Goal: Task Accomplishment & Management: Manage account settings

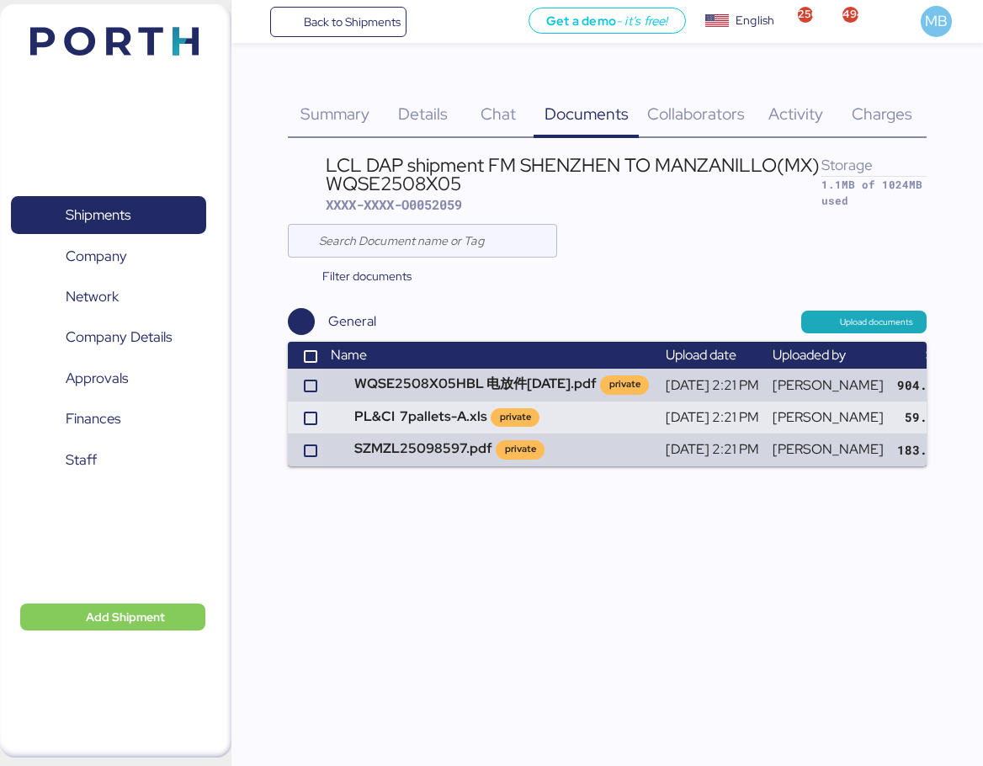
click at [339, 107] on span "Summary" at bounding box center [334, 114] width 69 height 22
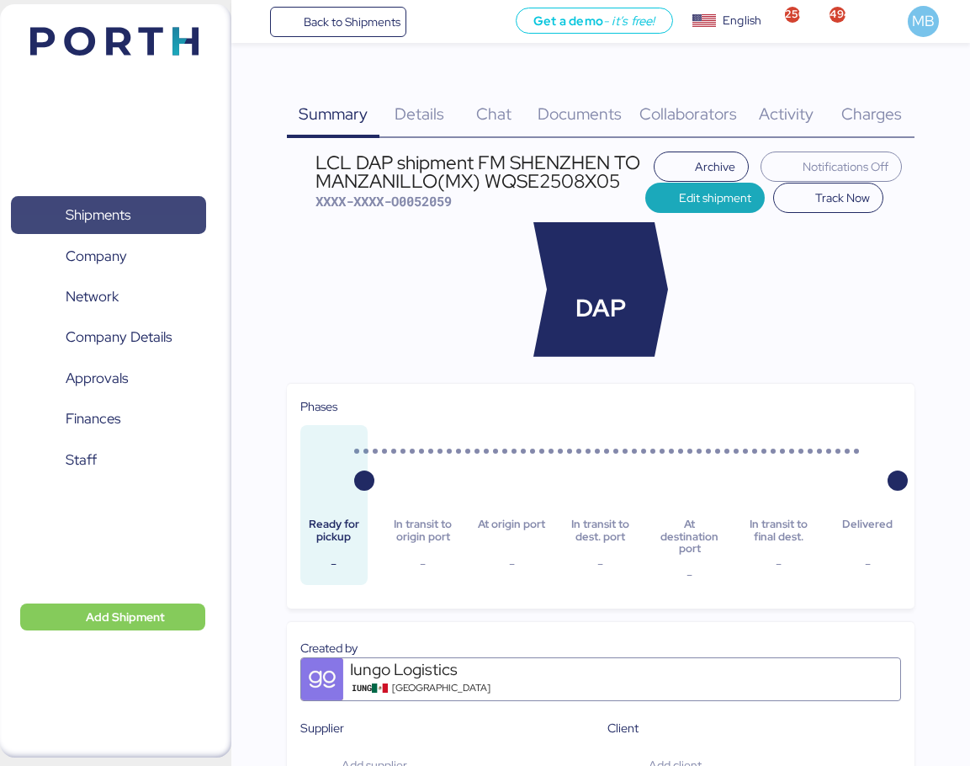
click at [178, 214] on span "Shipments" at bounding box center [108, 215] width 181 height 24
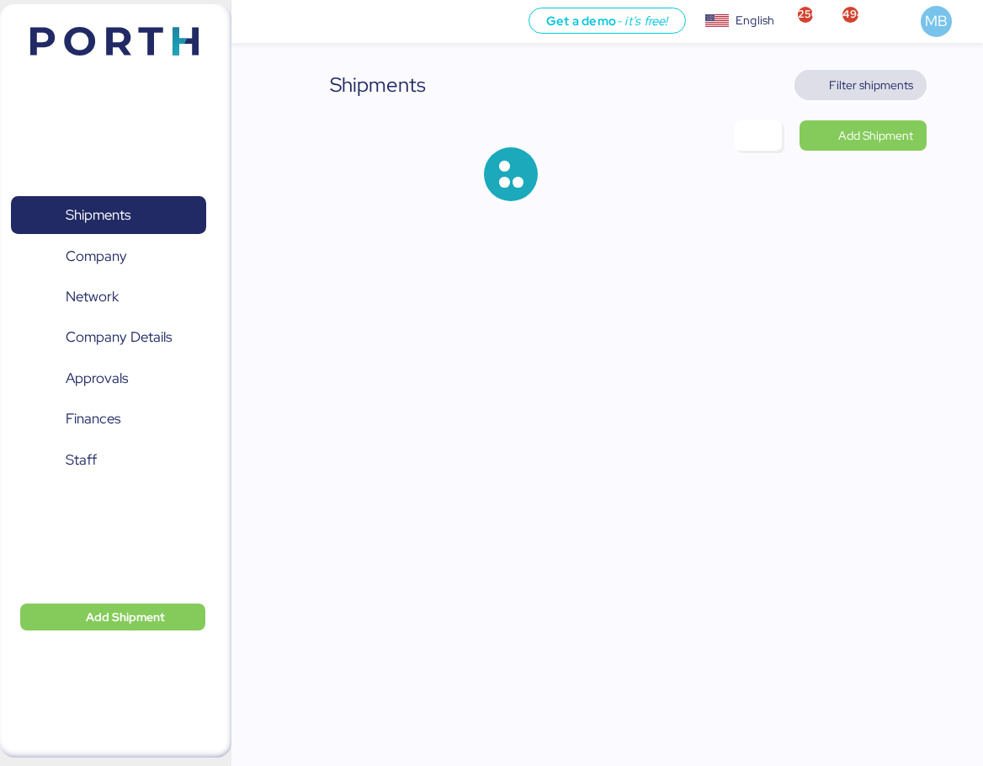
click at [901, 89] on span "Filter shipments" at bounding box center [871, 85] width 84 height 20
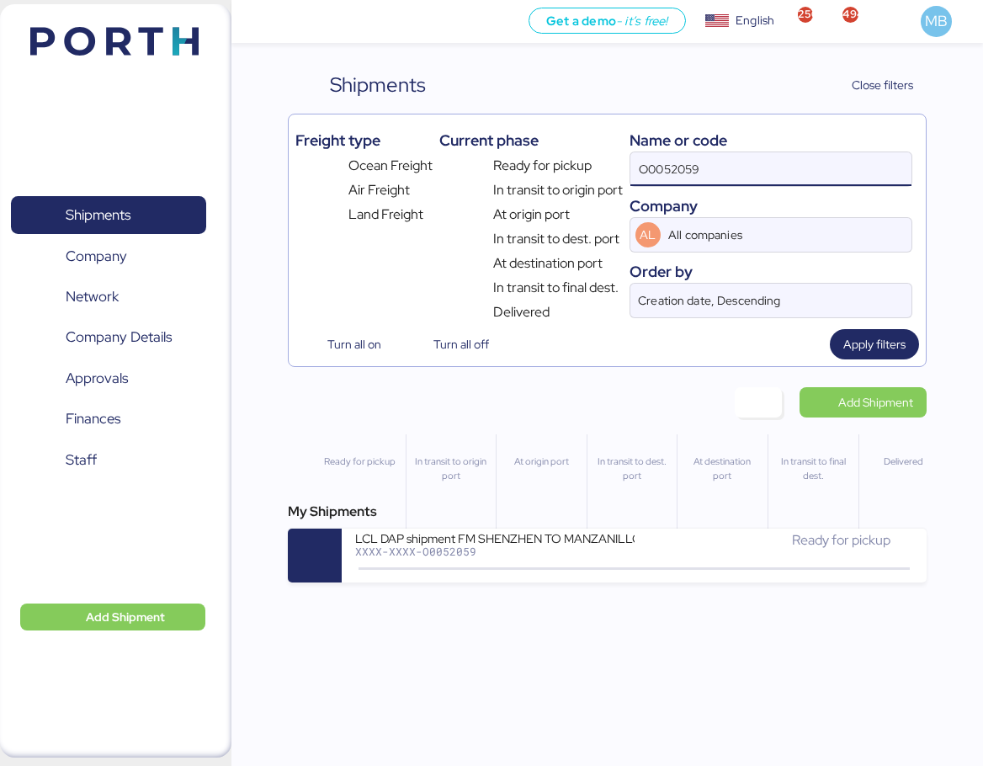
drag, startPoint x: 776, startPoint y: 161, endPoint x: 566, endPoint y: 172, distance: 209.8
click at [566, 172] on div "Freight type Ocean Freight Air Freight Land Freight Current phase Ready for pic…" at bounding box center [606, 221] width 623 height 201
paste input "A0052187"
type input "A0052187"
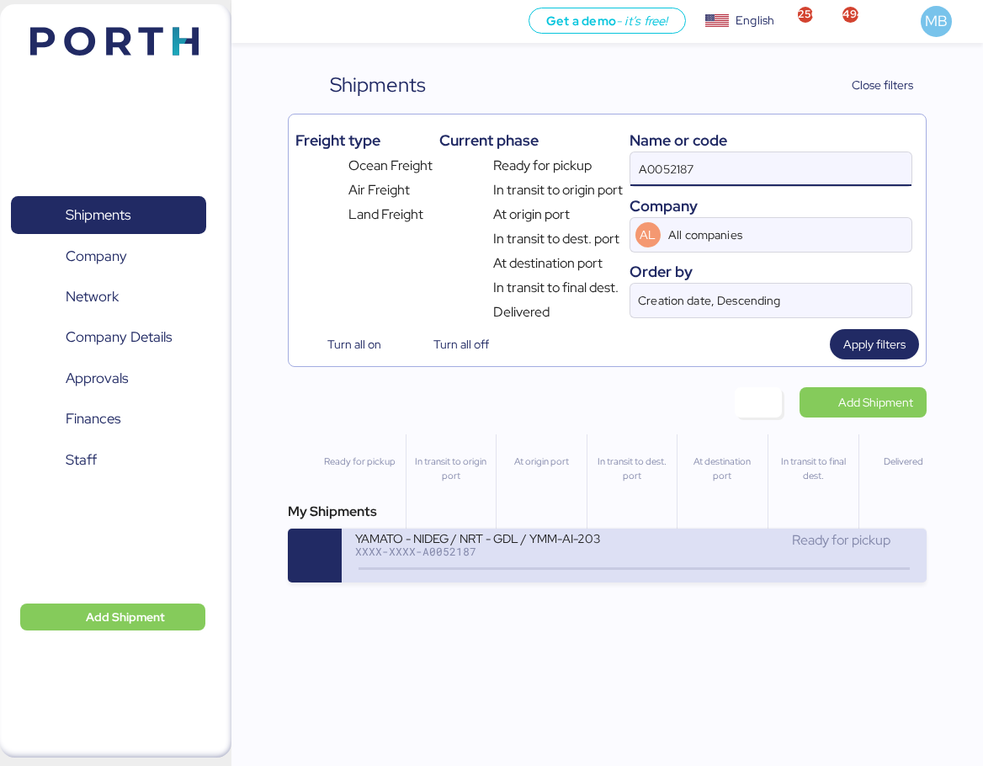
click at [664, 551] on div "Ready for pickup" at bounding box center [773, 548] width 279 height 36
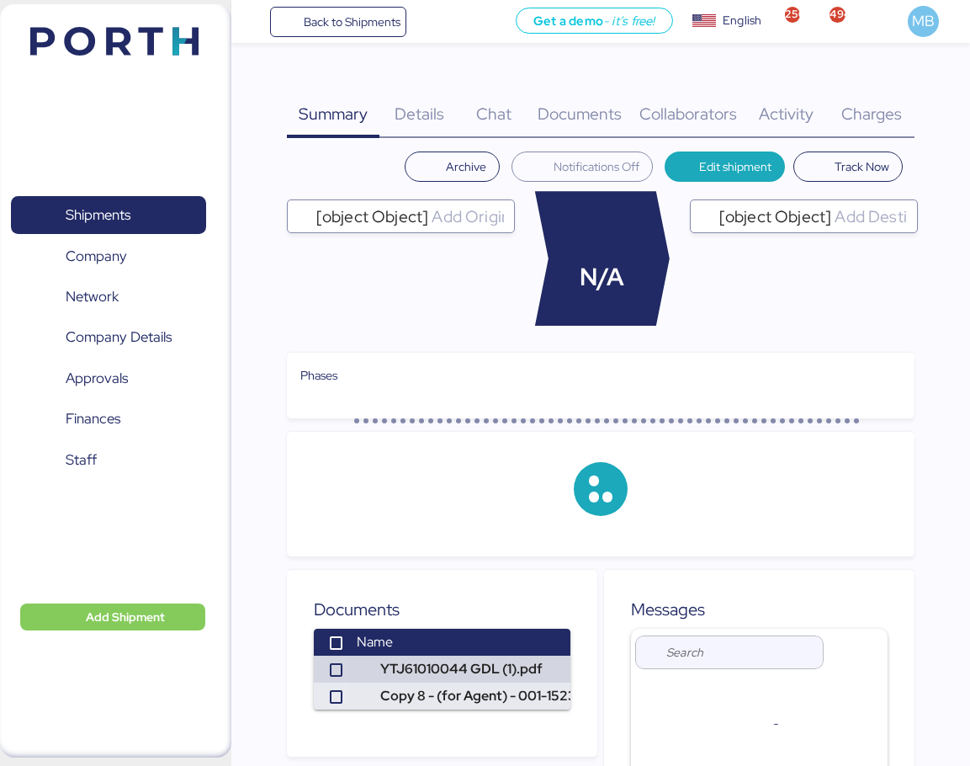
click at [891, 99] on div "Charges 0" at bounding box center [871, 104] width 87 height 68
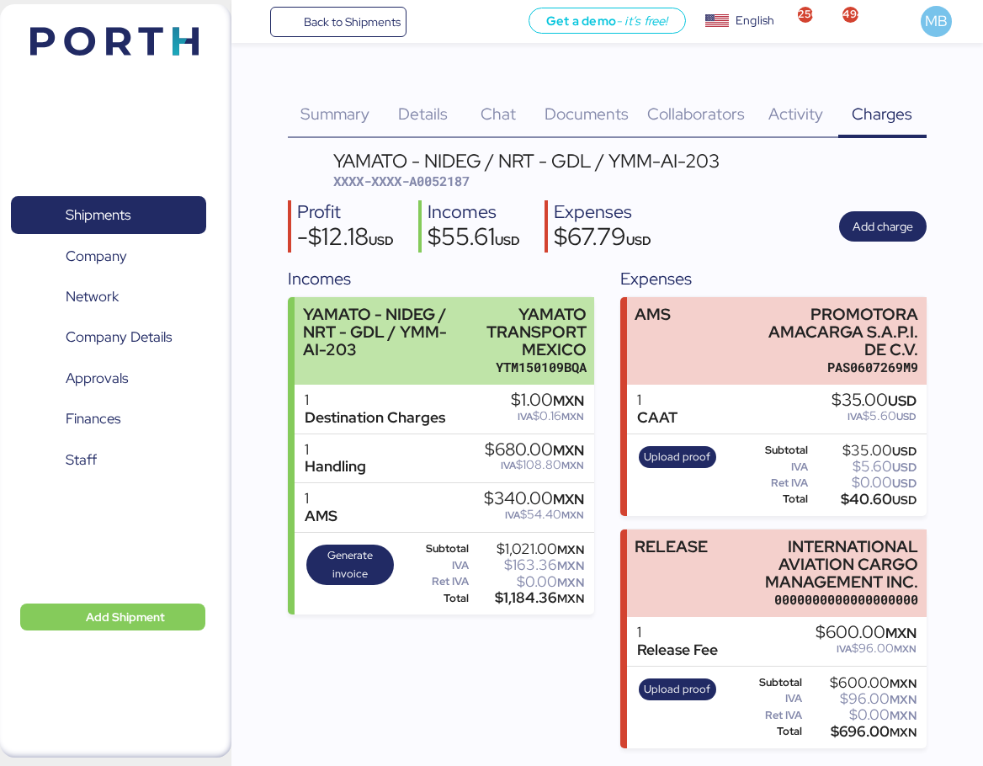
click at [444, 337] on div "YAMATO - NIDEG / NRT - GDL / YMM-AI-203" at bounding box center [384, 331] width 162 height 53
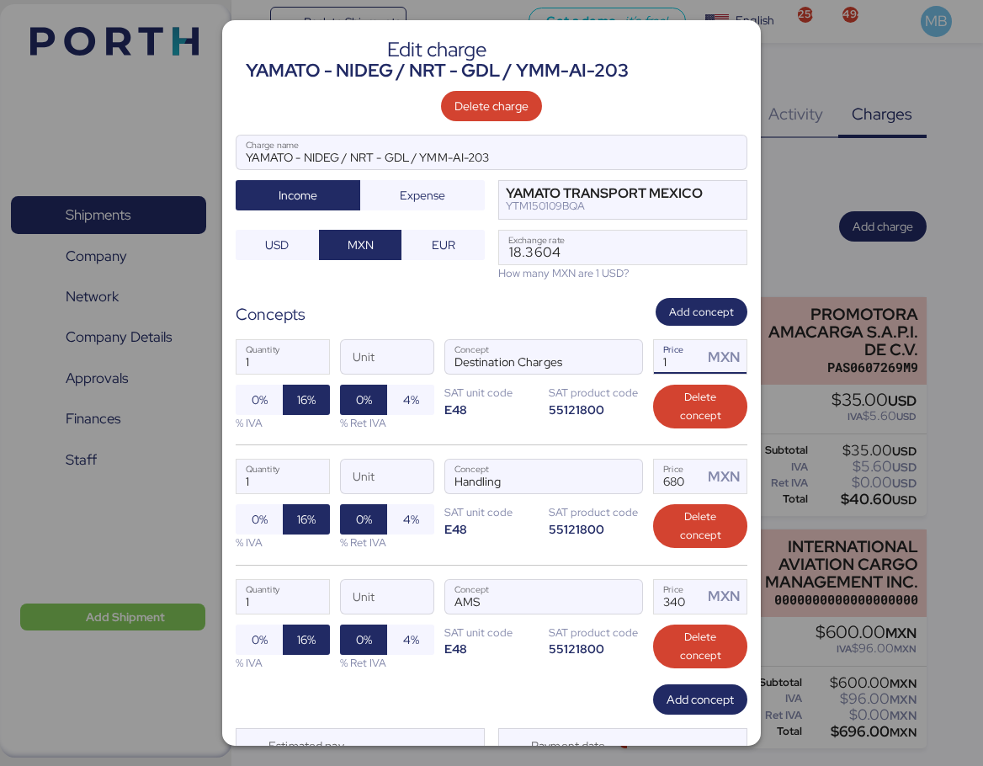
drag, startPoint x: 671, startPoint y: 359, endPoint x: 639, endPoint y: 359, distance: 32.0
click at [639, 359] on div "1 Quantity Unit Destination Charges Concept 1 Price MXN 0% 16% % IVA 0% 4% % Re…" at bounding box center [492, 385] width 512 height 119
type input "650"
drag, startPoint x: 586, startPoint y: 249, endPoint x: 390, endPoint y: 242, distance: 196.2
click at [389, 243] on div "YAMATO - NIDEG / NRT - GDL / YMM-AI-203 Charge name Income Expense YAMATO TRANS…" at bounding box center [492, 208] width 512 height 146
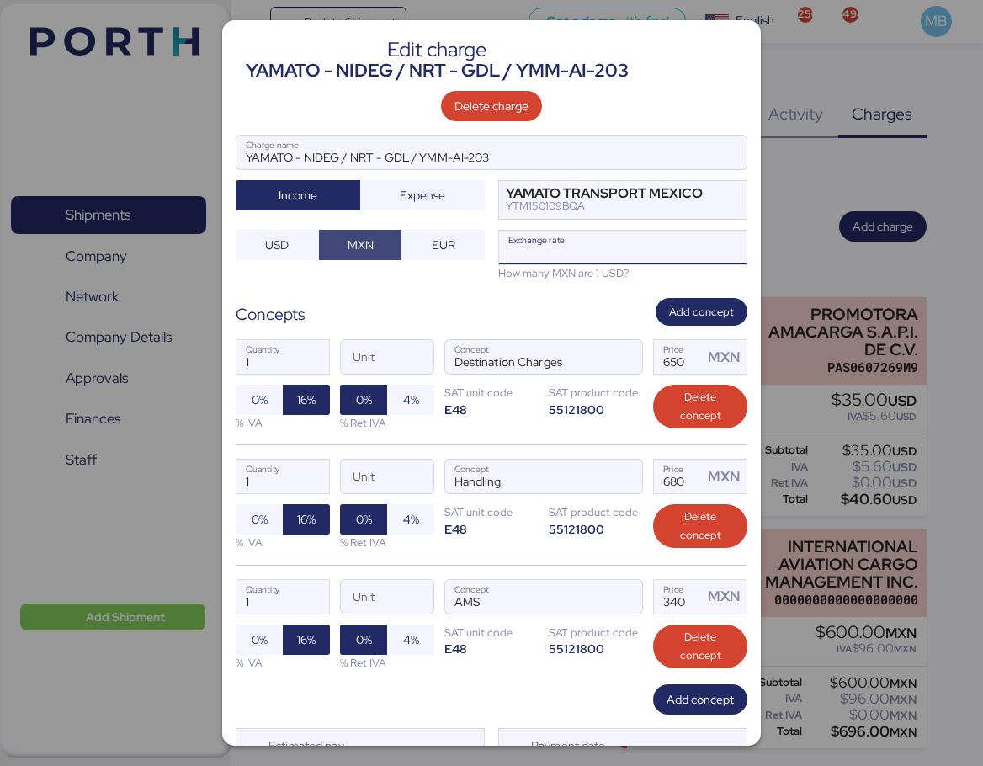
paste input "18.3186"
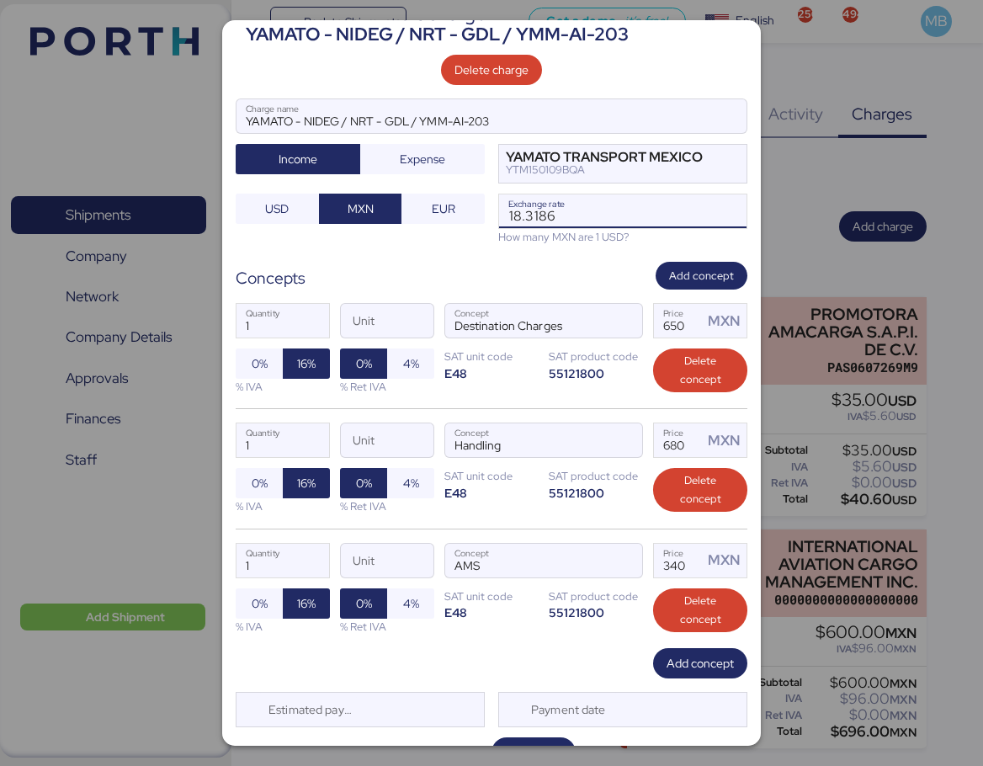
scroll to position [72, 0]
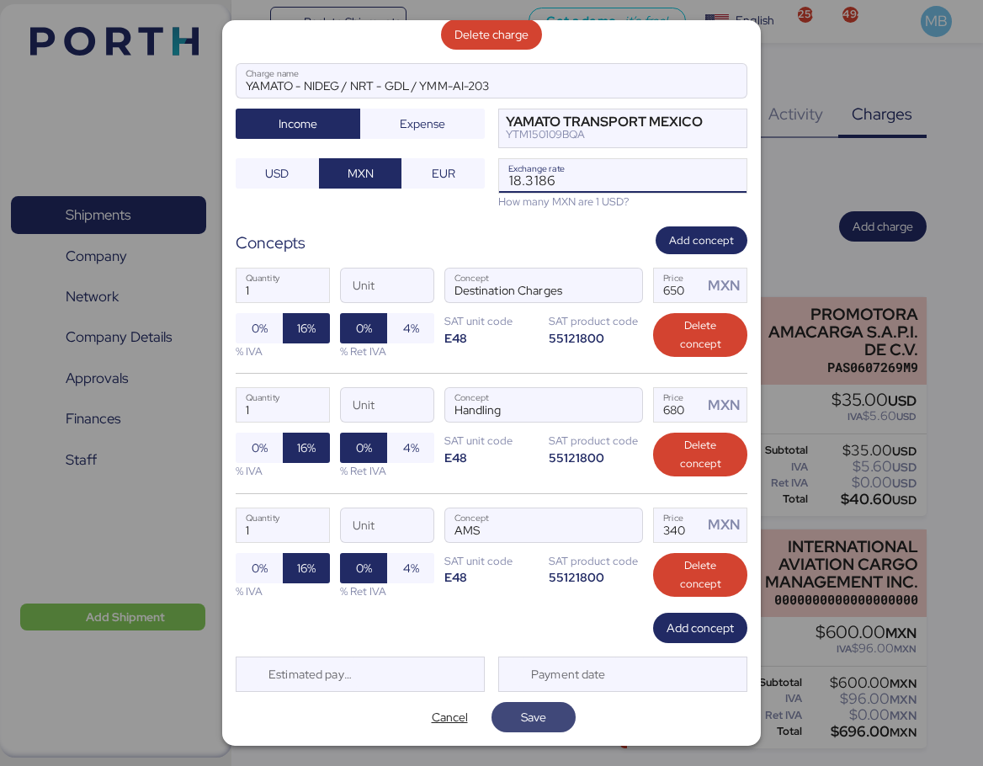
type input "18.3186"
click at [551, 718] on span "Save" at bounding box center [533, 717] width 57 height 24
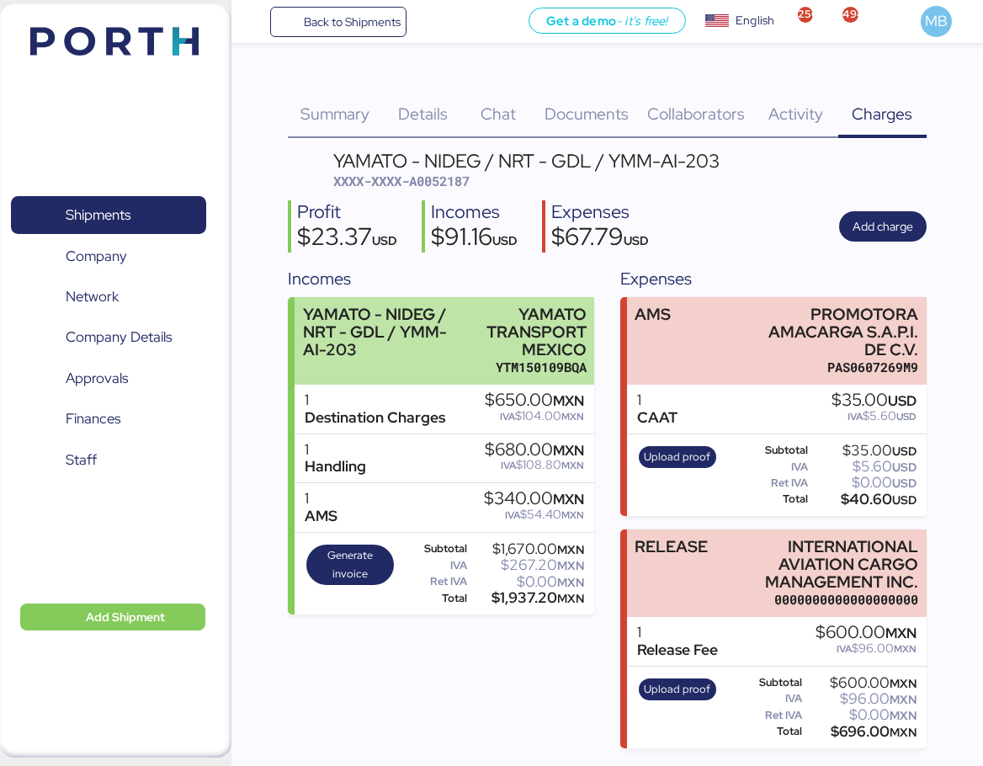
click at [514, 338] on div "YAMATO TRANSPORT MEXICO" at bounding box center [529, 331] width 113 height 53
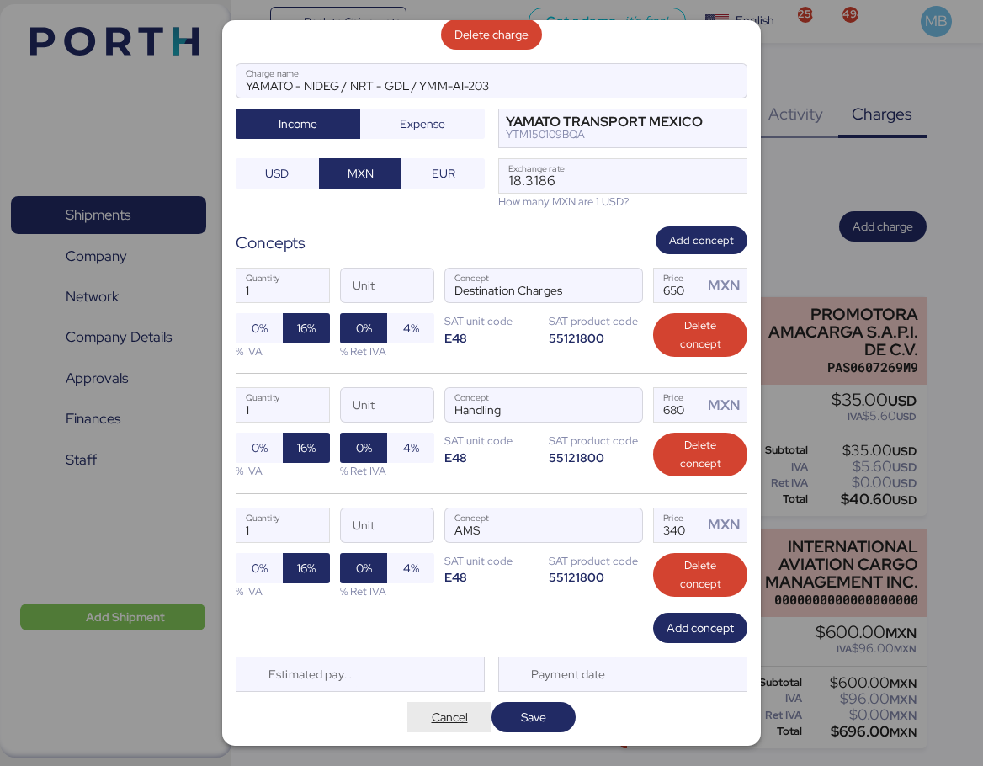
click at [438, 716] on span "Cancel" at bounding box center [450, 717] width 36 height 20
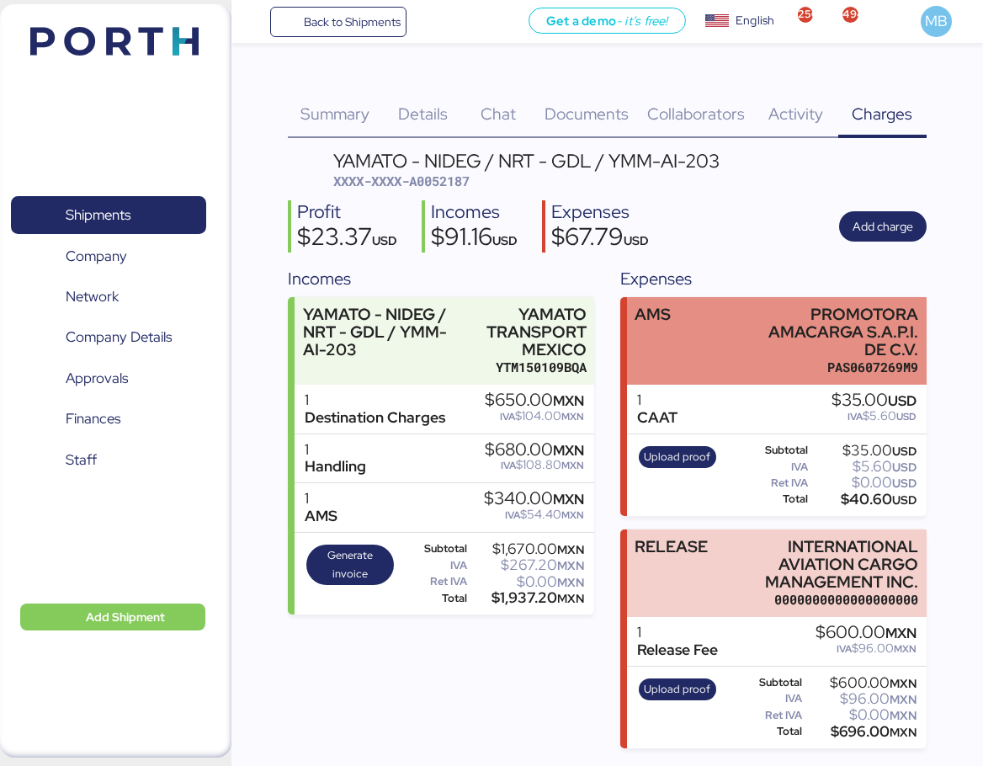
click at [857, 337] on div "PROMOTORA AMACARGA S.A.P.I. DE C.V." at bounding box center [833, 331] width 170 height 53
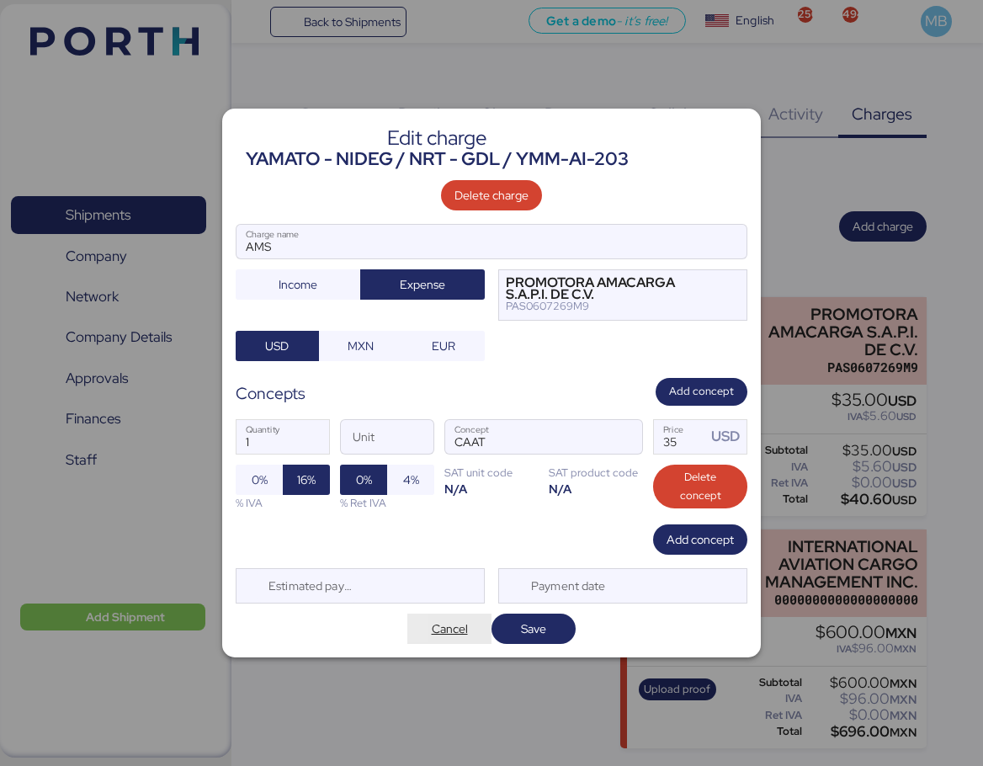
click at [453, 633] on span "Cancel" at bounding box center [450, 628] width 36 height 20
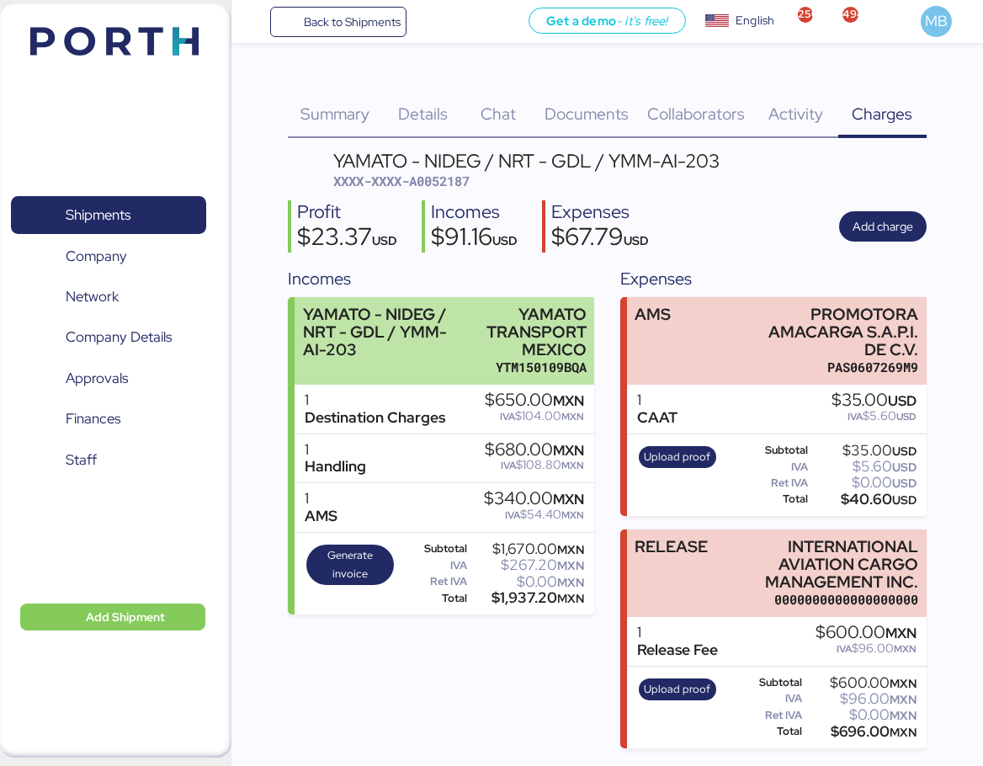
click at [562, 344] on div "YAMATO TRANSPORT MEXICO" at bounding box center [529, 331] width 113 height 53
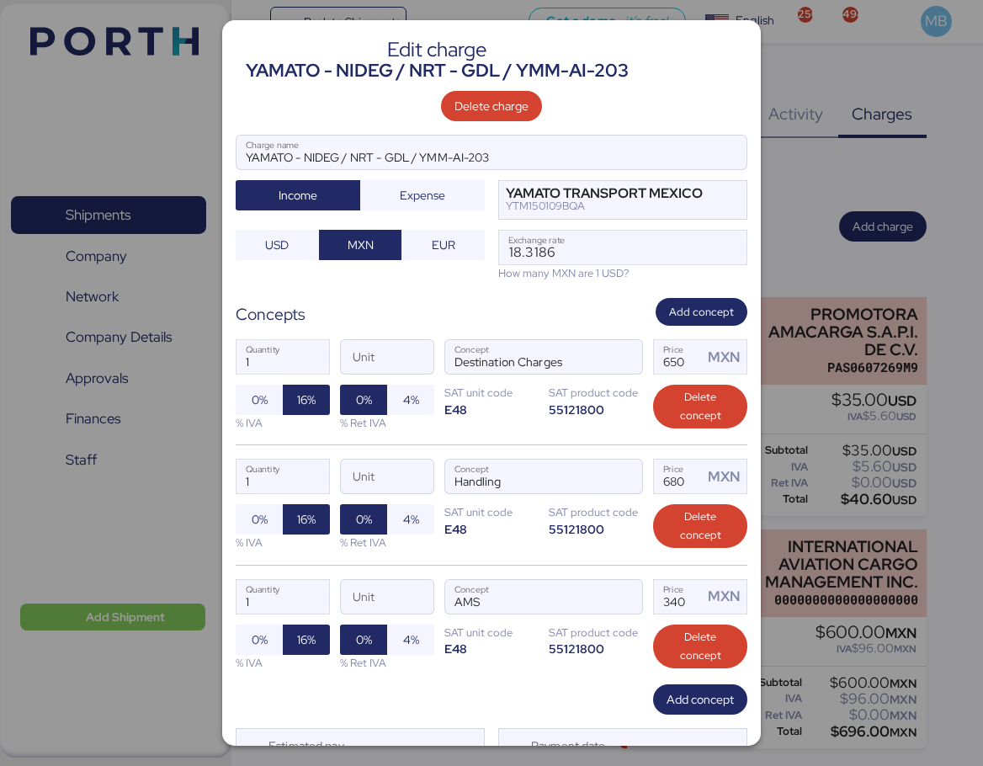
drag, startPoint x: 674, startPoint y: 371, endPoint x: 641, endPoint y: 372, distance: 32.8
click at [642, 372] on div "1 Quantity Unit Destination Charges Concept 650 Price MXN 0% 16% % IVA 0% 4% % …" at bounding box center [492, 385] width 512 height 119
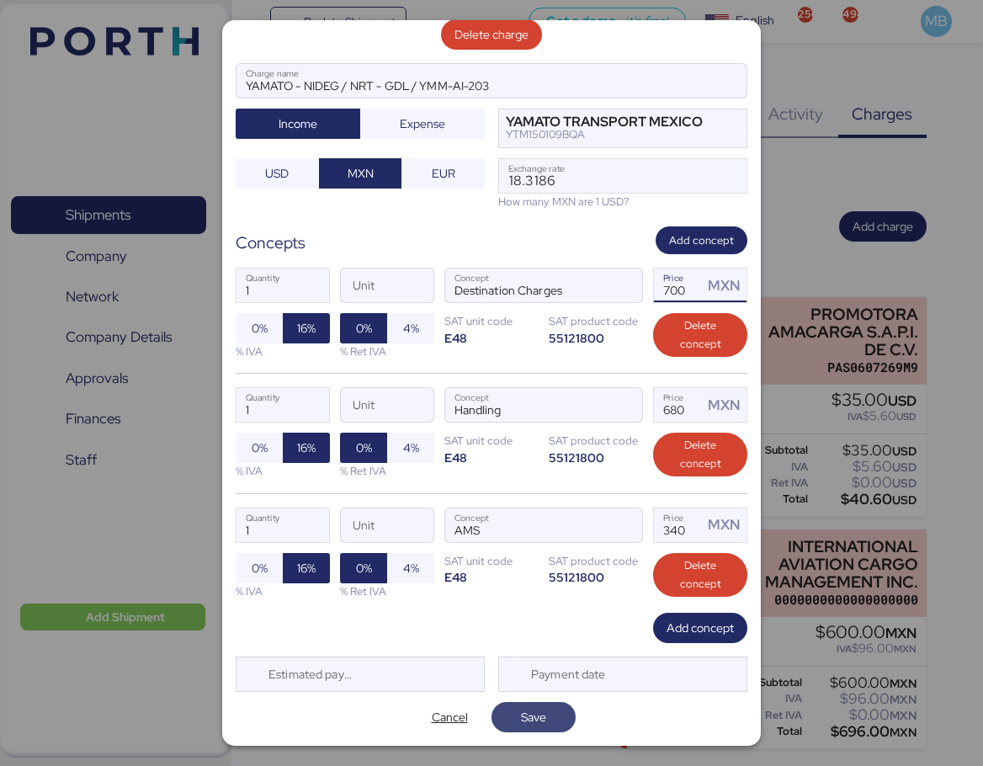
type input "700"
click at [554, 714] on span "Save" at bounding box center [533, 717] width 57 height 24
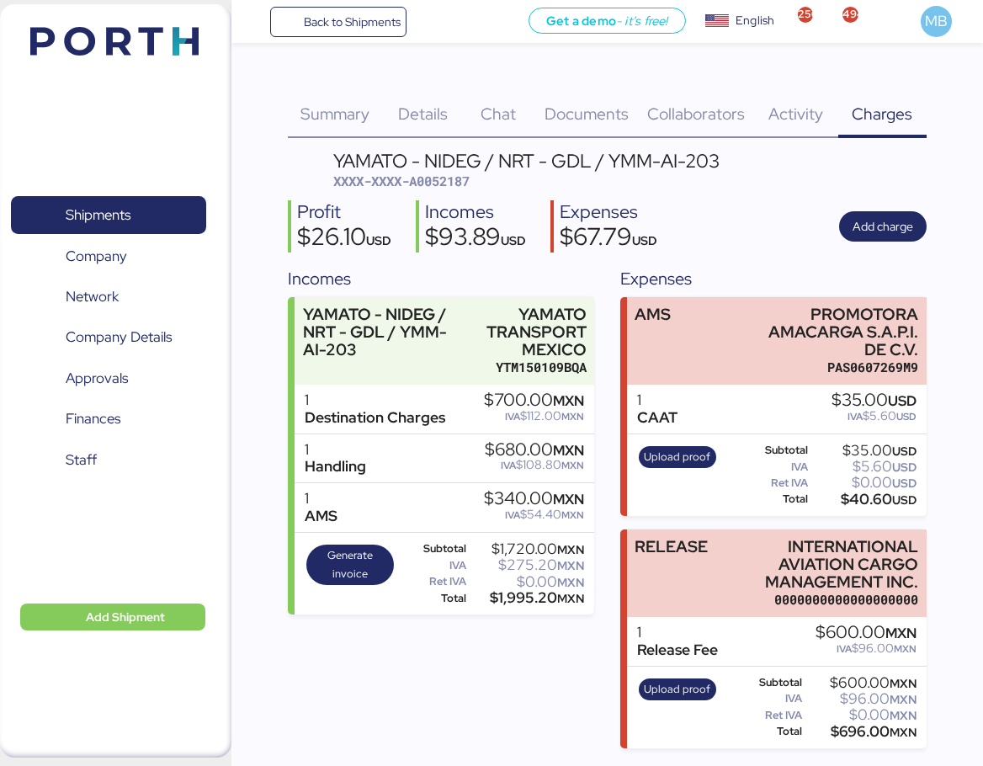
click at [462, 181] on span "XXXX-XXXX-A0052187" at bounding box center [401, 180] width 136 height 17
copy span "A0052187"
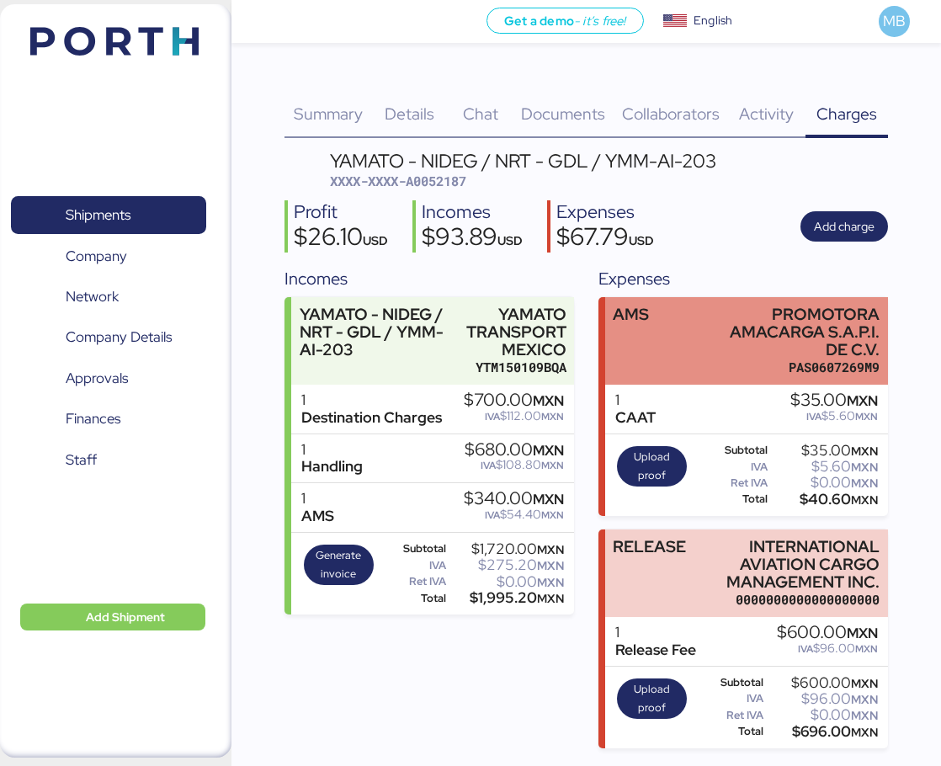
click at [842, 320] on div "PROMOTORA AMACARGA S.A.P.I. DE C.V." at bounding box center [799, 331] width 160 height 53
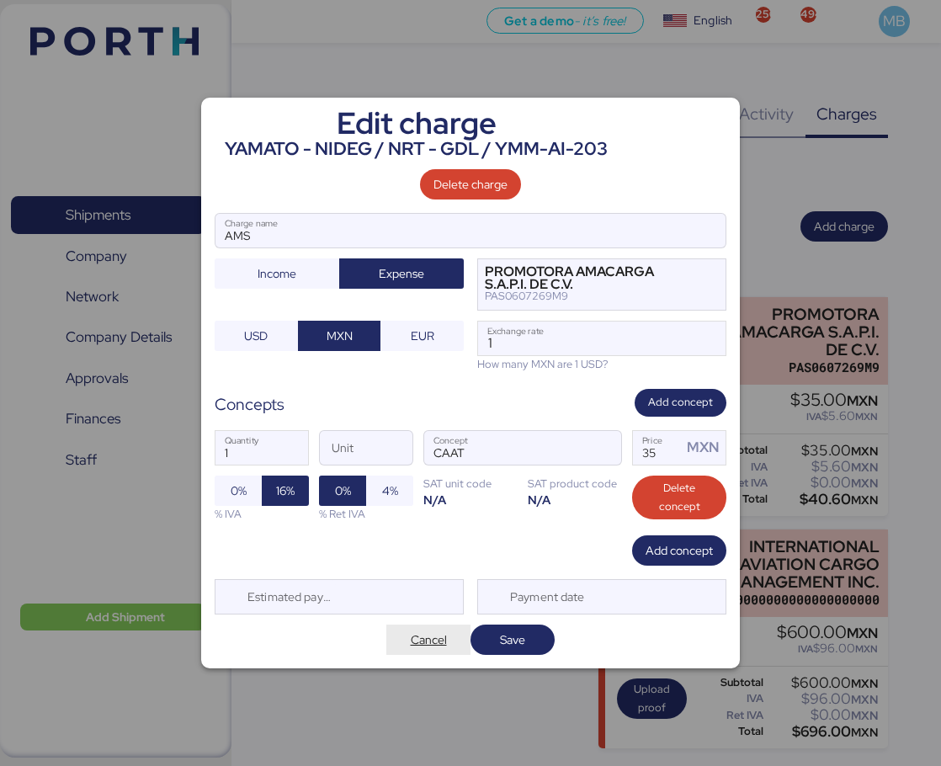
click at [432, 635] on span "Cancel" at bounding box center [429, 639] width 36 height 20
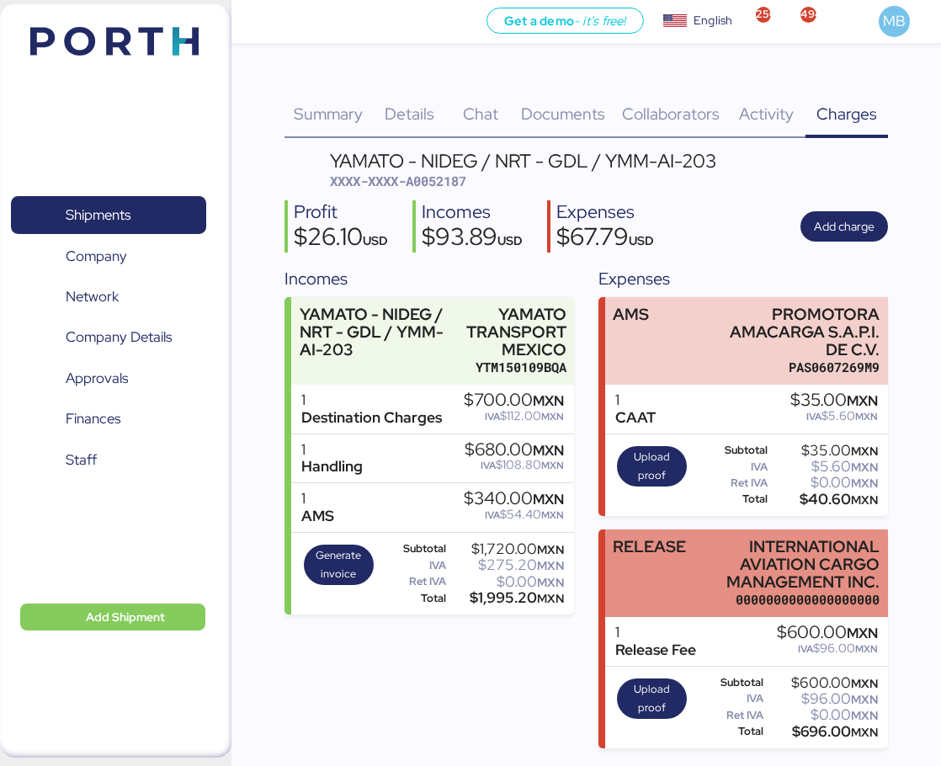
click at [792, 575] on div "INTERNATIONAL AVIATION CARGO MANAGEMENT INC." at bounding box center [799, 564] width 160 height 53
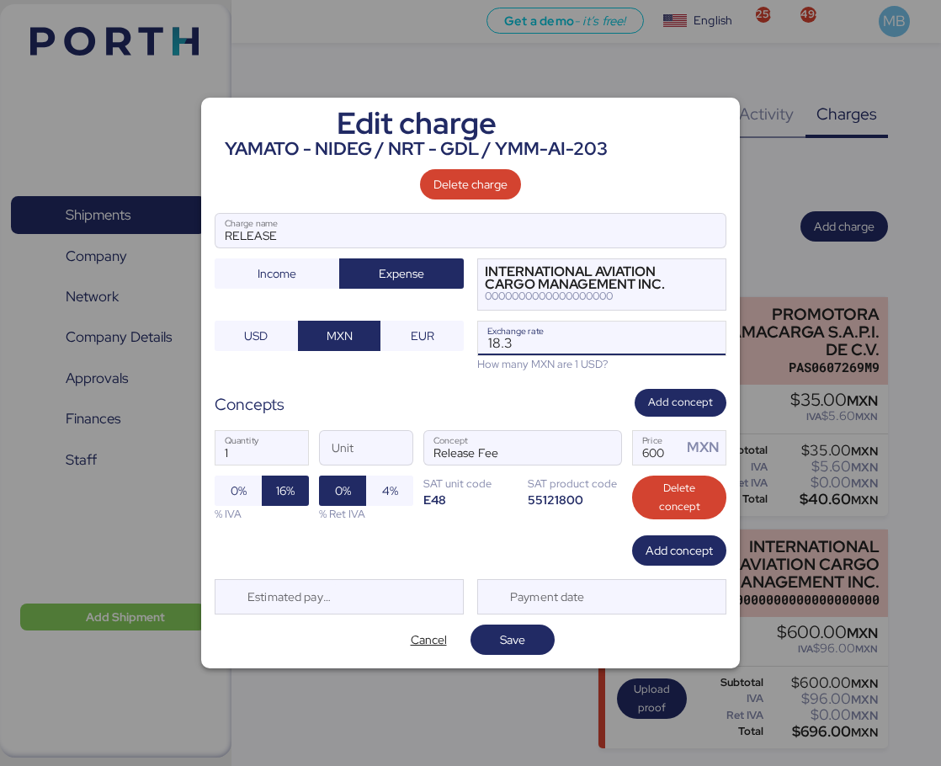
drag, startPoint x: 529, startPoint y: 348, endPoint x: 485, endPoint y: 349, distance: 43.8
click at [485, 349] on input "18.3" at bounding box center [601, 338] width 247 height 34
click at [438, 624] on span "Cancel" at bounding box center [428, 639] width 84 height 30
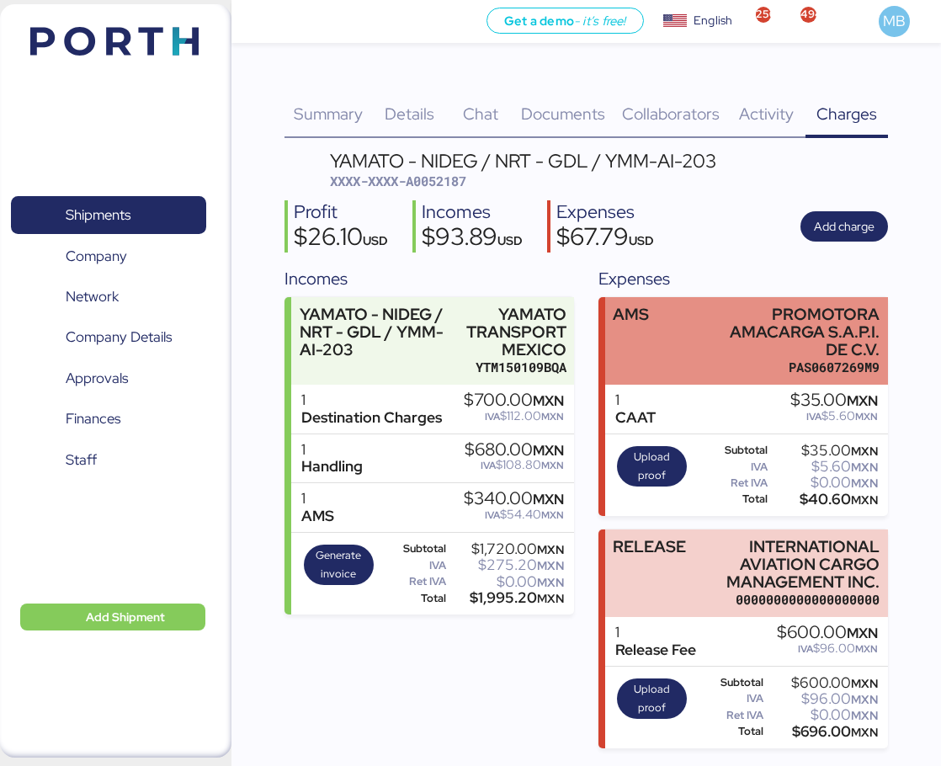
click at [835, 326] on div "PROMOTORA AMACARGA S.A.P.I. DE C.V." at bounding box center [799, 331] width 160 height 53
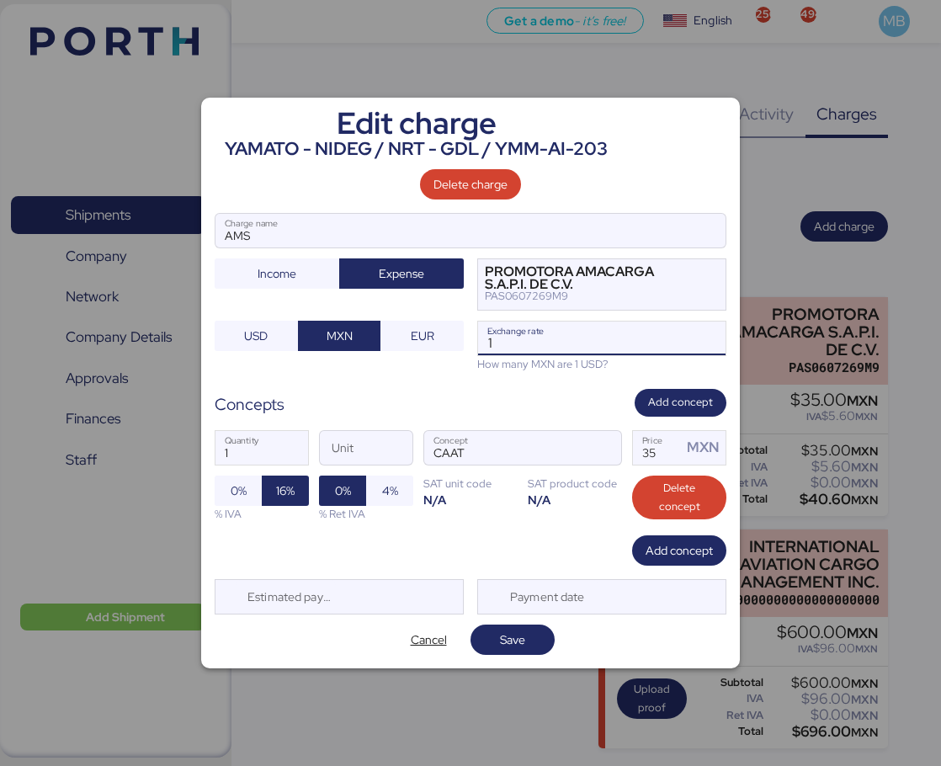
drag, startPoint x: 569, startPoint y: 344, endPoint x: 466, endPoint y: 332, distance: 103.3
click at [466, 332] on div "AMS Charge name Income Expense PROMOTORA AMACARGA S.A.P.I. DE C.V. PAS0607269M9…" at bounding box center [471, 292] width 512 height 158
paste input "8.3"
type input "18.3"
click at [523, 636] on span "Save" at bounding box center [512, 639] width 25 height 20
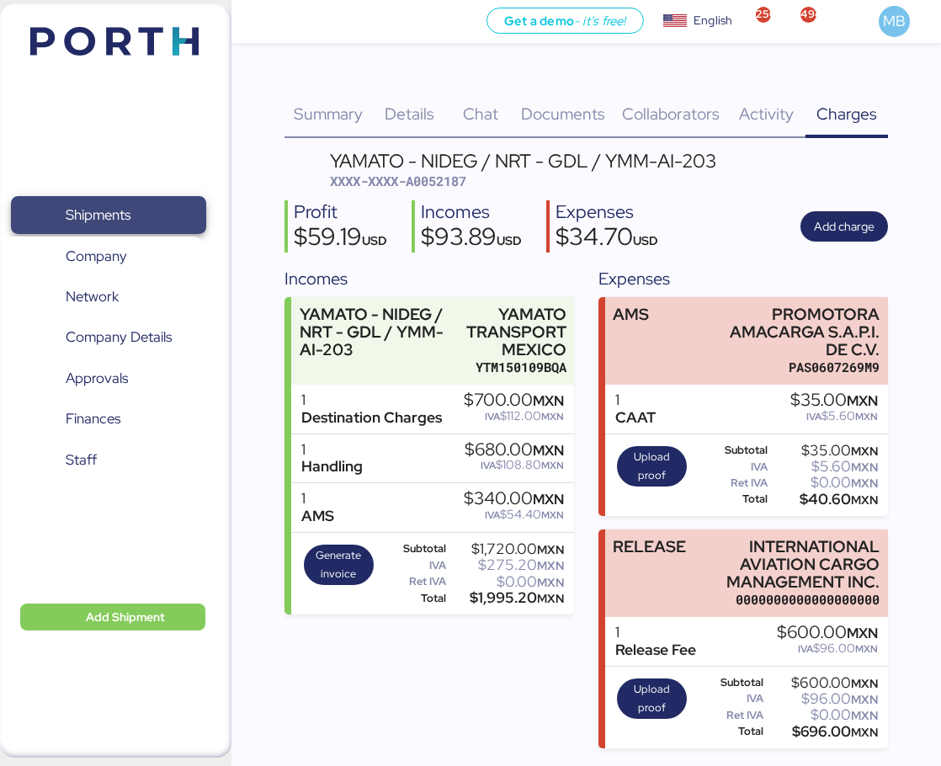
click at [165, 209] on span "Shipments" at bounding box center [108, 215] width 181 height 24
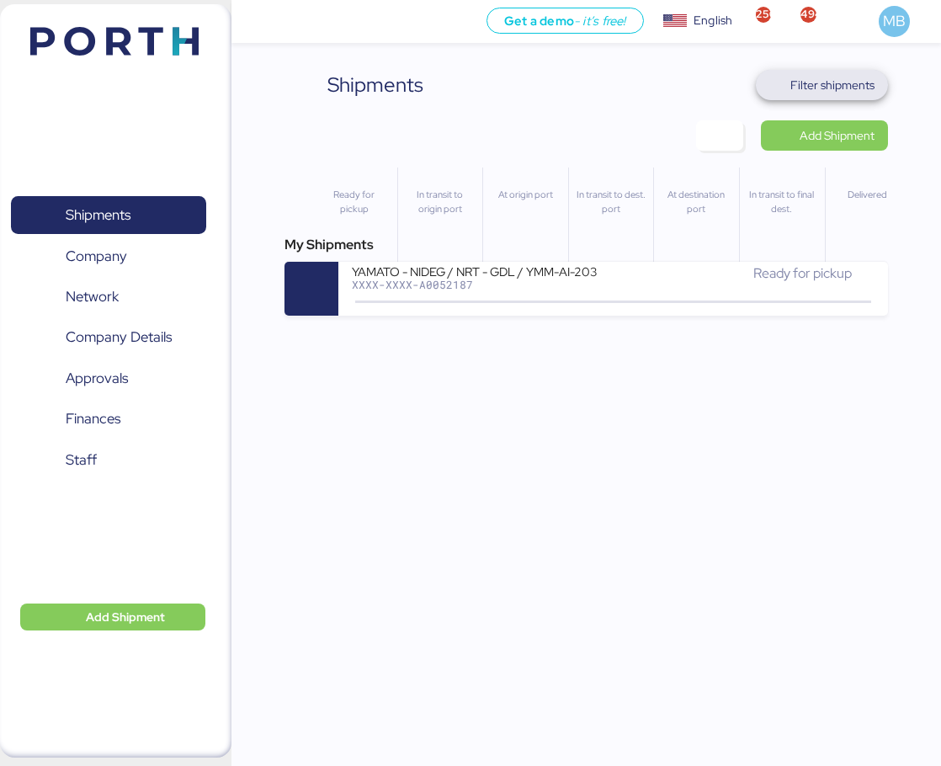
click at [846, 82] on span "Filter shipments" at bounding box center [832, 85] width 84 height 20
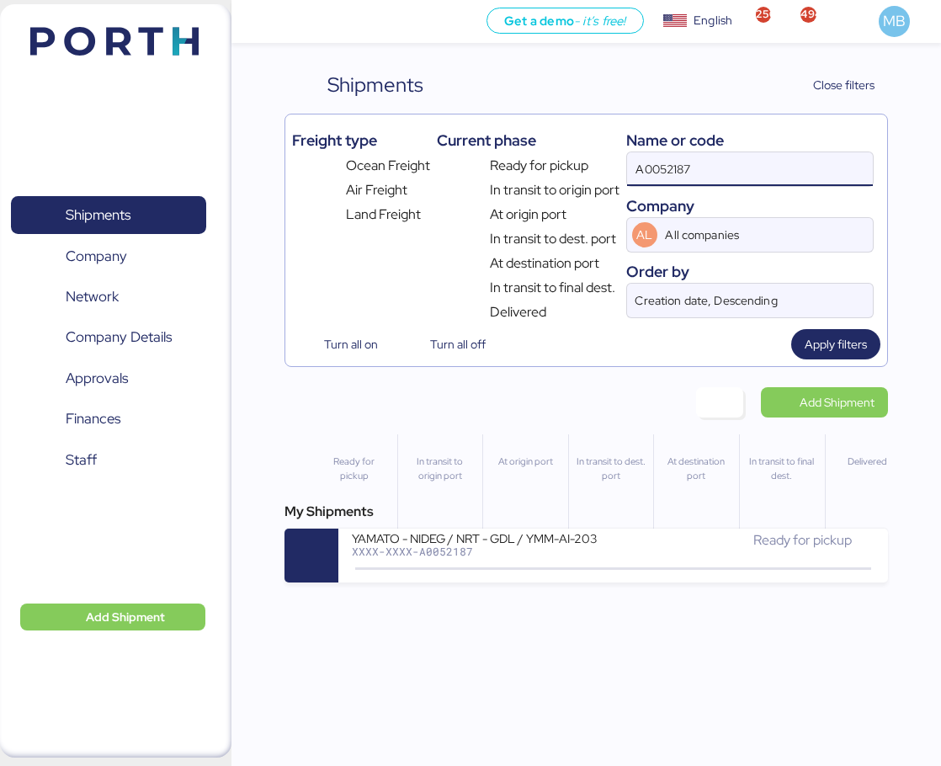
drag, startPoint x: 773, startPoint y: 162, endPoint x: 600, endPoint y: 145, distance: 174.1
click at [600, 145] on div "Freight type Ocean Freight Air Freight Land Freight Current phase Ready for pic…" at bounding box center [586, 221] width 588 height 201
paste input "O0051980"
type input "O0051980"
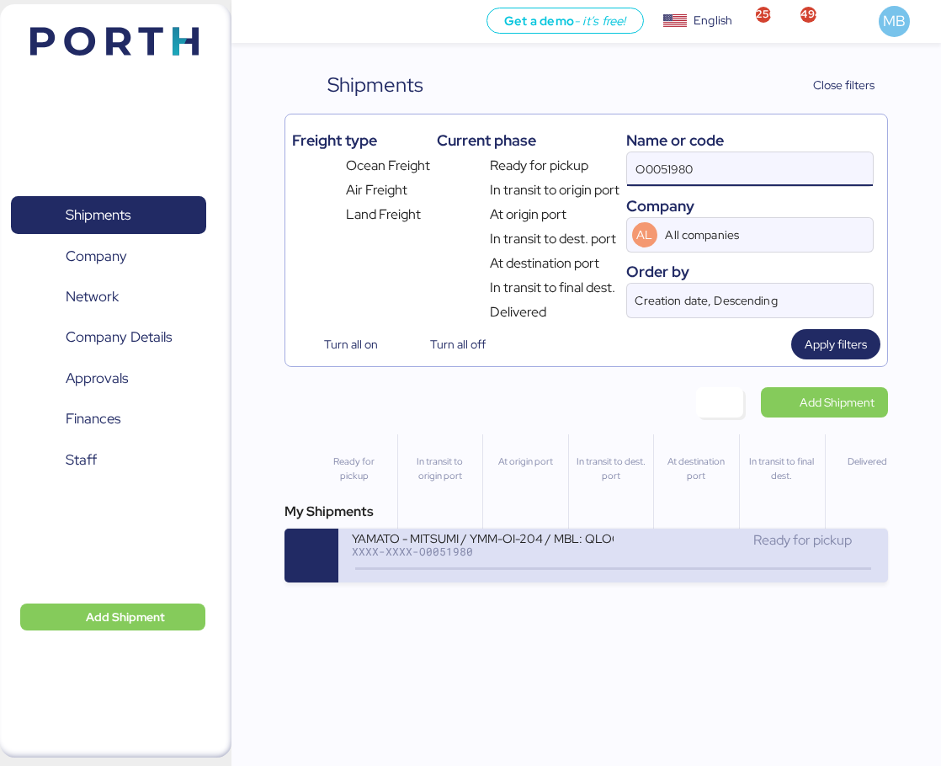
click at [585, 547] on div "XXXX-XXXX-O0051980" at bounding box center [482, 551] width 261 height 12
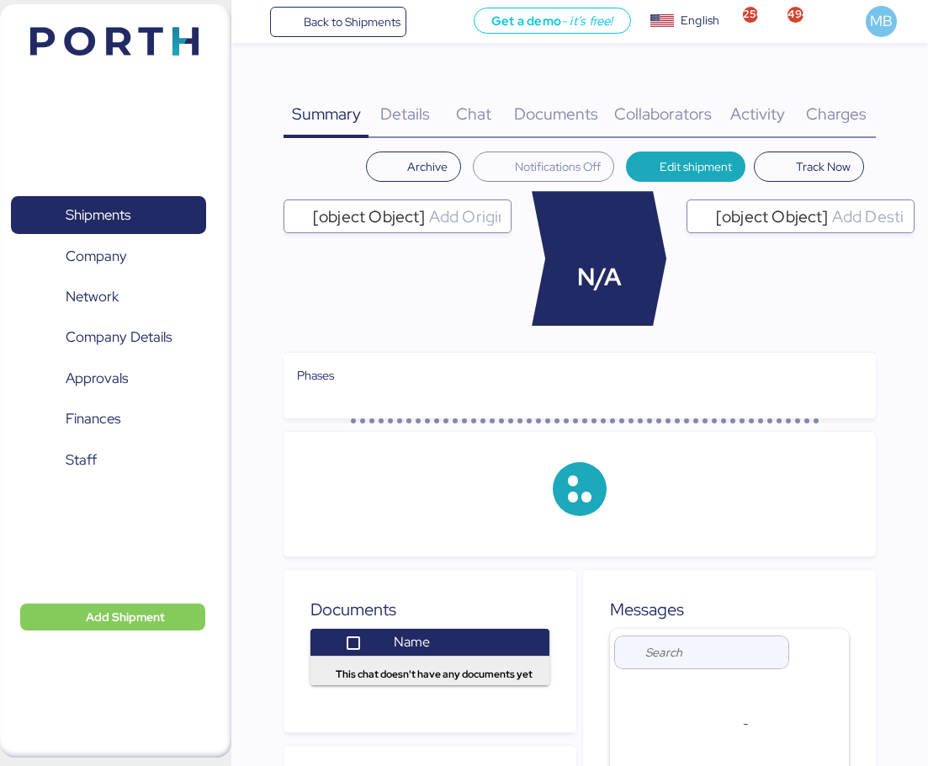
click at [861, 110] on span "Charges" at bounding box center [836, 114] width 61 height 22
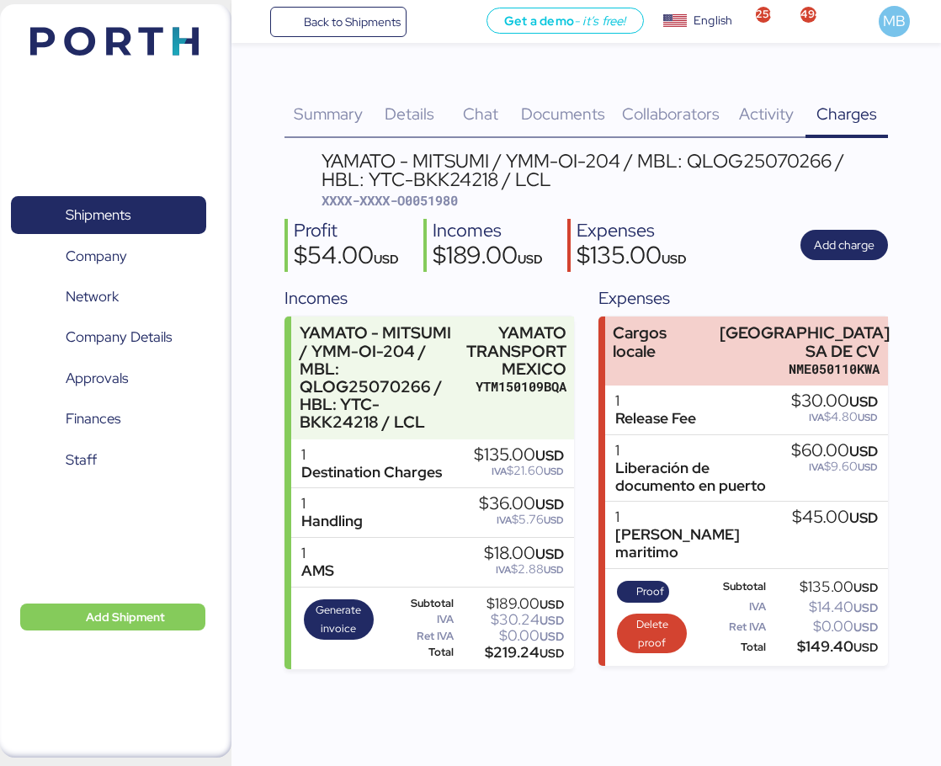
click at [442, 200] on span "XXXX-XXXX-O0051980" at bounding box center [389, 200] width 136 height 17
copy span "O0051980"
click at [134, 211] on span "Shipments" at bounding box center [108, 215] width 181 height 24
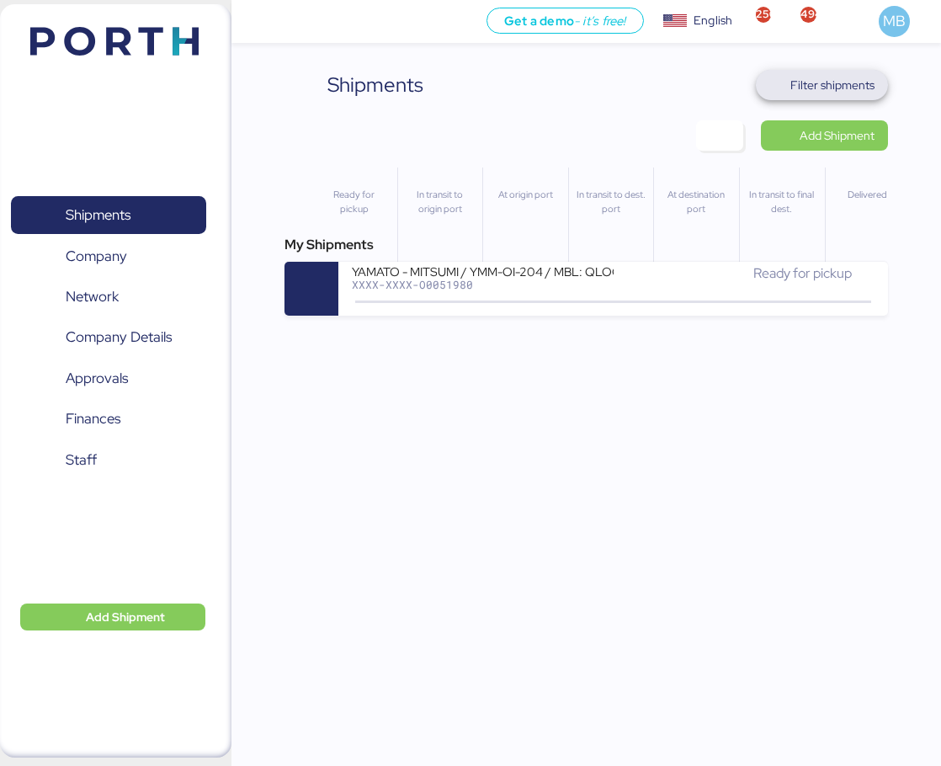
click at [827, 87] on span "Filter shipments" at bounding box center [832, 85] width 84 height 20
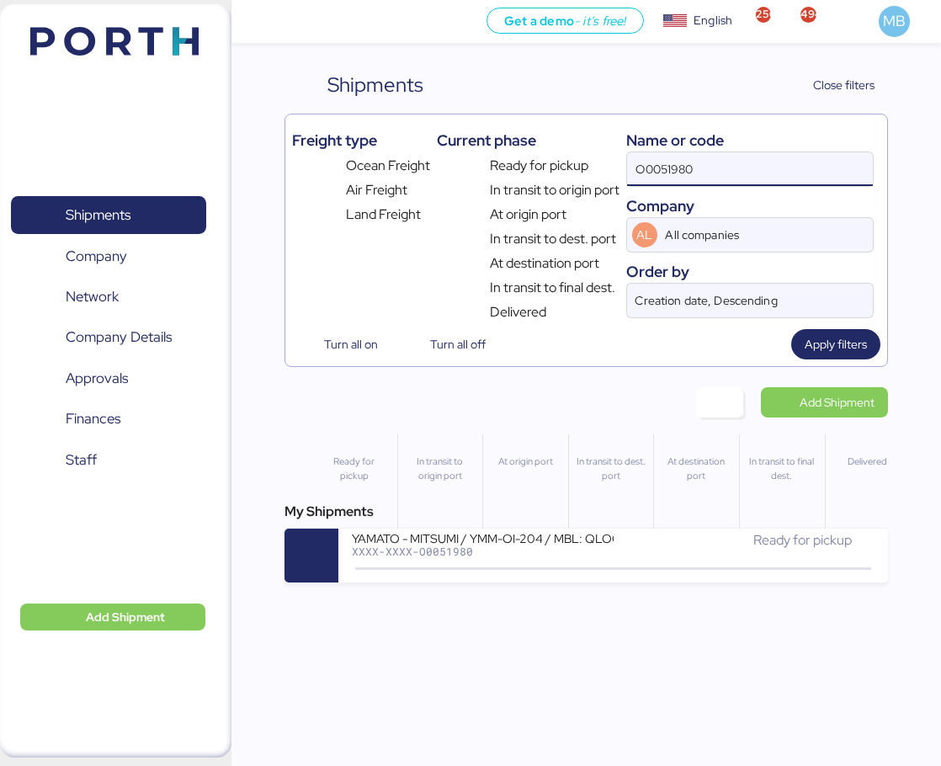
drag, startPoint x: 740, startPoint y: 167, endPoint x: 616, endPoint y: 154, distance: 124.3
click at [616, 154] on div "Freight type Ocean Freight Air Freight Land Freight Current phase Ready for pic…" at bounding box center [586, 221] width 588 height 201
click at [858, 340] on span "Apply filters" at bounding box center [835, 344] width 62 height 20
type input "yamato"
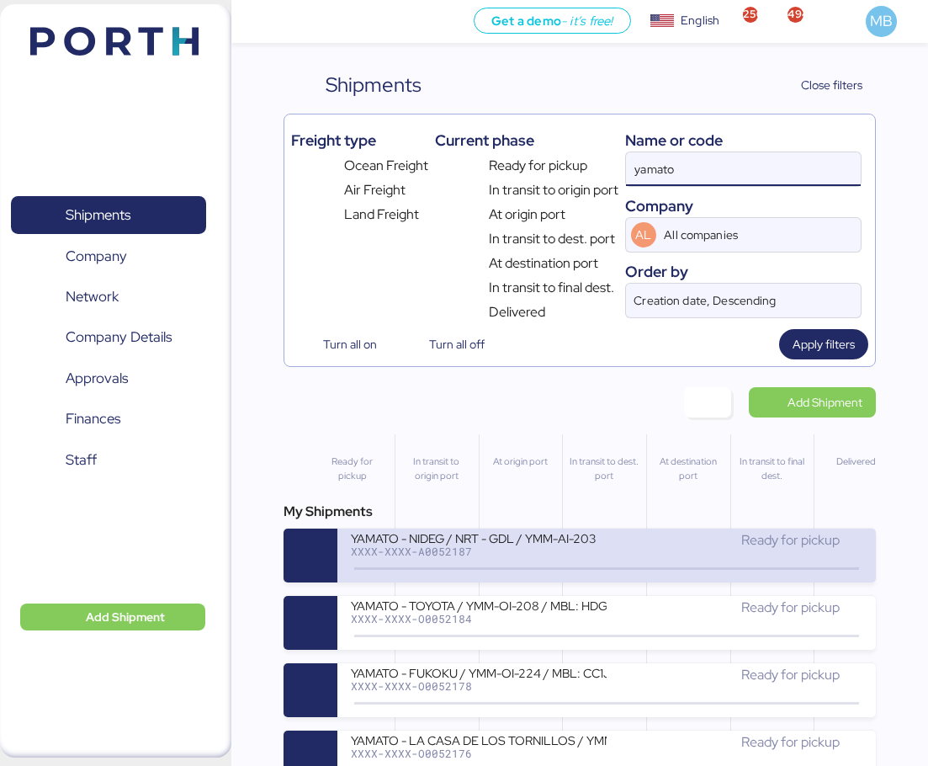
click at [488, 549] on div "XXXX-XXXX-A0052187" at bounding box center [479, 551] width 256 height 12
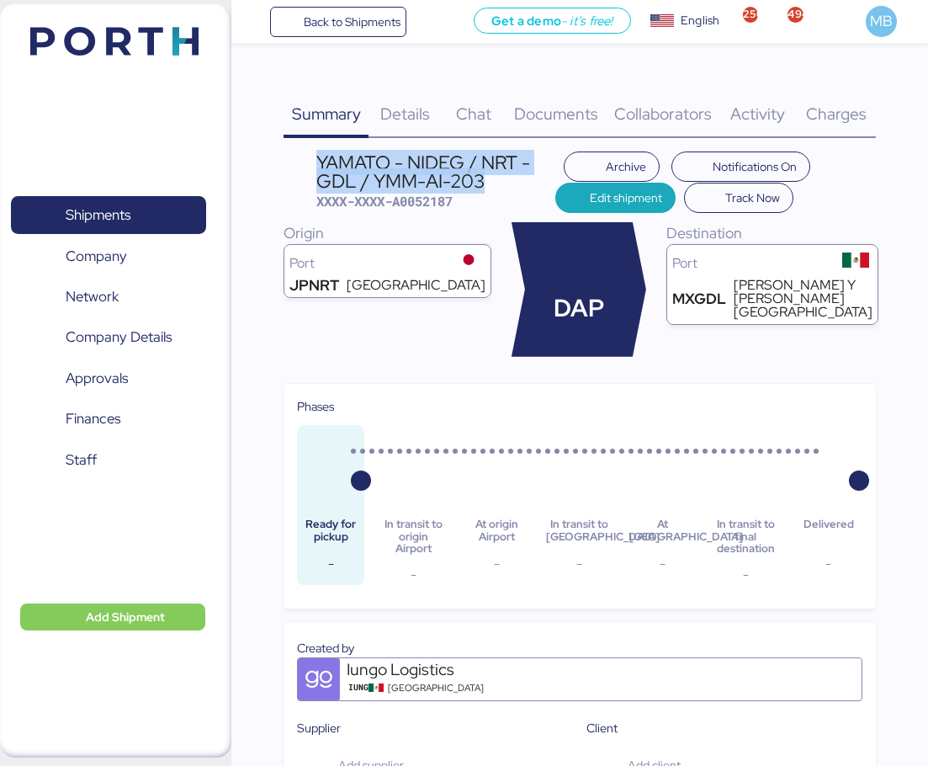
drag, startPoint x: 495, startPoint y: 182, endPoint x: 311, endPoint y: 162, distance: 184.5
click at [311, 162] on header "YAMATO - NIDEG / NRT - GDL / YMM-AI-203 XXXX-XXXX-A0052187 Archive Notification…" at bounding box center [580, 181] width 592 height 61
copy div "YAMATO - NIDEG / NRT - GDL / YMM-AI-203"
click at [114, 203] on span "Shipments" at bounding box center [108, 215] width 181 height 24
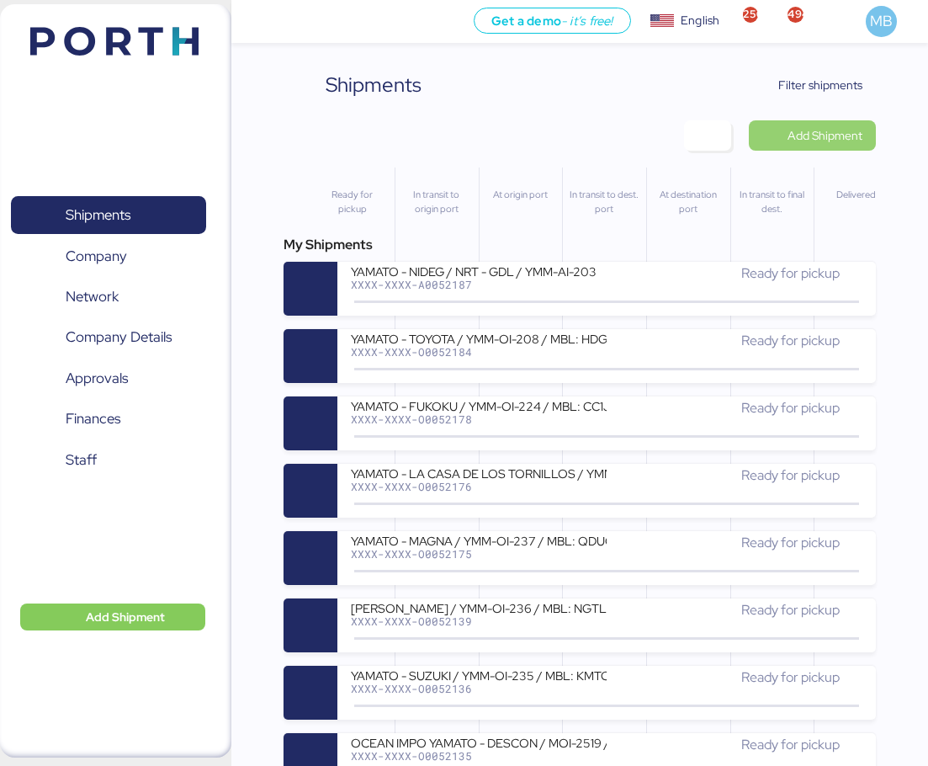
click at [815, 135] on span "Add Shipment" at bounding box center [825, 135] width 75 height 20
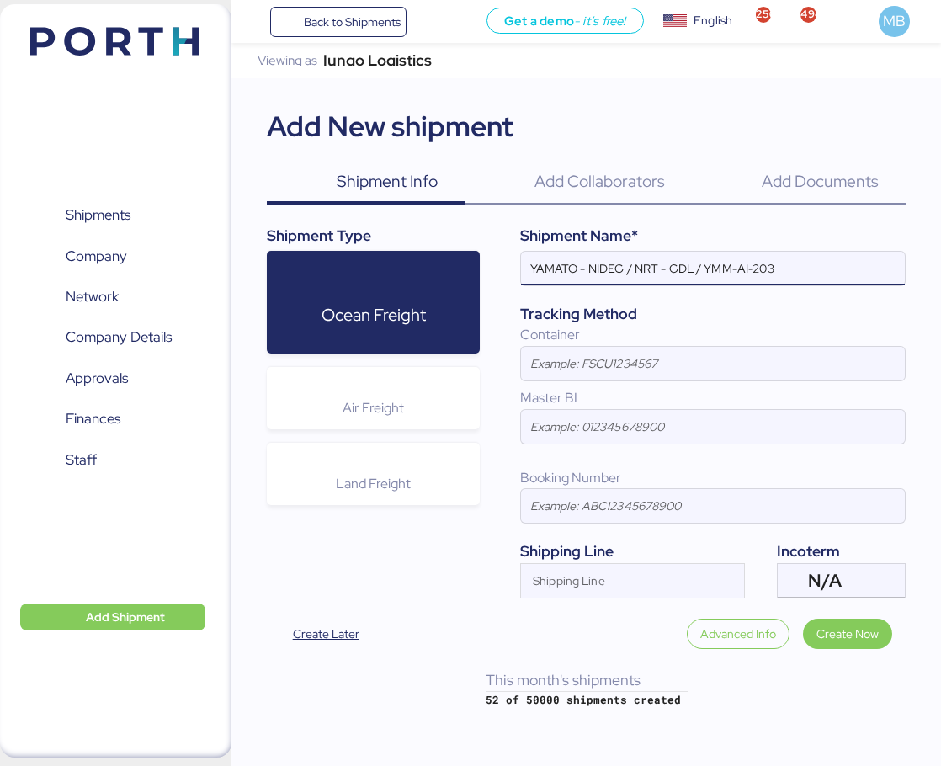
type input "YAMATO - NIDEG / NRT - GDL / YMM-AI-203"
click at [353, 384] on div "Air Freight" at bounding box center [373, 398] width 213 height 62
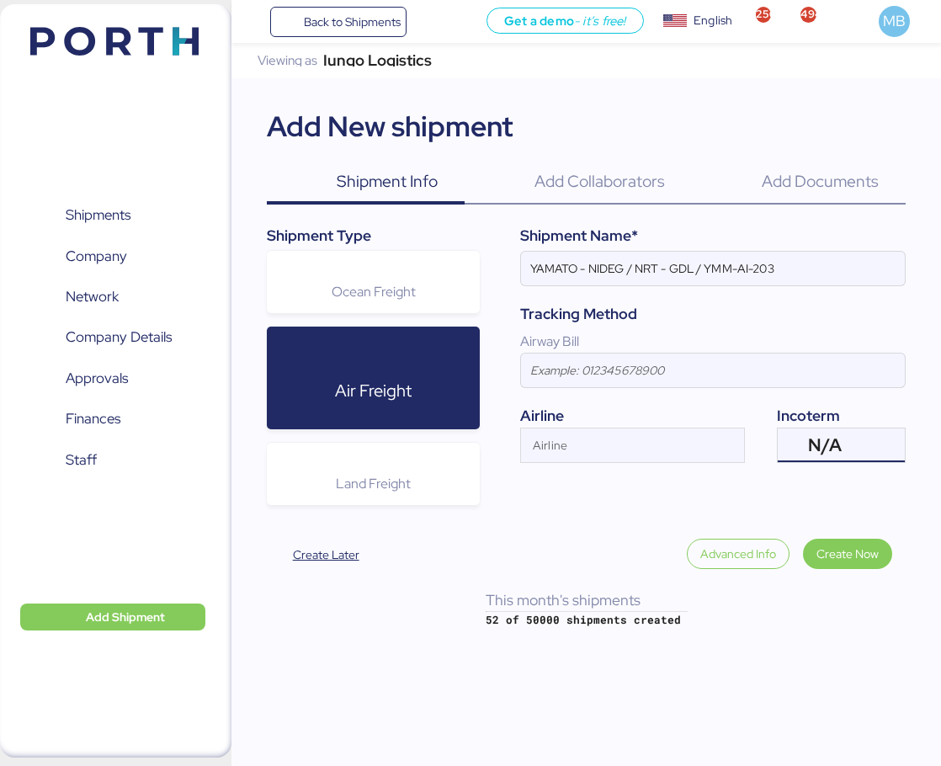
click at [872, 452] on div at bounding box center [887, 445] width 34 height 34
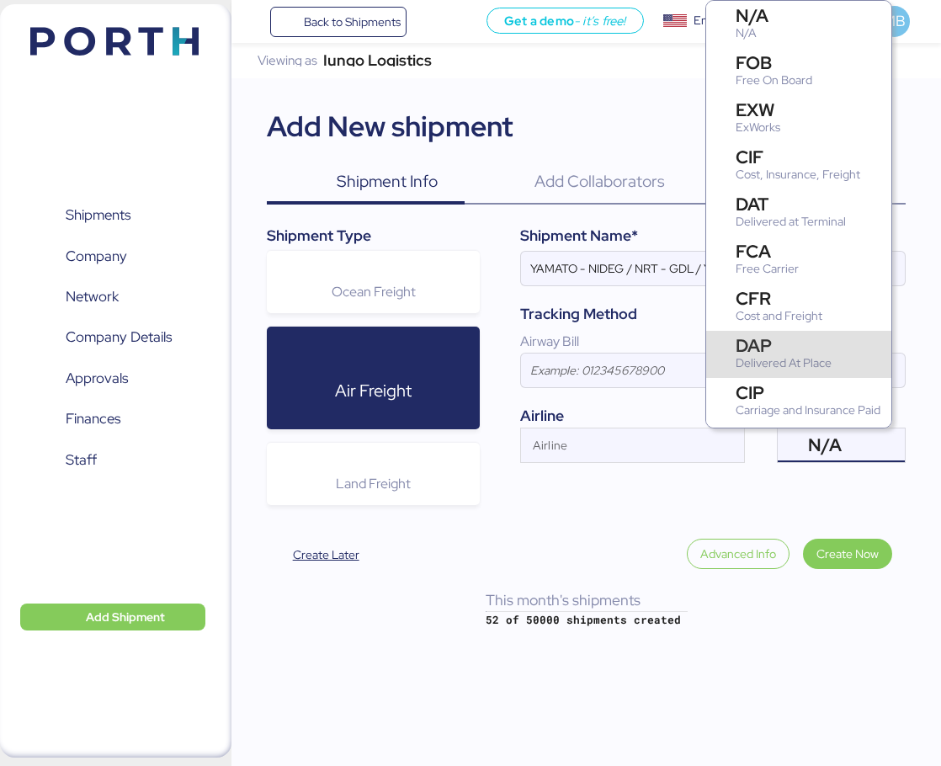
click at [828, 340] on div "DAP" at bounding box center [783, 346] width 96 height 18
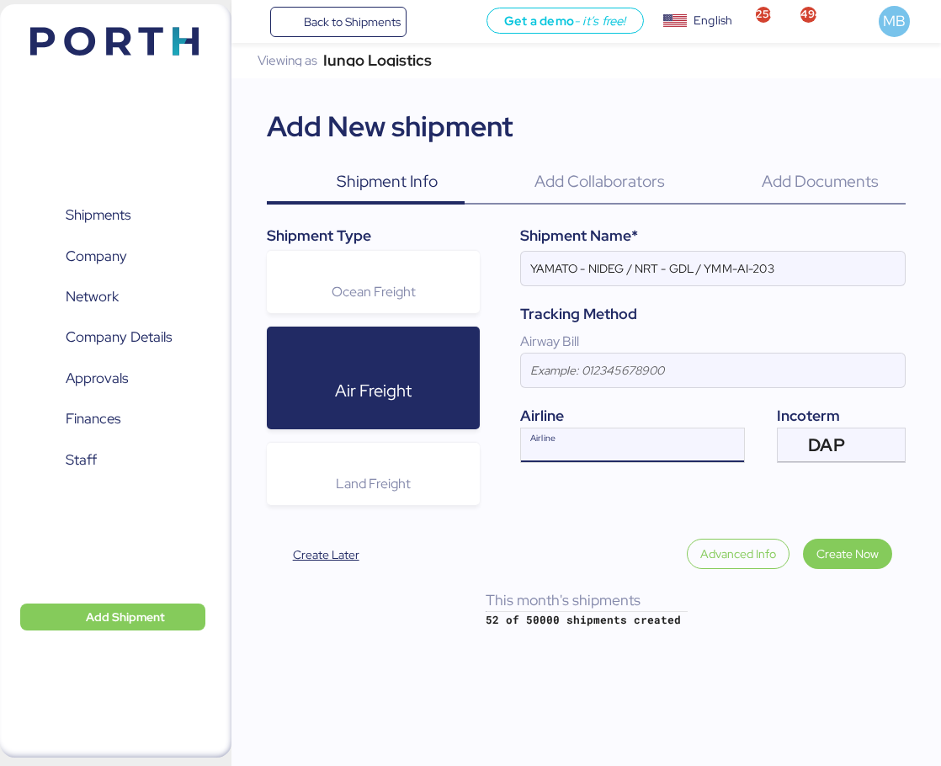
click at [594, 438] on div "Airline" at bounding box center [617, 445] width 193 height 34
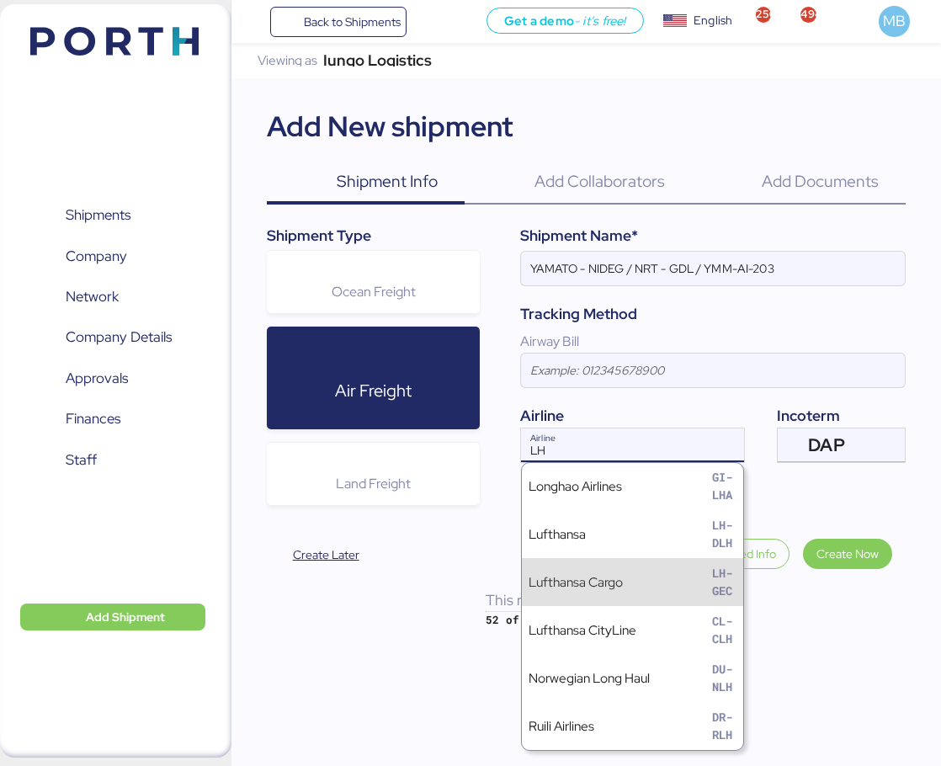
type input "LH"
click at [660, 579] on div "Lufthansa Cargo LH-GEC" at bounding box center [632, 582] width 221 height 48
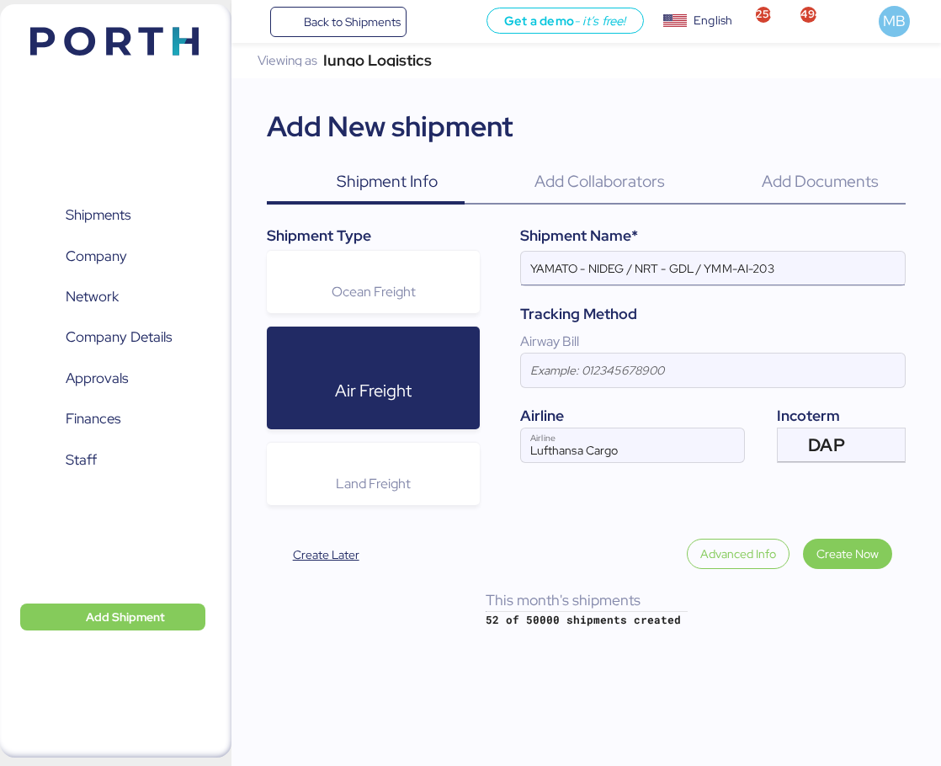
click at [600, 276] on input "YAMATO - NIDEG / NRT - GDL / YMM-AI-203" at bounding box center [713, 269] width 384 height 34
paste input "KAPSE"
drag, startPoint x: 793, startPoint y: 267, endPoint x: 712, endPoint y: 268, distance: 80.8
click at [712, 268] on input "YAMATO - KAPSE / NRT - GDL / YMM-AI-203" at bounding box center [713, 269] width 384 height 34
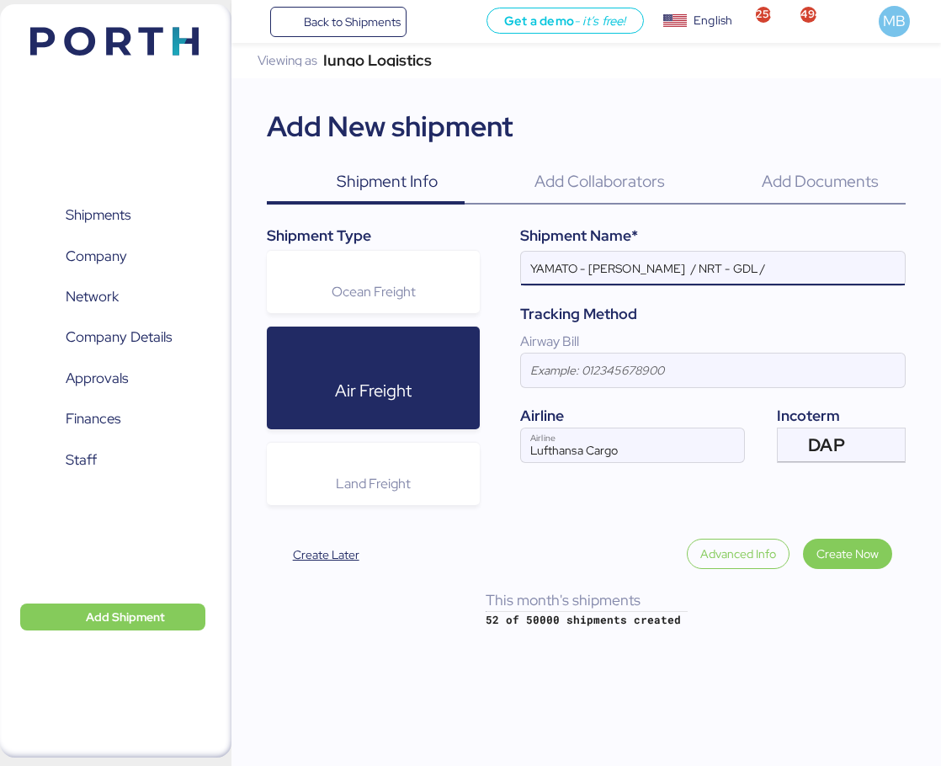
paste input "YMM-AI-205"
click at [685, 268] on input "YAMATO - KAPSE / NRT - GDL / YMM-AI-205" at bounding box center [713, 269] width 384 height 34
type input "YAMATO - KAPSE / NRT - MTY / YMM-AI-205"
click at [871, 555] on span "Create Now" at bounding box center [847, 554] width 62 height 20
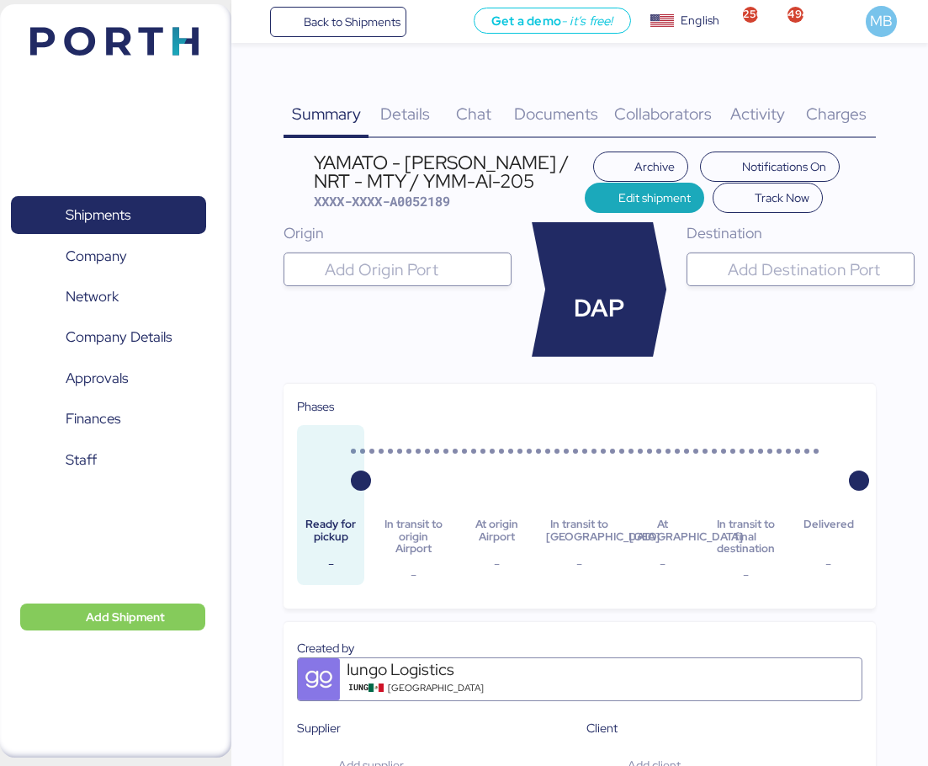
click at [427, 284] on div at bounding box center [412, 269] width 183 height 34
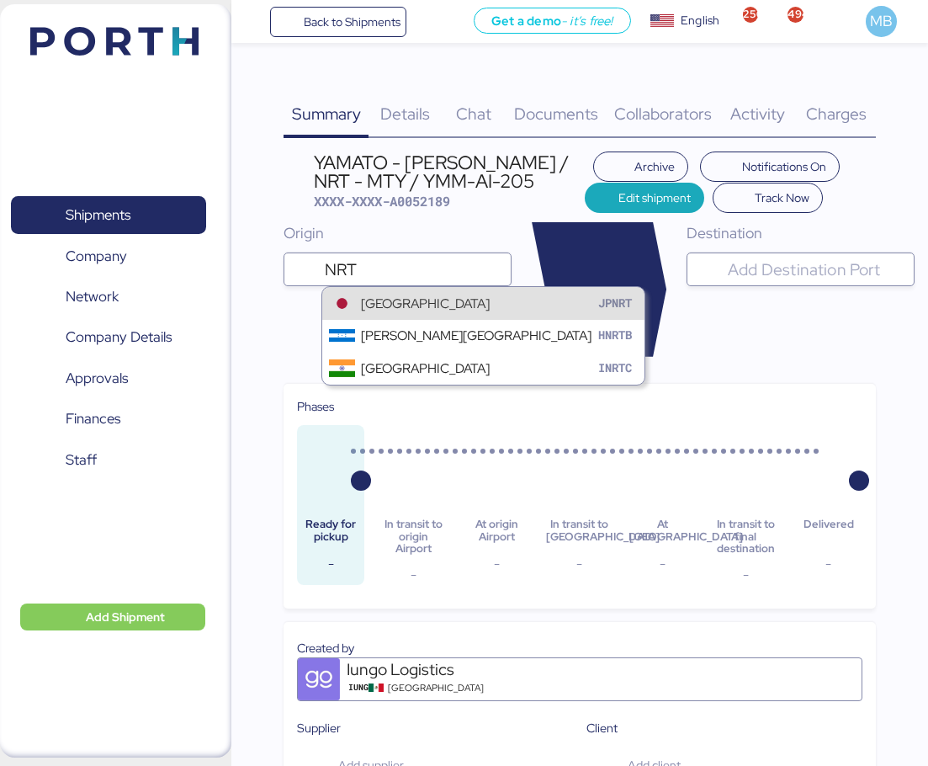
type input "NRT"
click at [437, 295] on div "Narita International Airport" at bounding box center [425, 303] width 129 height 19
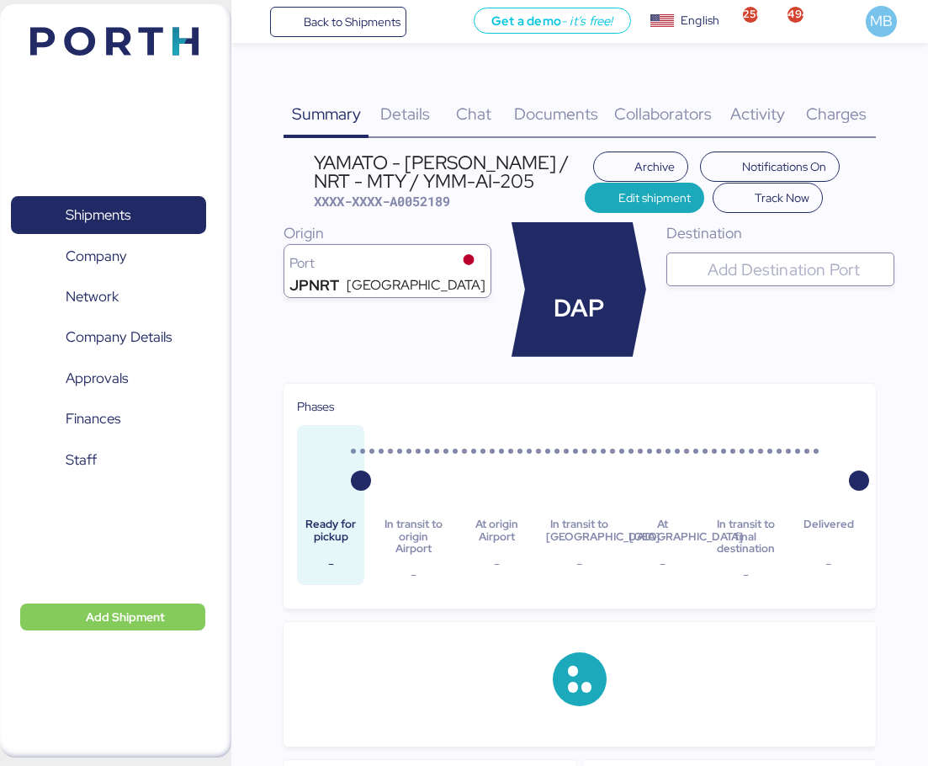
click at [745, 261] on input "search" at bounding box center [795, 269] width 183 height 20
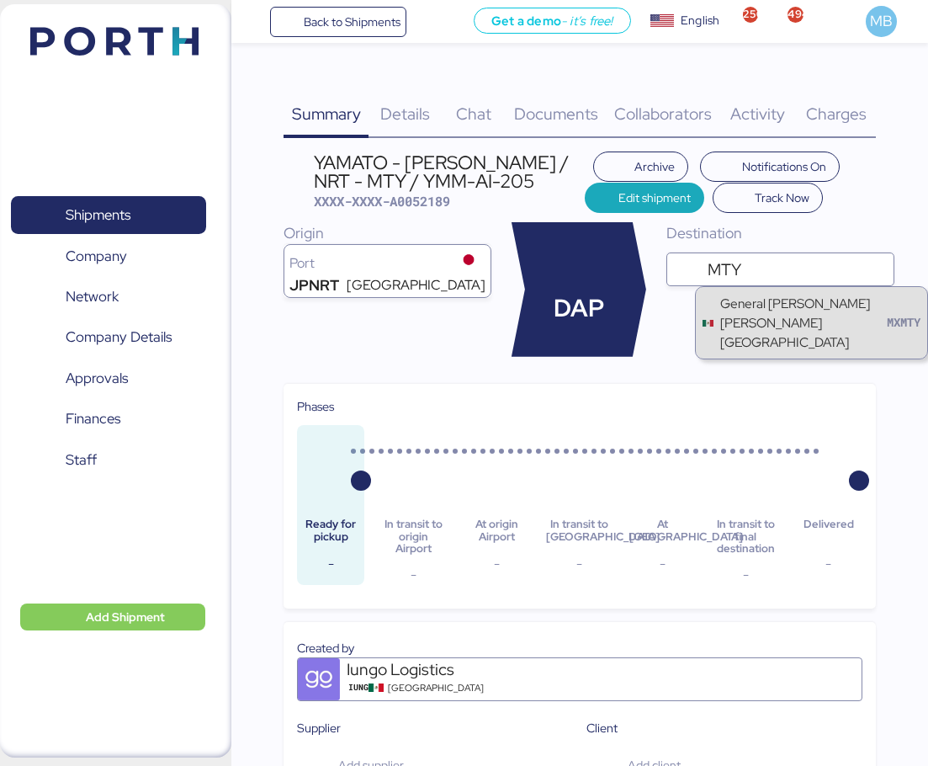
type input "MTY"
click at [761, 314] on div "General Mariano Escobedo International Airport" at bounding box center [803, 323] width 167 height 58
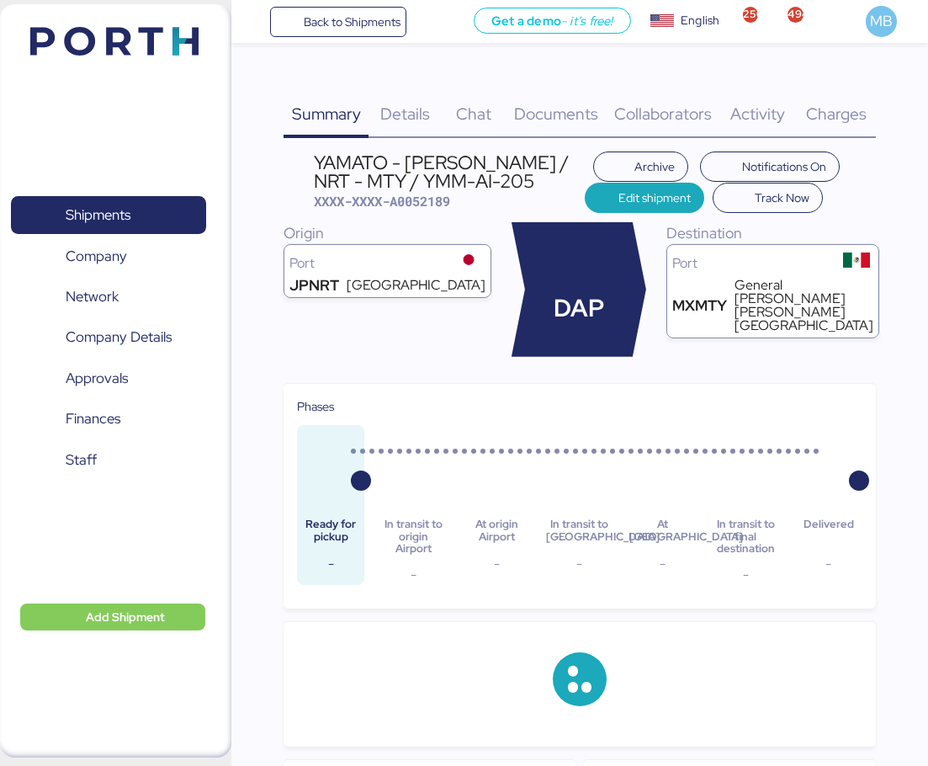
click at [403, 109] on span "Details" at bounding box center [405, 114] width 50 height 22
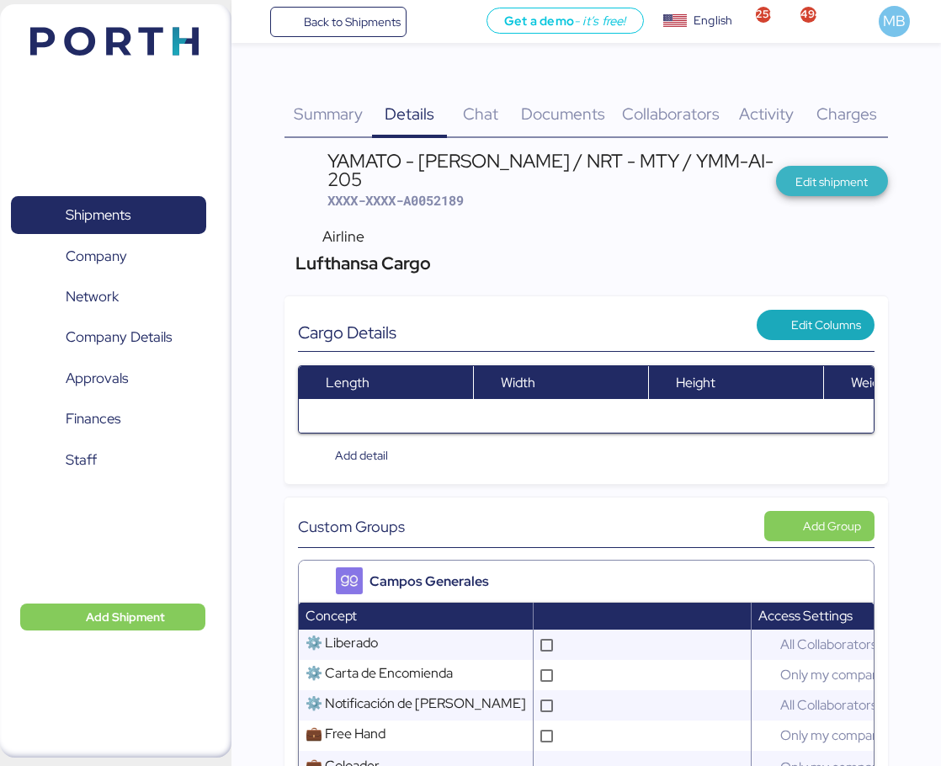
click at [853, 172] on span "Edit shipment" at bounding box center [831, 182] width 72 height 20
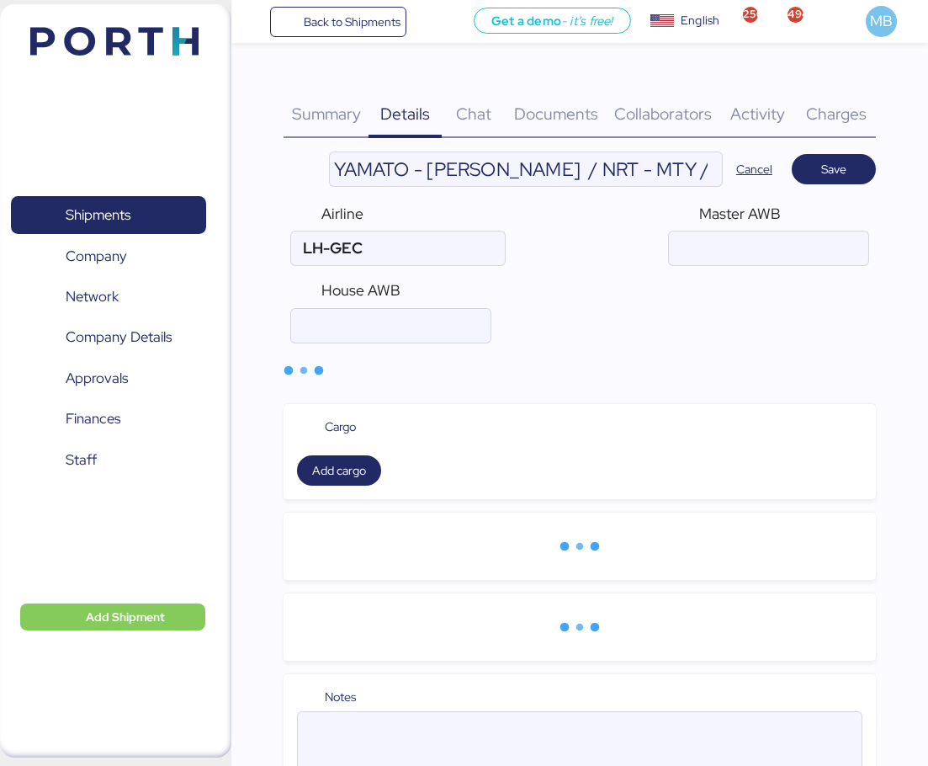
type input "Lufthansa Cargo"
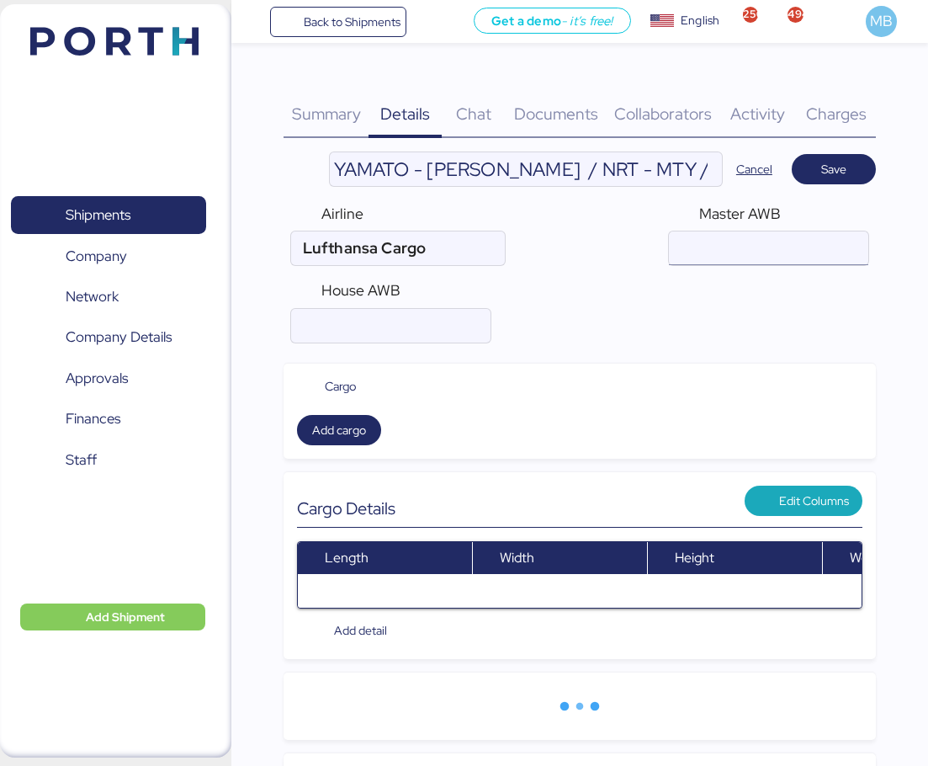
click at [755, 241] on input "air" at bounding box center [768, 248] width 199 height 34
paste input "02033765244"
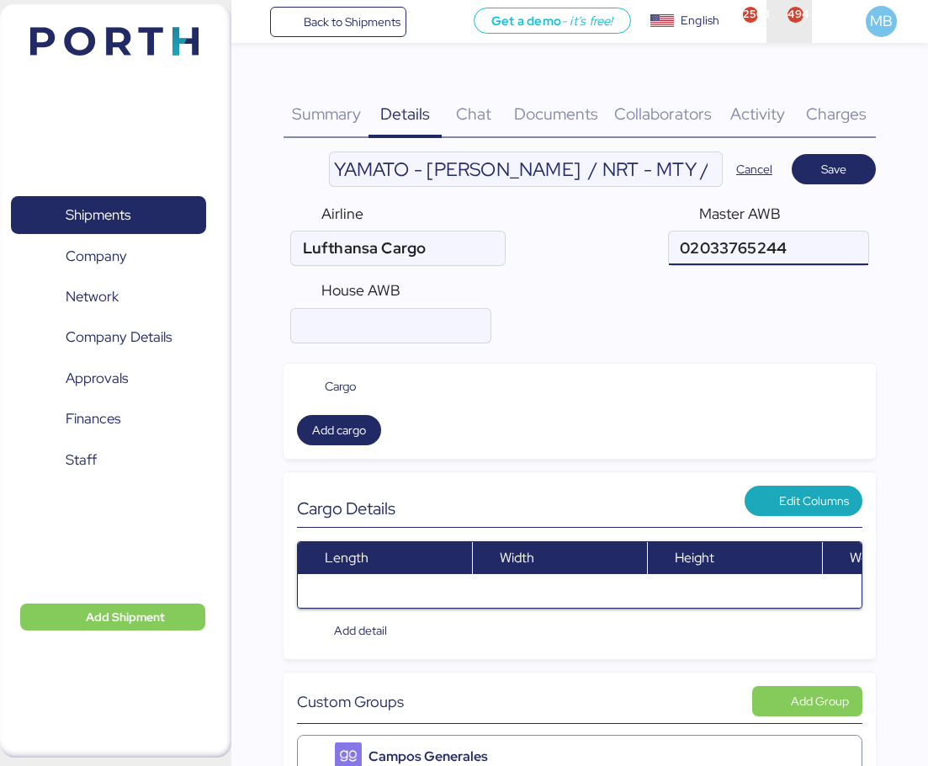
type input "02033765244"
click at [401, 317] on input "air" at bounding box center [390, 326] width 199 height 34
paste input "YTJ51009380"
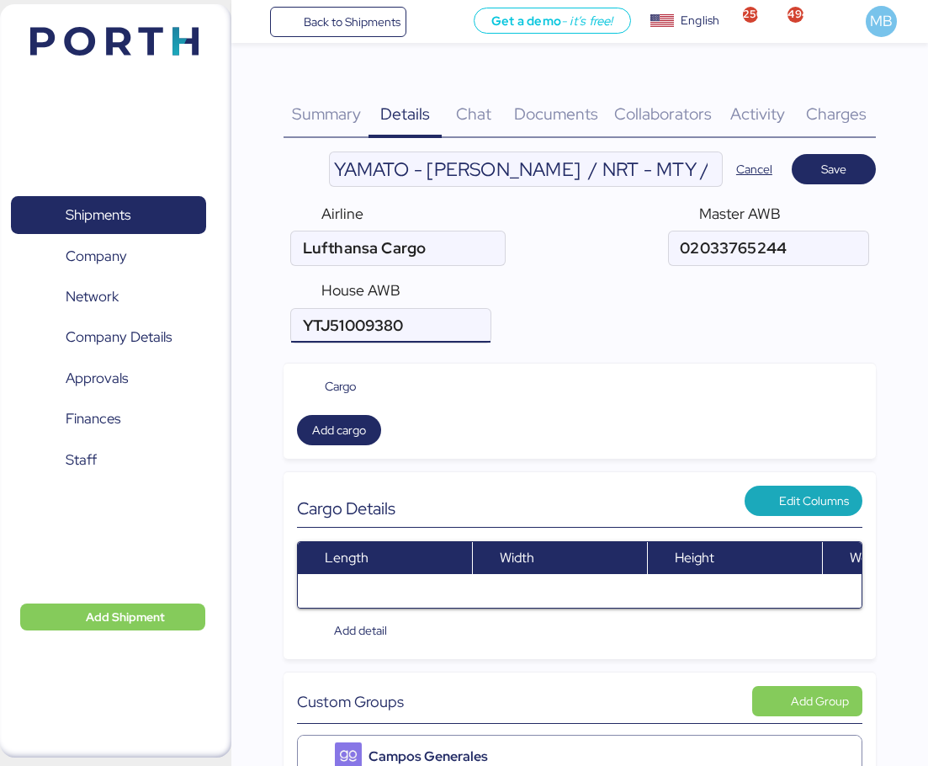
type input "YTJ51009380"
click at [853, 184] on header "YAMATO - KAPSE / NRT - MTY / YMM-AI-205 Cancel Save" at bounding box center [580, 168] width 592 height 35
click at [854, 178] on span "Save" at bounding box center [833, 169] width 57 height 24
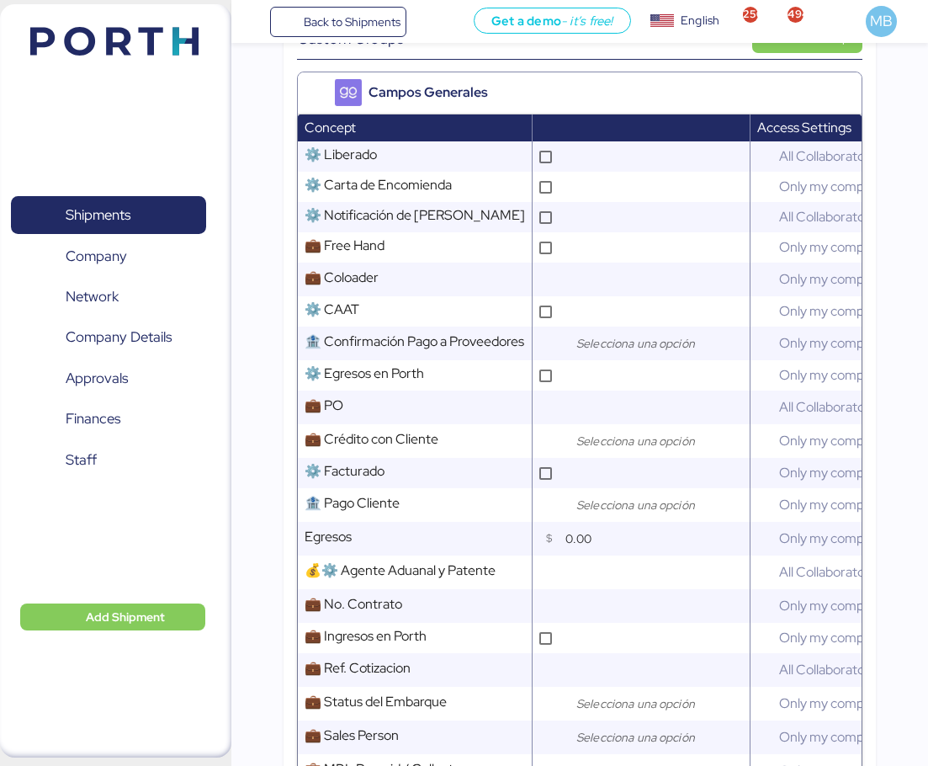
scroll to position [673, 0]
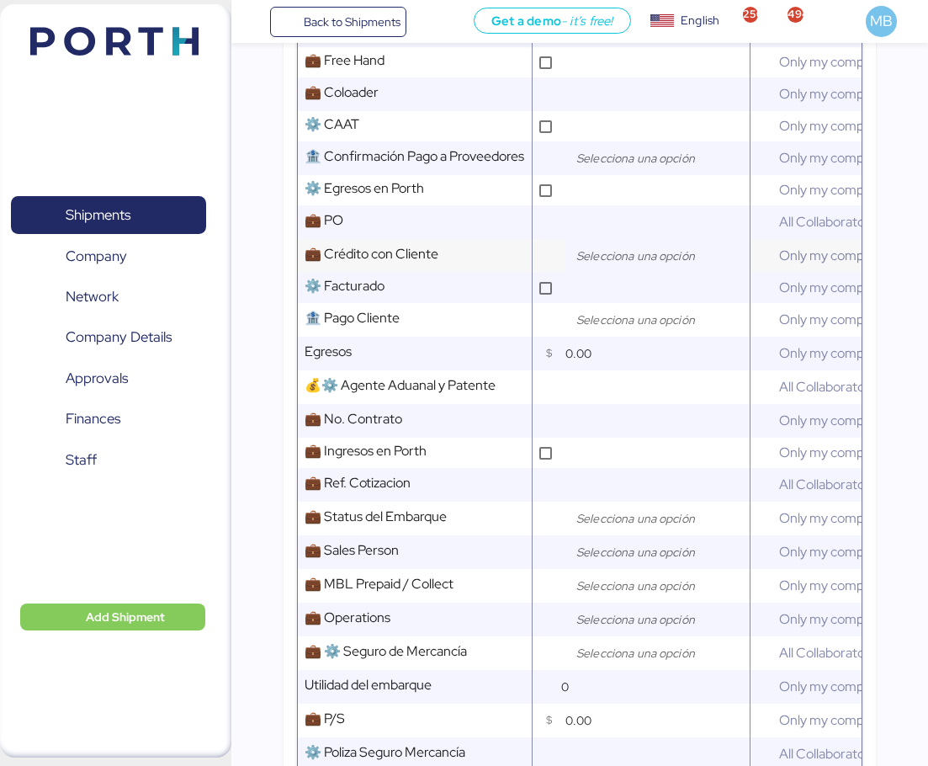
click at [612, 257] on input "search" at bounding box center [661, 256] width 177 height 20
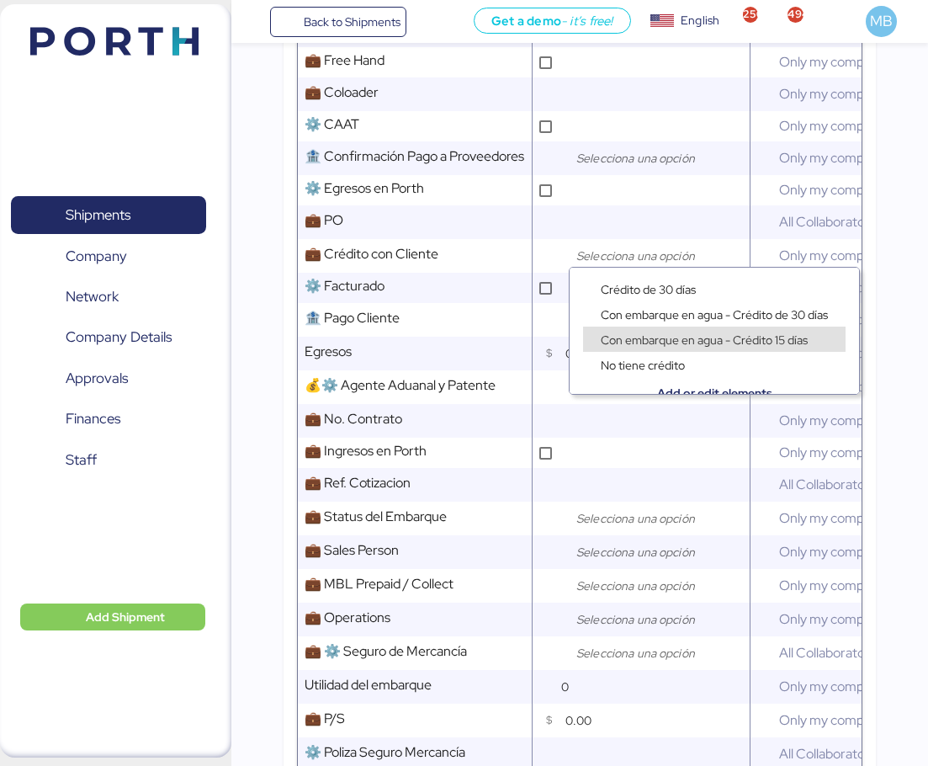
click at [704, 343] on div "No tiene crédito" at bounding box center [714, 355] width 289 height 25
click at [703, 337] on span "Con embarque en agua - Crédito 15 días" at bounding box center [704, 339] width 207 height 15
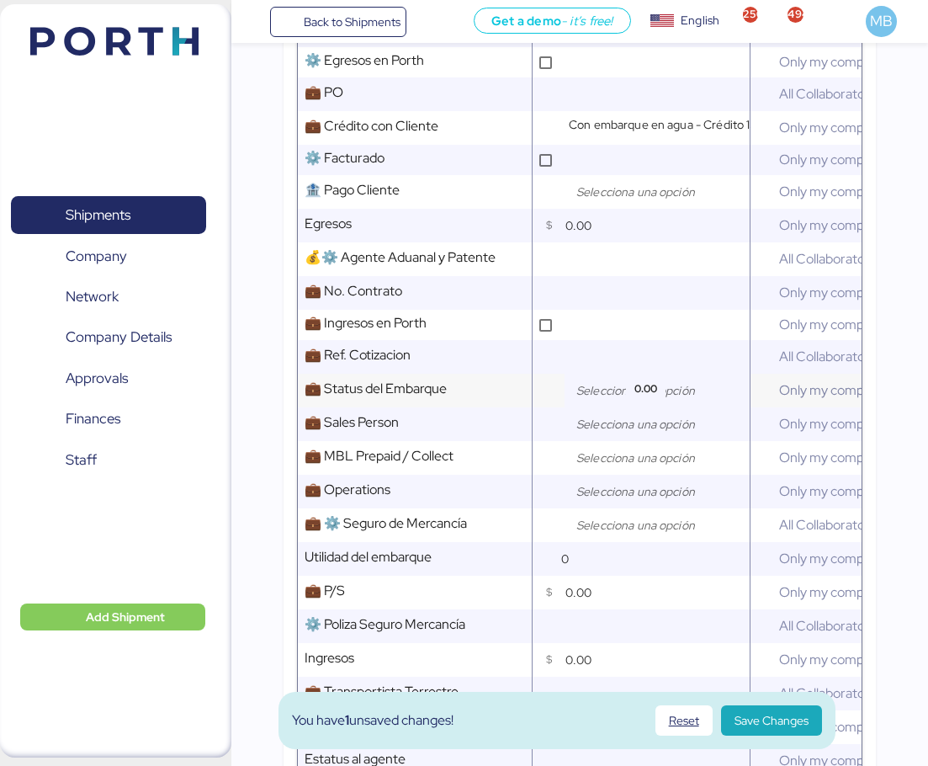
scroll to position [841, 0]
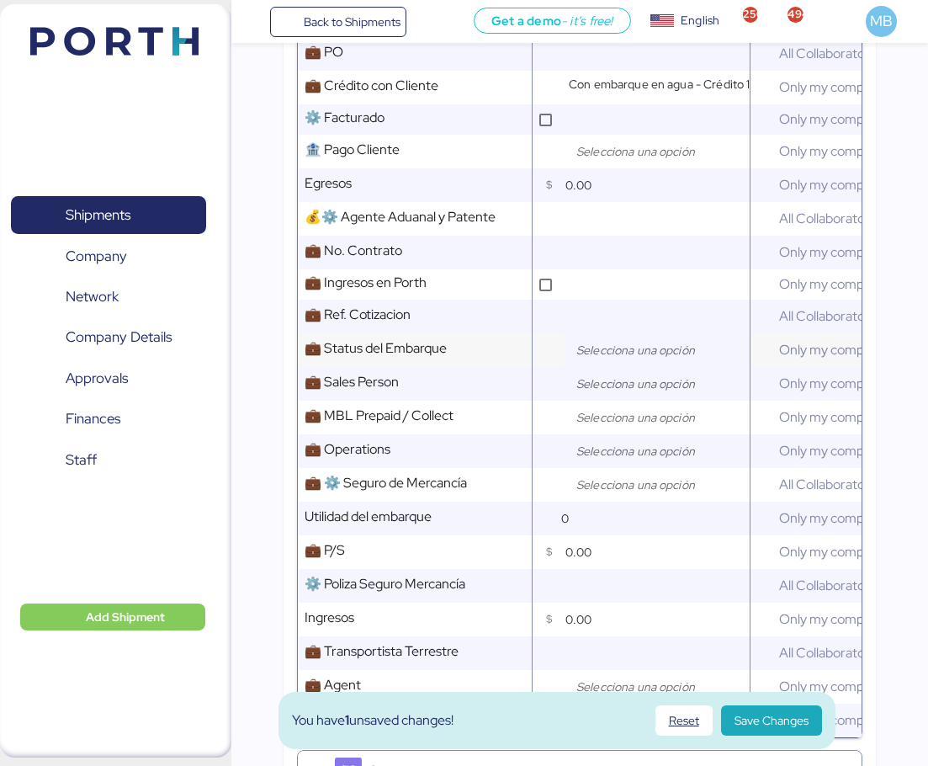
click at [652, 342] on input "search" at bounding box center [661, 350] width 177 height 20
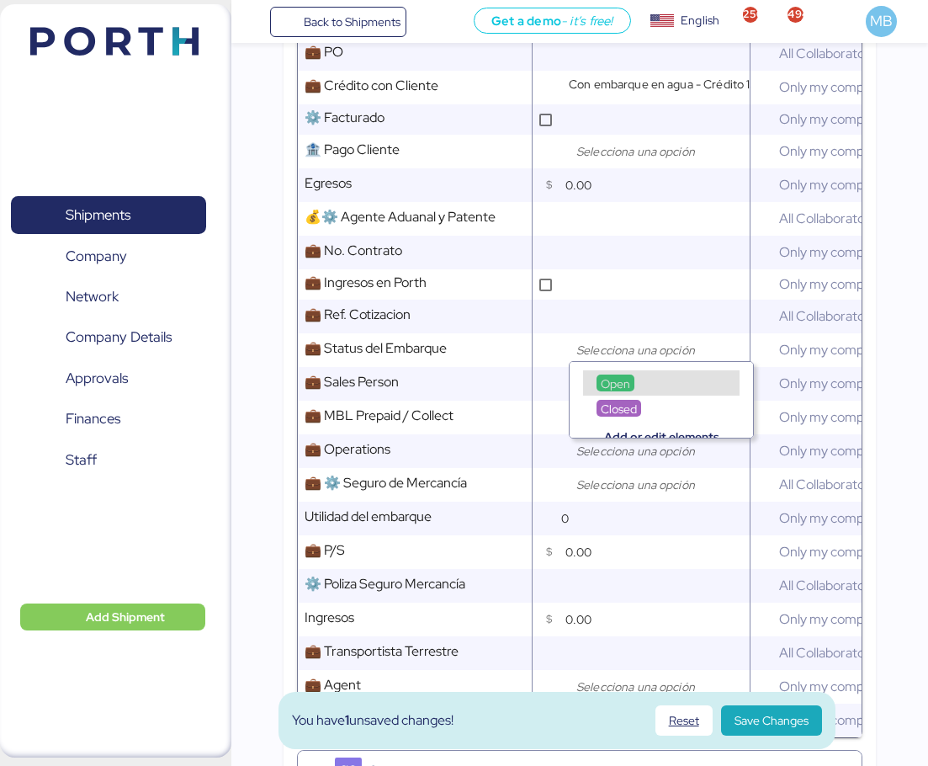
click at [600, 377] on div "Open" at bounding box center [616, 382] width 38 height 17
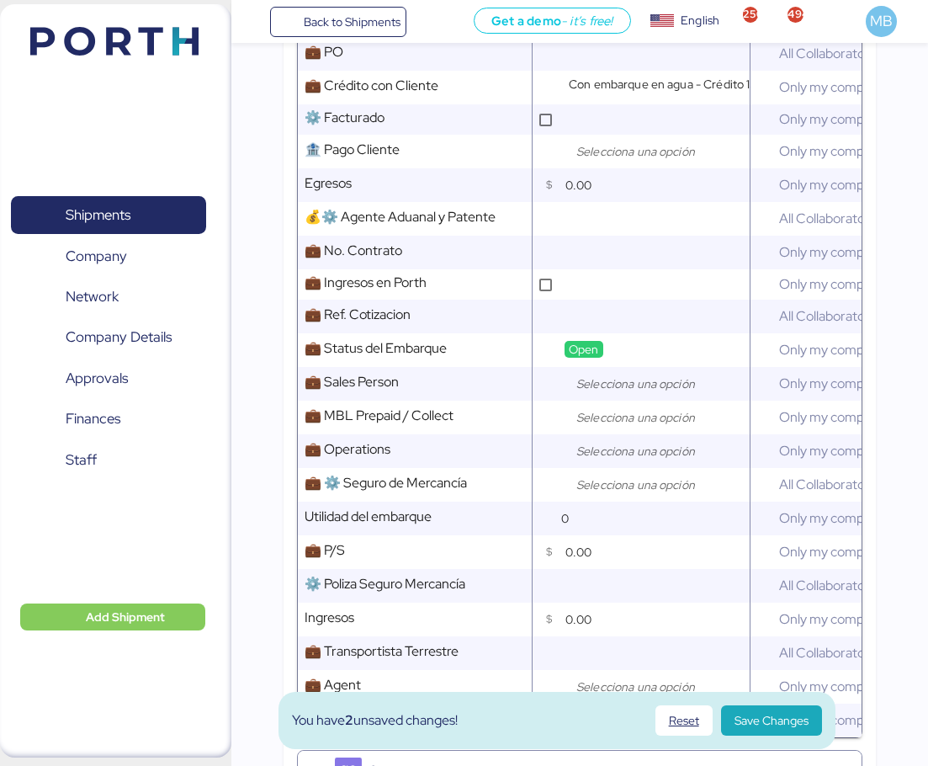
click at [639, 374] on input "search" at bounding box center [661, 384] width 177 height 20
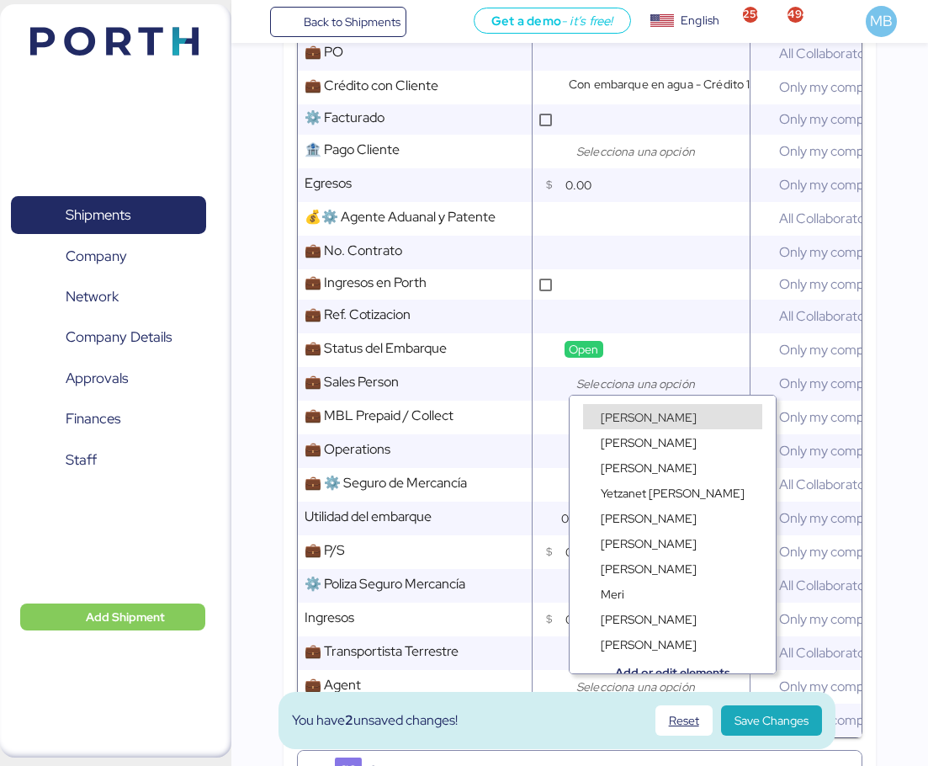
click at [635, 406] on div "Miguel Bello" at bounding box center [672, 416] width 179 height 25
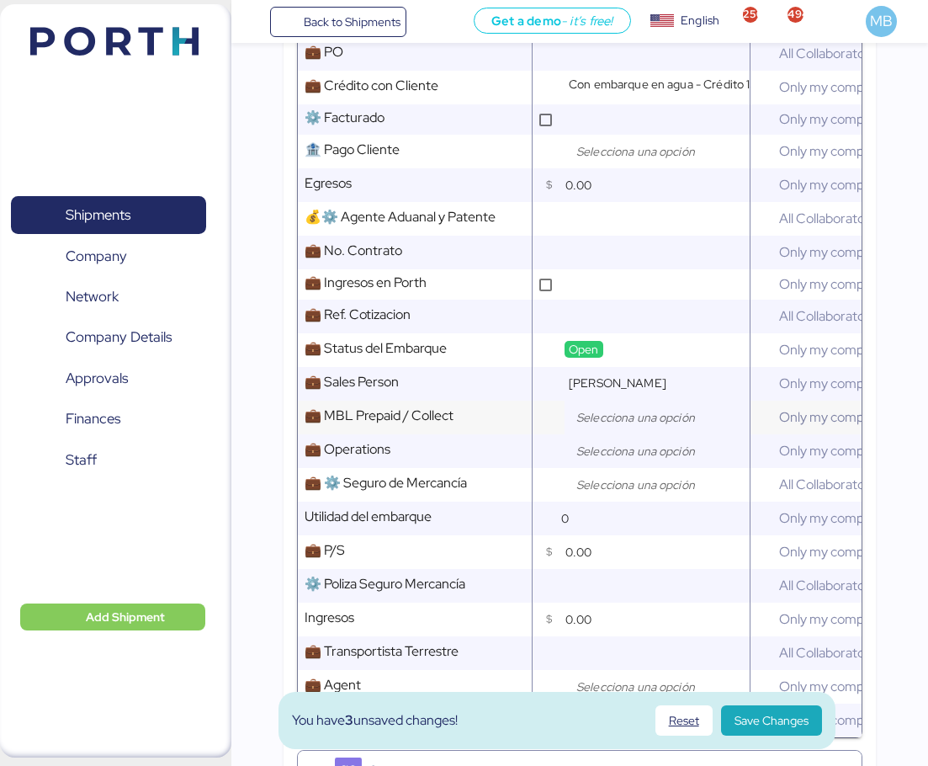
click at [601, 407] on input "search" at bounding box center [661, 417] width 177 height 20
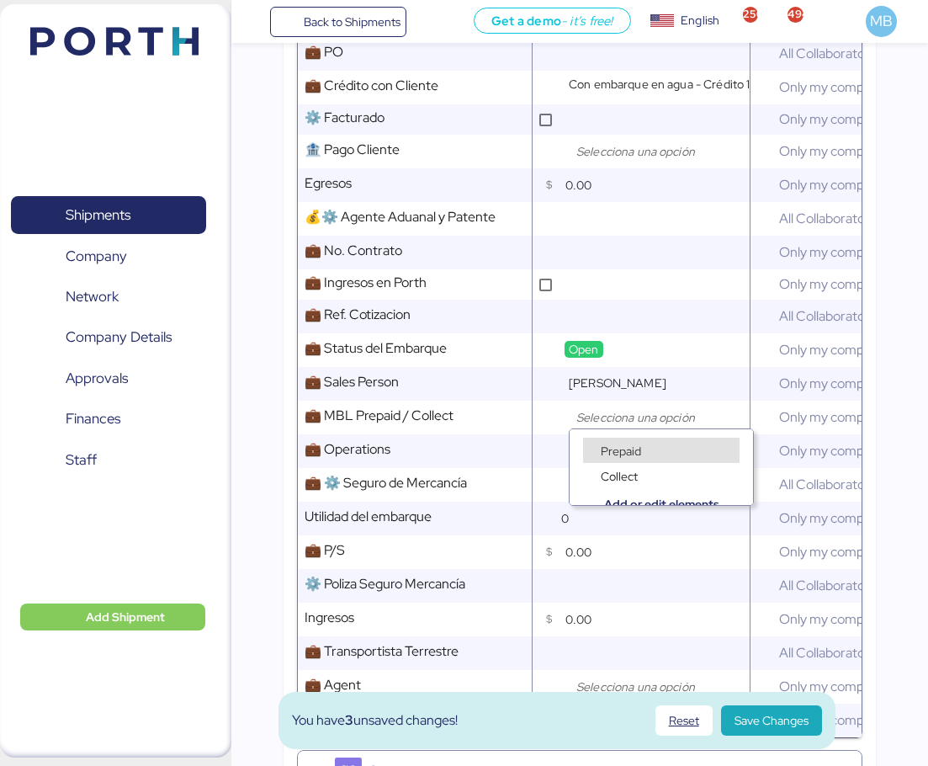
click at [635, 443] on div "Prepaid" at bounding box center [621, 450] width 49 height 17
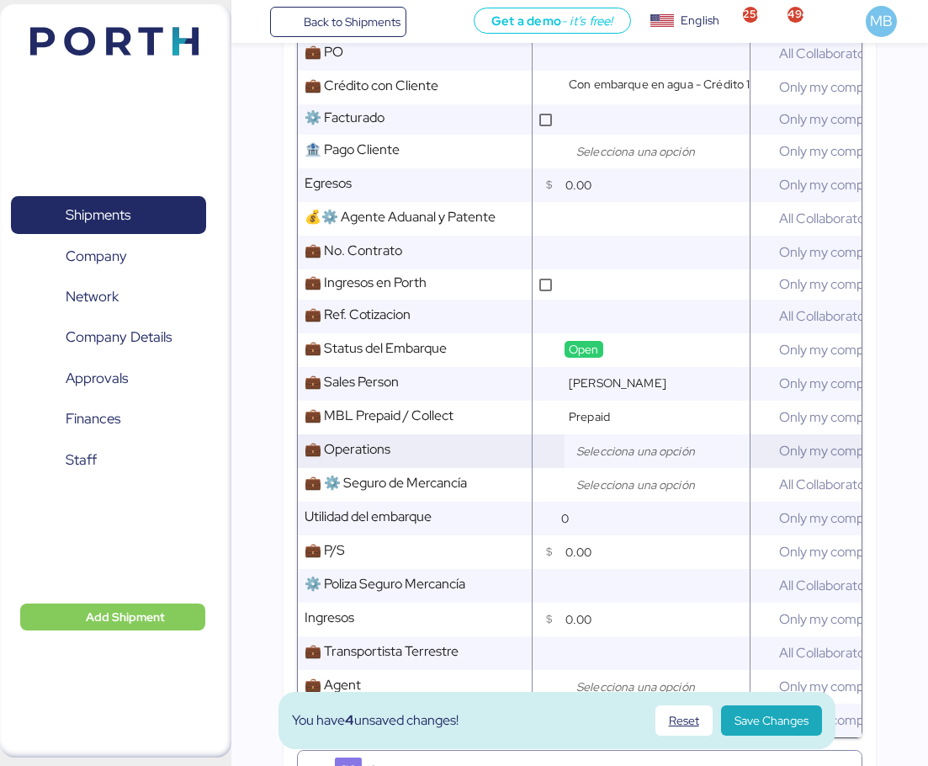
click at [595, 441] on input "search" at bounding box center [661, 451] width 177 height 20
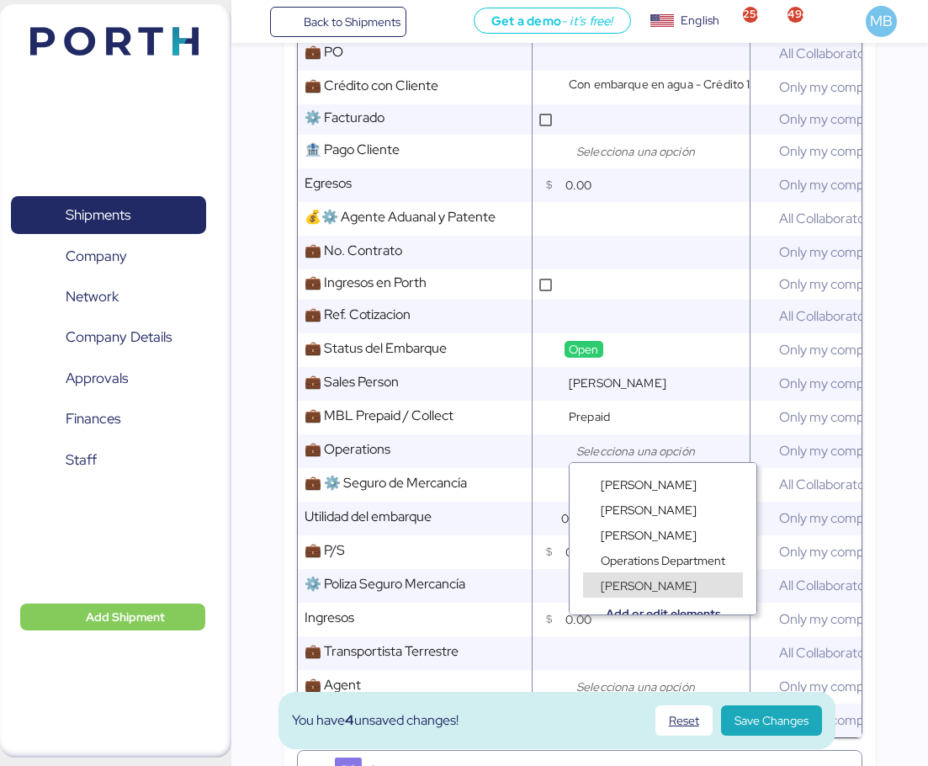
click at [647, 585] on span "Juan Aguilar" at bounding box center [649, 585] width 96 height 15
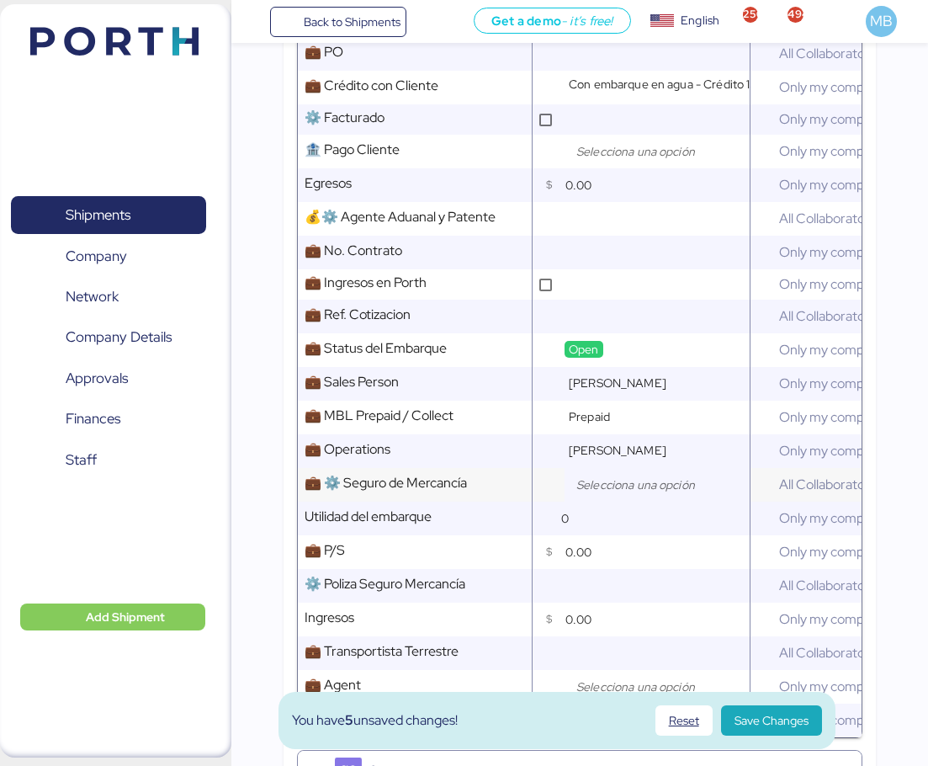
click at [606, 486] on input "search" at bounding box center [661, 485] width 177 height 20
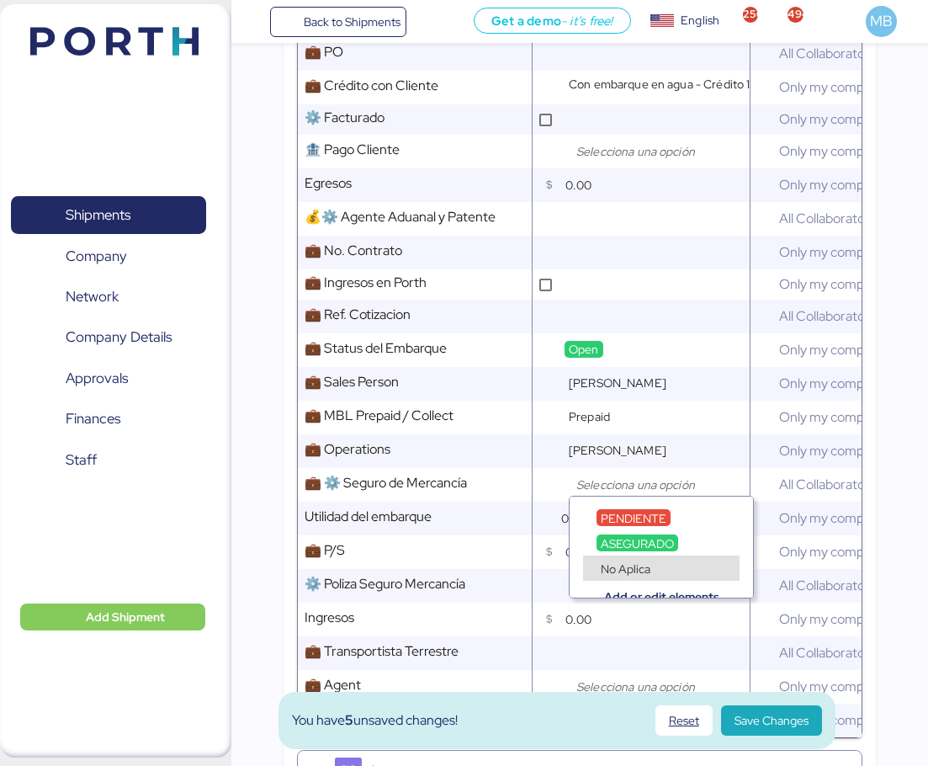
click at [630, 566] on span "No Aplica" at bounding box center [626, 568] width 50 height 15
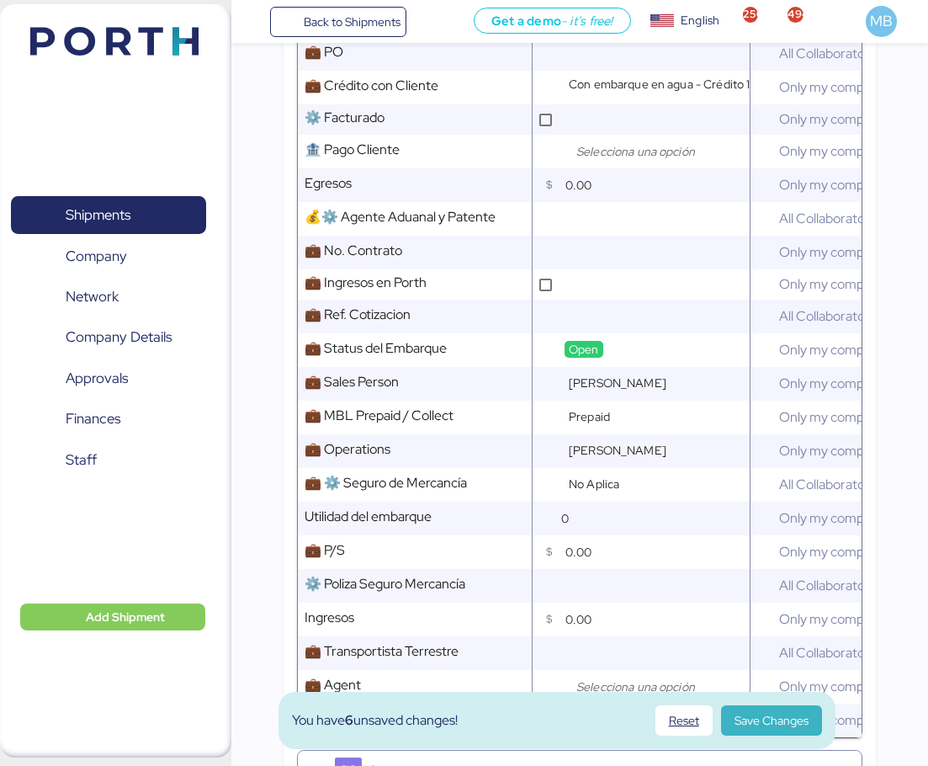
click at [787, 715] on span "Save Changes" at bounding box center [772, 720] width 74 height 20
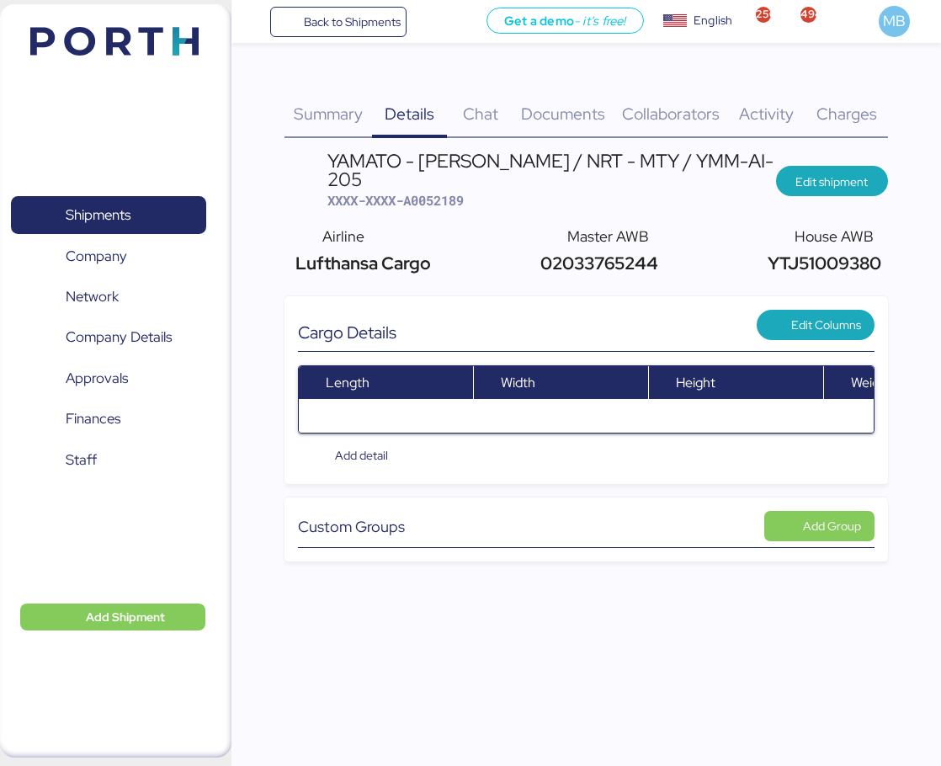
click at [583, 122] on span "Documents" at bounding box center [563, 114] width 84 height 22
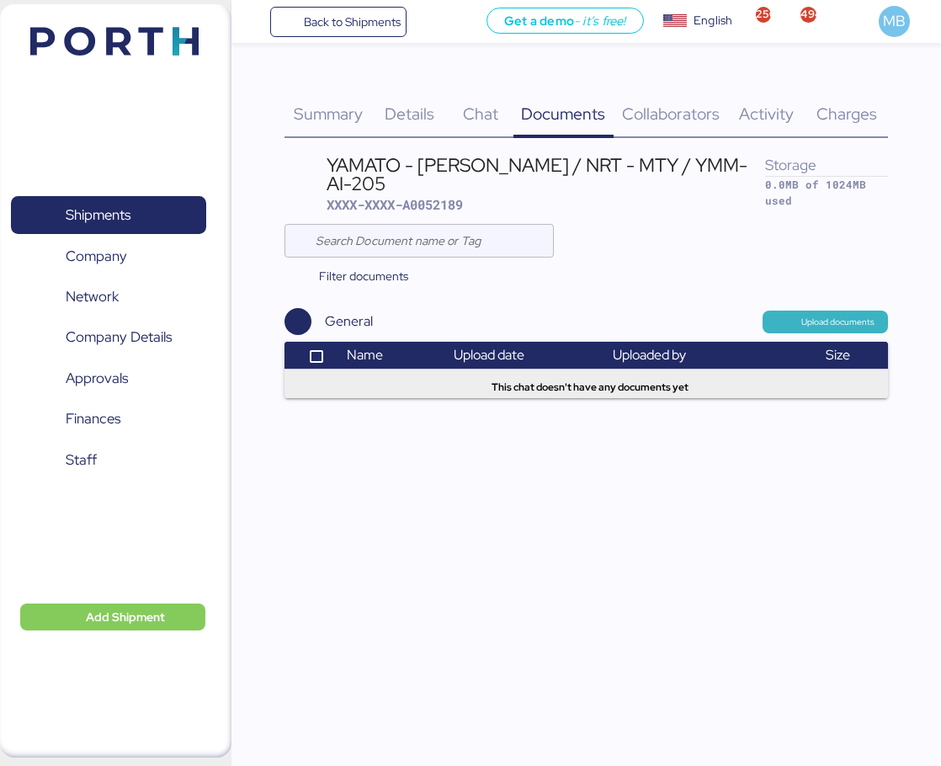
click at [835, 315] on span "Upload documents" at bounding box center [837, 322] width 73 height 15
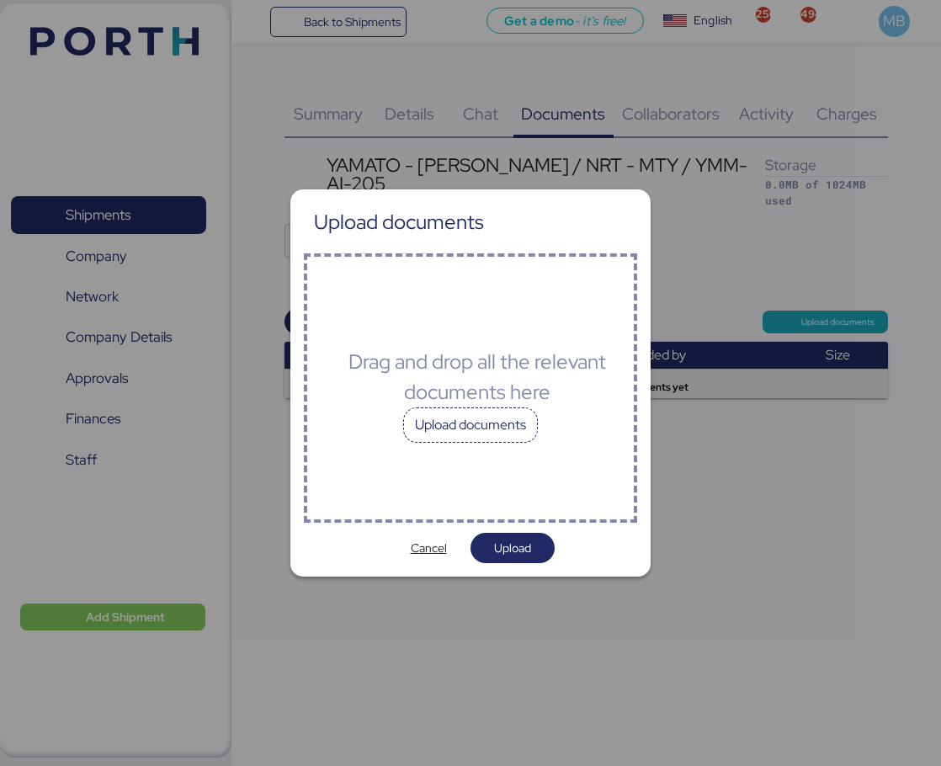
click at [456, 427] on div "Upload documents" at bounding box center [470, 424] width 135 height 35
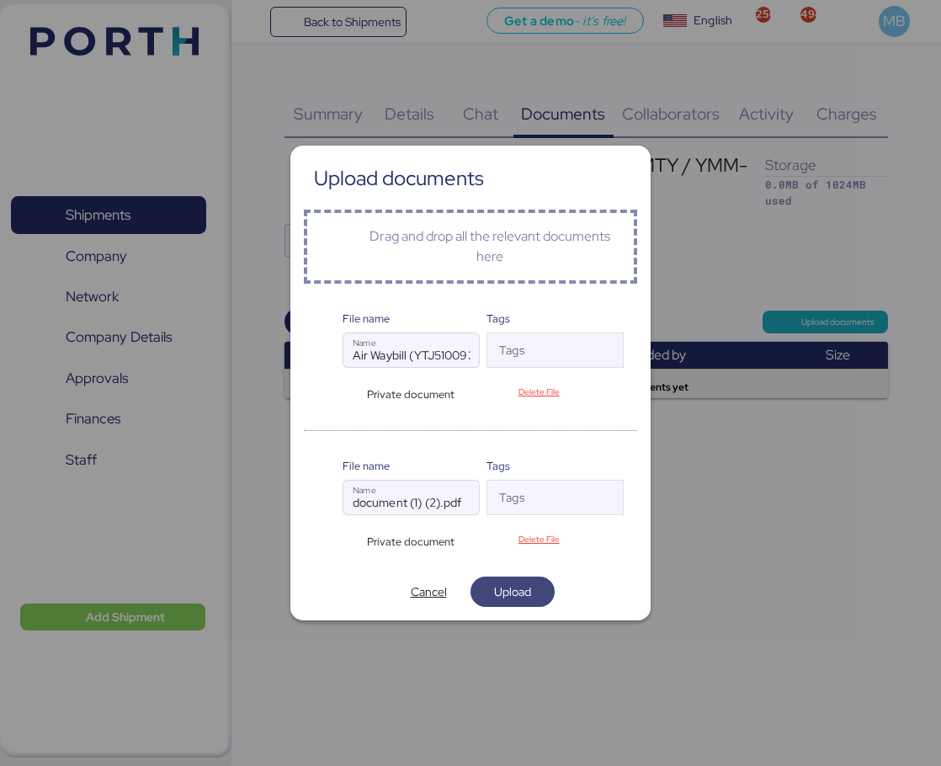
click at [529, 592] on span "Upload" at bounding box center [512, 591] width 37 height 20
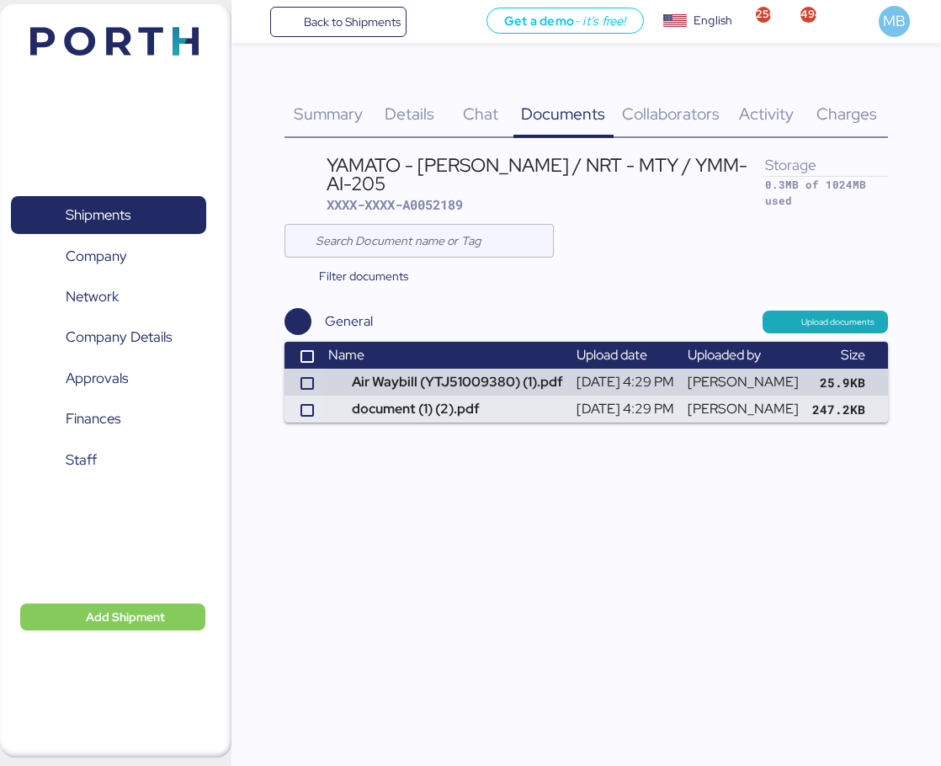
click at [347, 114] on span "Summary" at bounding box center [328, 114] width 69 height 22
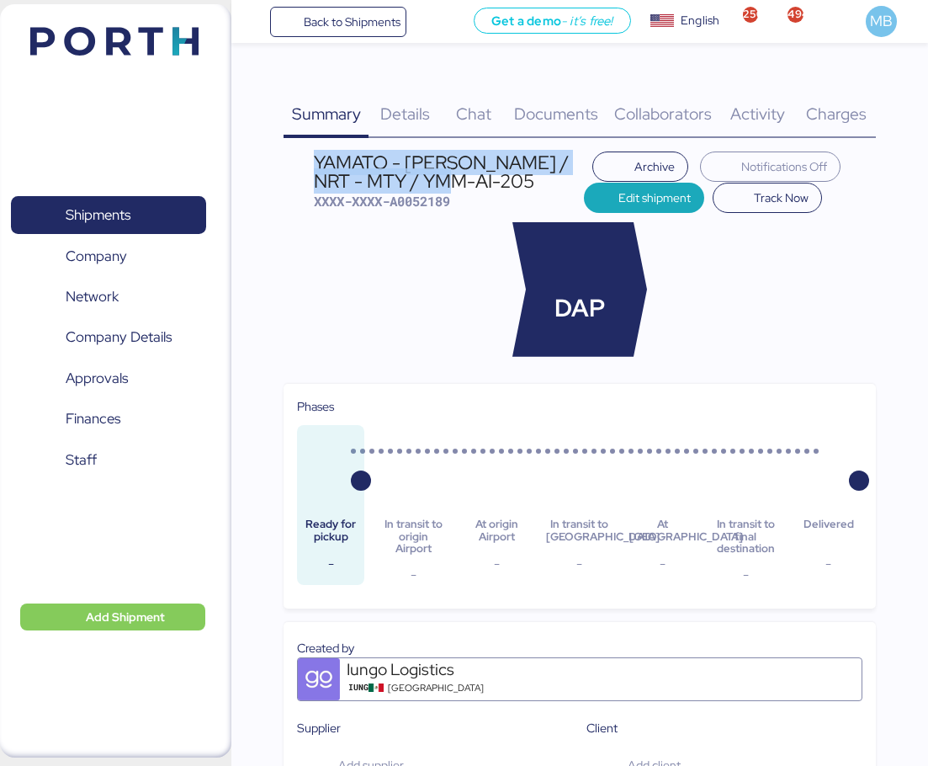
drag, startPoint x: 489, startPoint y: 182, endPoint x: 317, endPoint y: 162, distance: 172.7
click at [317, 162] on div "YAMATO - KAPSE / NRT - MTY / YMM-AI-205" at bounding box center [449, 172] width 270 height 38
copy div "YAMATO - KAPSE / NRT - MTY / YMM-AI-205"
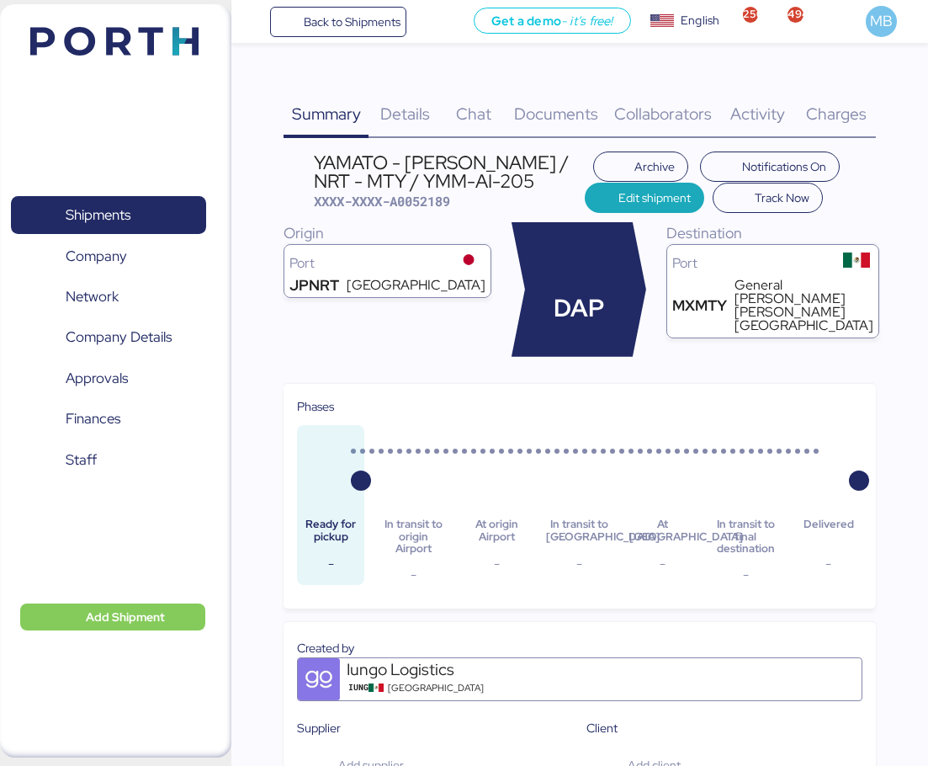
click at [424, 115] on span "Details" at bounding box center [405, 114] width 50 height 22
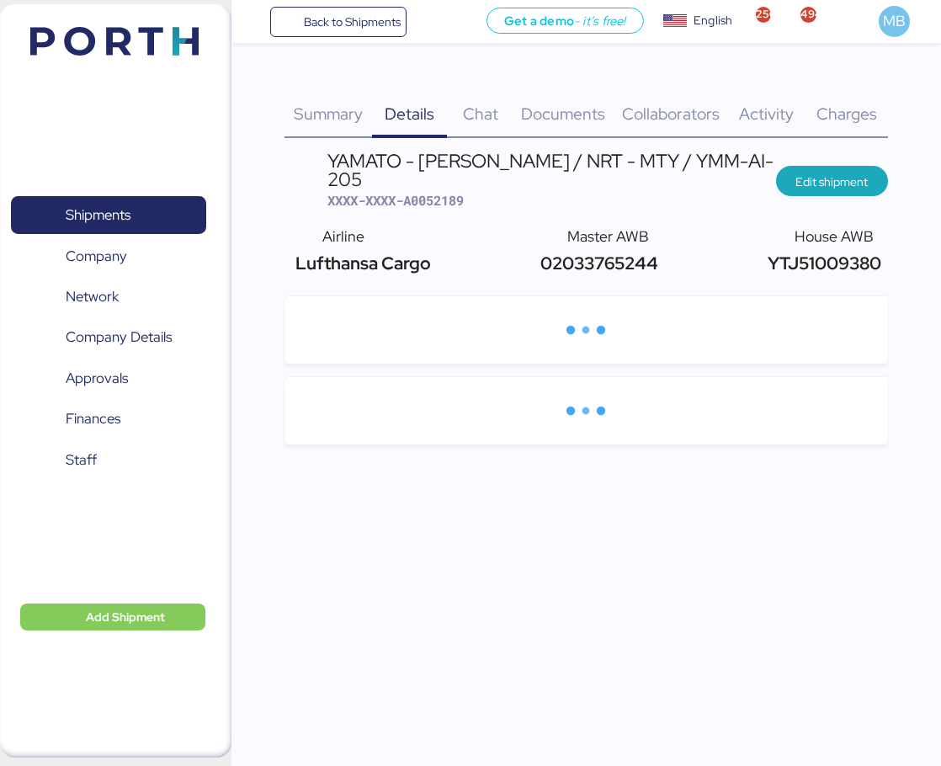
click at [649, 252] on span "02033765244" at bounding box center [597, 263] width 122 height 23
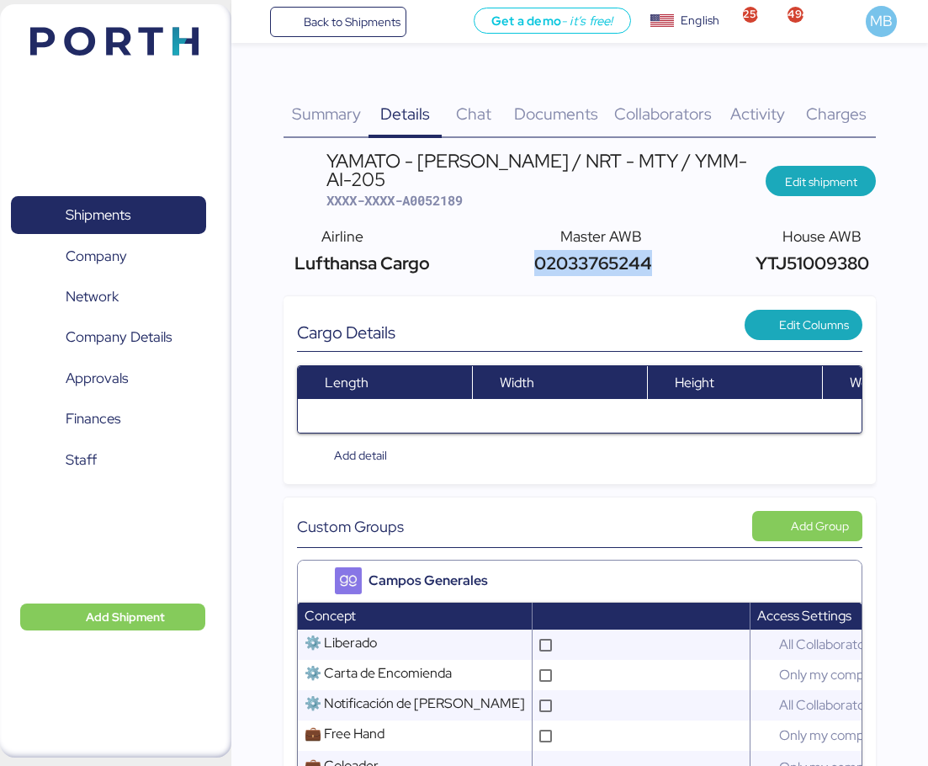
copy span "02033765244"
click at [864, 252] on span "YTJ51009380" at bounding box center [810, 263] width 118 height 23
click at [836, 252] on span "YTJ51009380" at bounding box center [810, 263] width 118 height 23
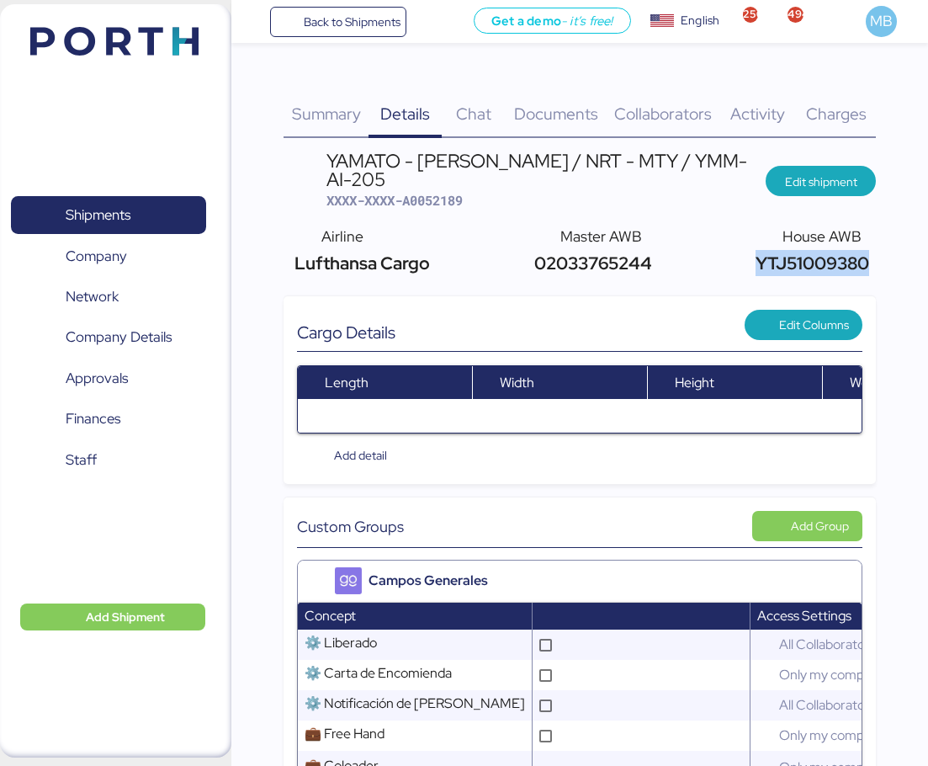
copy span "YTJ51009380"
click at [439, 172] on div "YAMATO - KAPSE / NRT - MTY / YMM-AI-205 XXXX-XXXX-A0052189" at bounding box center [546, 180] width 440 height 58
copy span "A0052189"
click at [452, 192] on span "XXXX-XXXX-A0052189" at bounding box center [394, 200] width 136 height 17
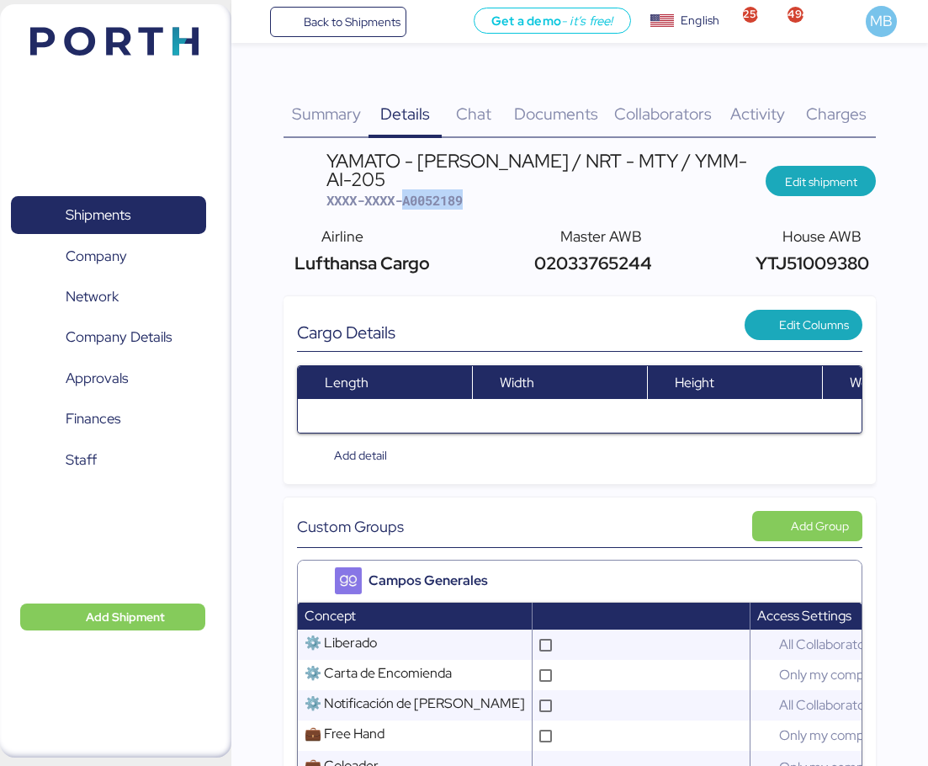
click at [453, 192] on span "XXXX-XXXX-A0052189" at bounding box center [394, 200] width 136 height 17
click at [119, 222] on span "Shipments" at bounding box center [98, 215] width 65 height 24
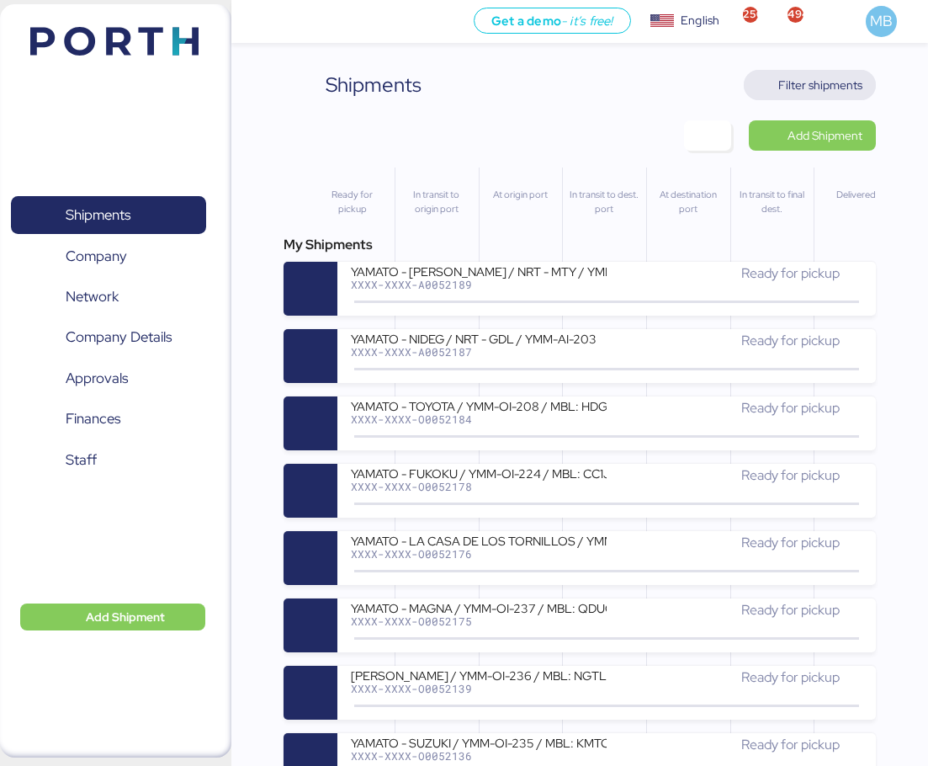
click at [866, 77] on span "Filter shipments" at bounding box center [810, 85] width 132 height 30
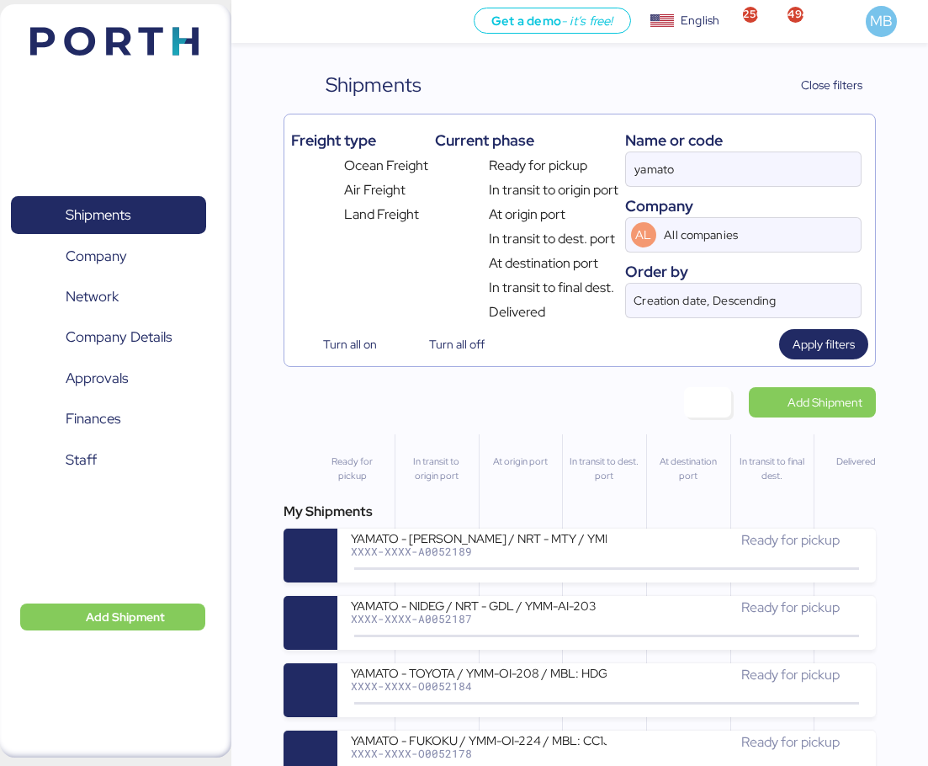
scroll to position [168, 0]
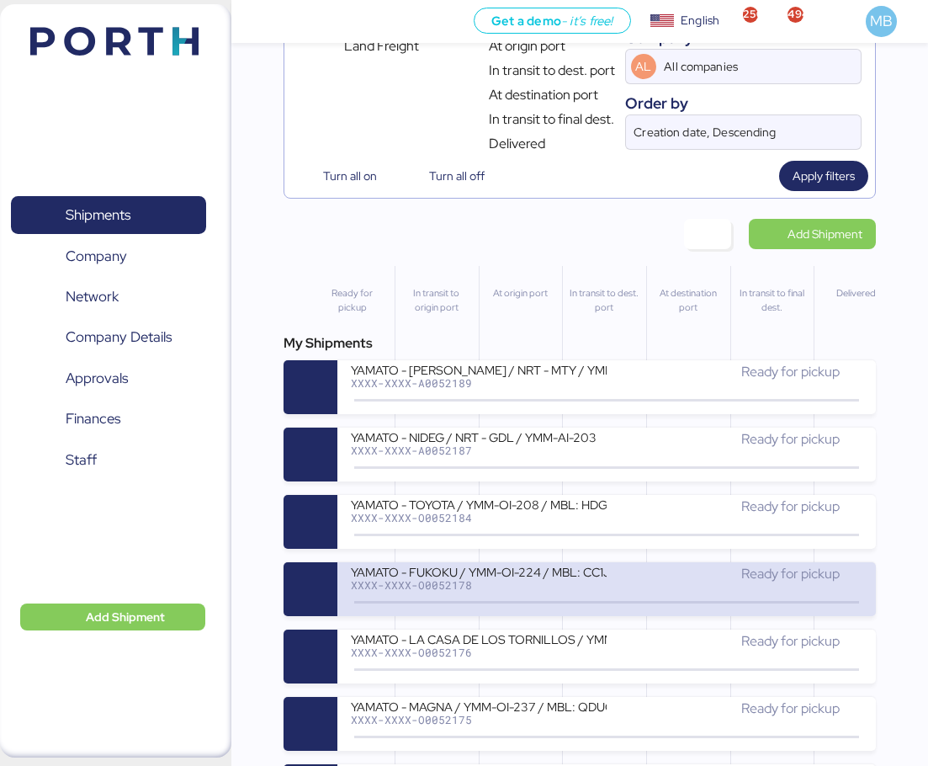
click at [461, 577] on div "YAMATO - FUKOKU / YMM-OI-224 / MBL: CC1JKTMZ025950 / HBL: YIFFW0166695 / LCL" at bounding box center [479, 571] width 256 height 14
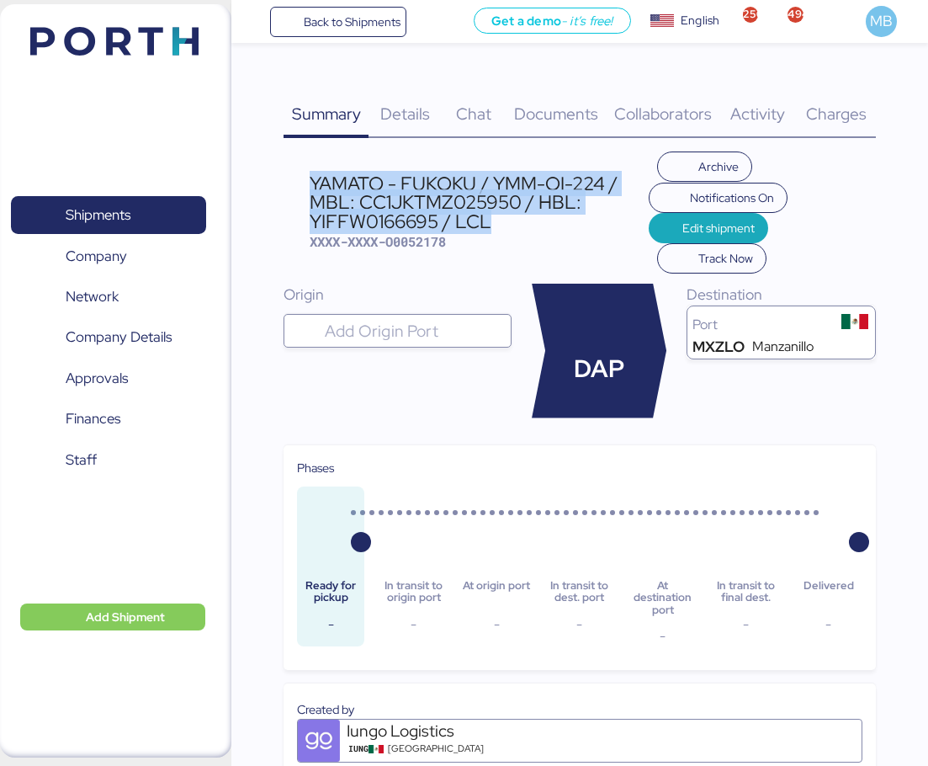
drag, startPoint x: 502, startPoint y: 224, endPoint x: 311, endPoint y: 186, distance: 194.7
click at [311, 186] on div "YAMATO - FUKOKU / YMM-OI-224 / MBL: CC1JKTMZ025950 / HBL: YIFFW0166695 / LCL" at bounding box center [479, 202] width 338 height 56
copy div "YAMATO - FUKOKU / YMM-OI-224 / MBL: CC1JKTMZ025950 / HBL: YIFFW0166695 / LCL"
click at [152, 215] on span "Shipments" at bounding box center [108, 215] width 181 height 24
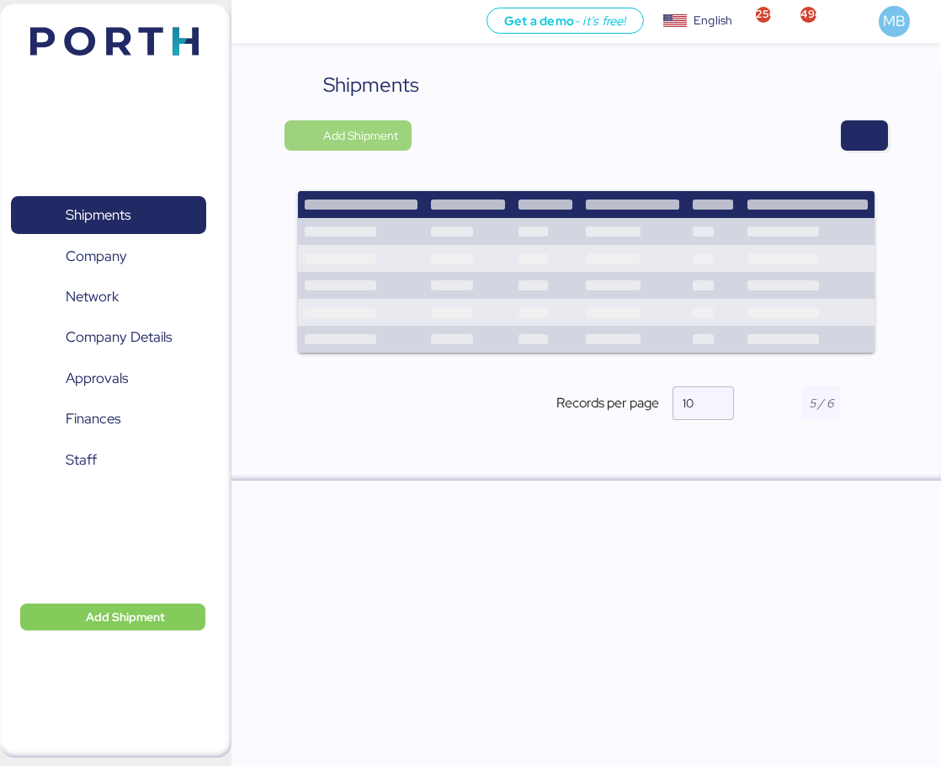
click at [374, 132] on span "Add Shipment" at bounding box center [360, 135] width 75 height 20
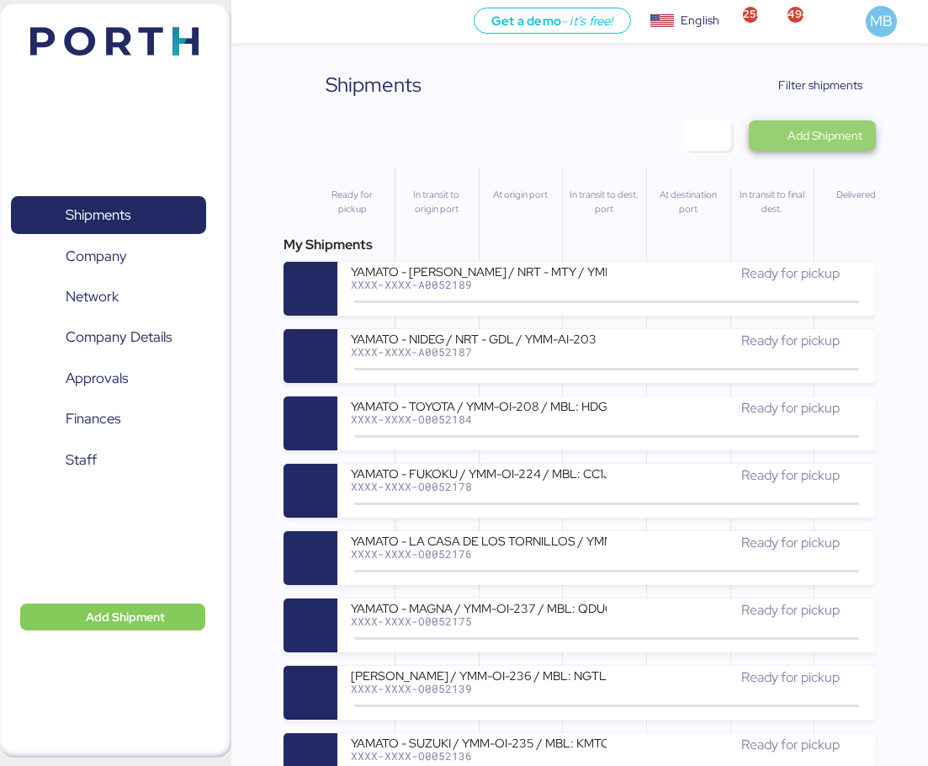
click at [834, 128] on span "Add Shipment" at bounding box center [825, 135] width 75 height 20
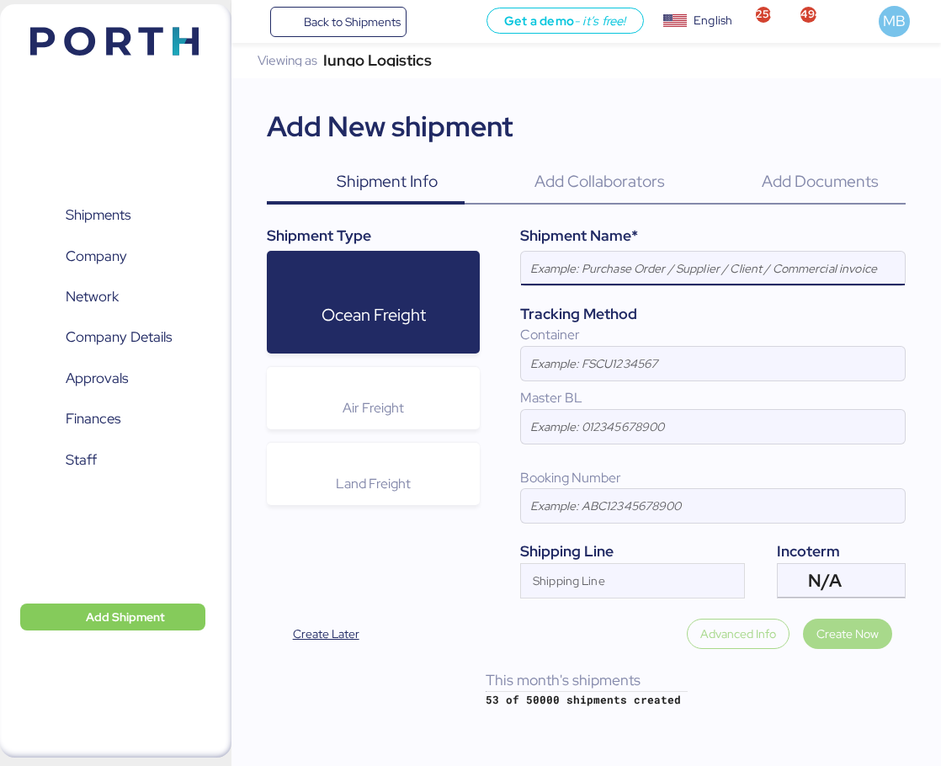
click at [604, 275] on input at bounding box center [713, 269] width 384 height 34
click at [830, 261] on input "YAMATO - FUKOKU / YMM-OI-224 / MBL: CC1JKTMZ025950 / HBL: YIFFW0166695 / LCL" at bounding box center [713, 269] width 384 height 34
click at [834, 261] on input "YAMATO - FUKOKU / YMM-OI-224 / MBL: CC1JKTMZ025950 / HBL: YIFFW0166695 / LCL" at bounding box center [713, 269] width 384 height 34
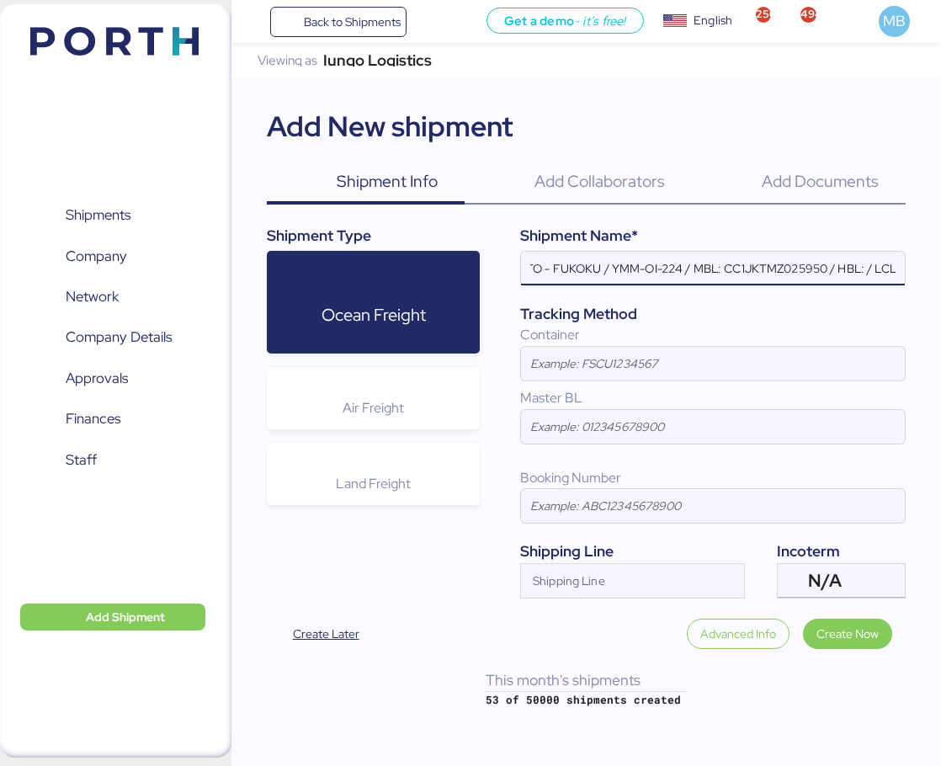
paste input "YIFFW0179335"
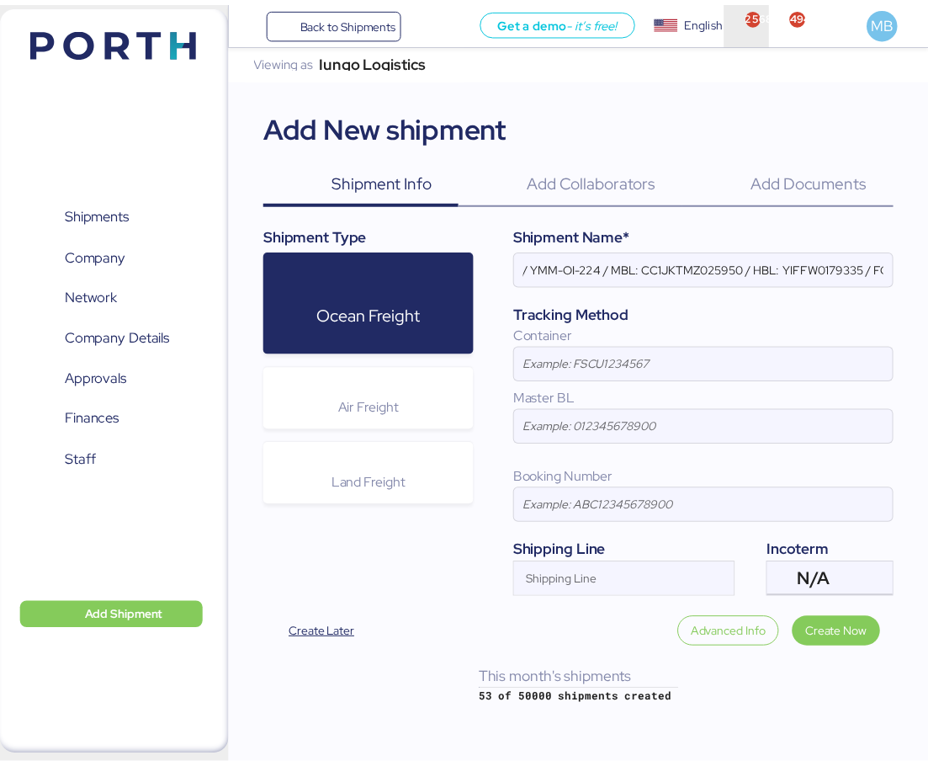
scroll to position [0, 0]
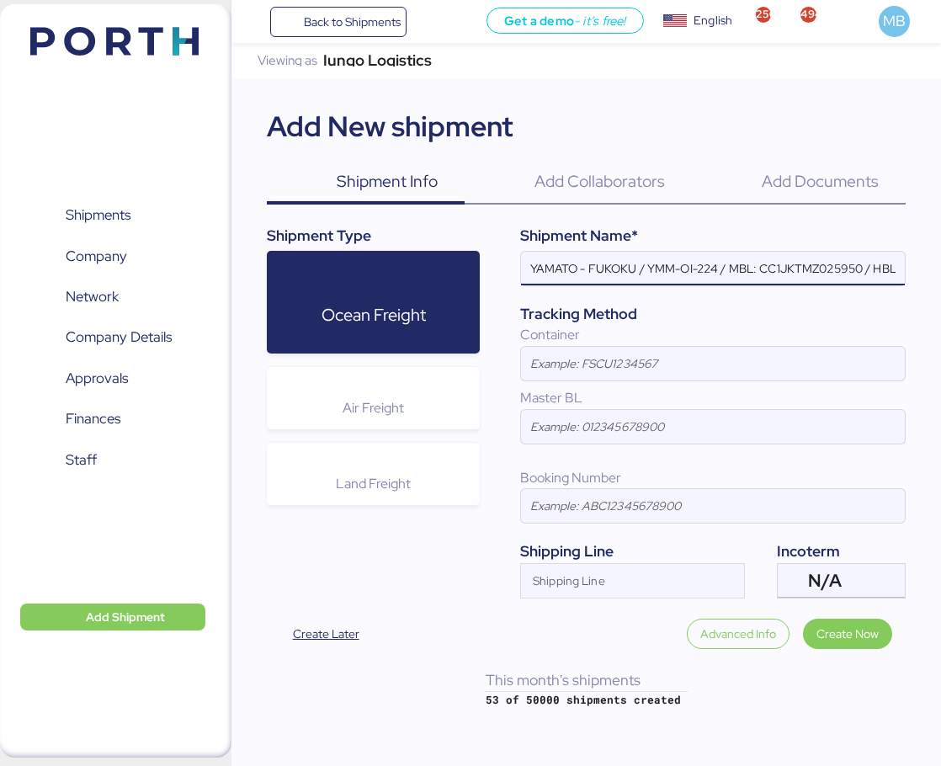
click at [804, 268] on input "YAMATO - FUKOKU / YMM-OI-224 / MBL: CC1JKTMZ025950 / HBL: YIFFW0179335 / FCL" at bounding box center [713, 269] width 384 height 34
paste input "KMTCJKT5266008"
click at [720, 267] on input "YAMATO - FUKOKU / YMM-OI-224 / MBL: KMTCJKT5266008 / HBL: YIFFW0179335 / FCL" at bounding box center [713, 269] width 384 height 34
paste input "YMM-OI-241"
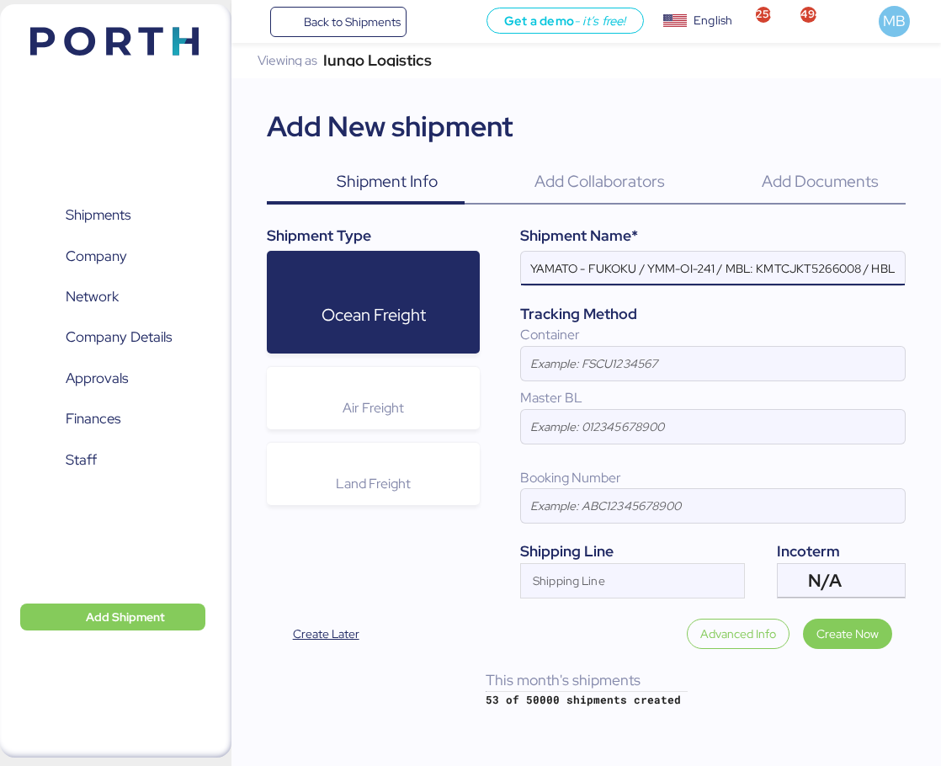
click at [607, 270] on input "YAMATO - FUKOKU / YMM-OI-241 / MBL: KMTCJKT5266008 / HBL: YIFFW0179335 / FCL" at bounding box center [713, 269] width 384 height 34
paste input "SUZUKI"
type input "YAMATO - SUZUKI / YMM-OI-241 / MBL: KMTCJKT5266008 / HBL: YIFFW0179335 / FCL"
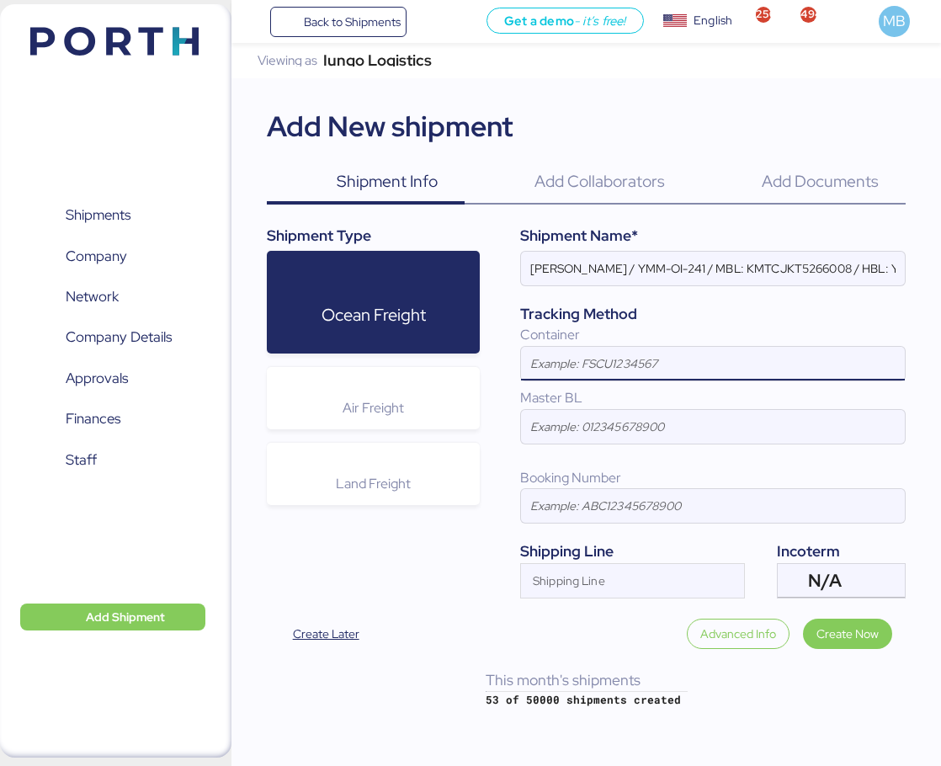
click at [624, 366] on input at bounding box center [713, 364] width 384 height 34
paste input "SEKU5948743"
type input "SEKU5948743"
click at [871, 581] on div at bounding box center [887, 581] width 34 height 34
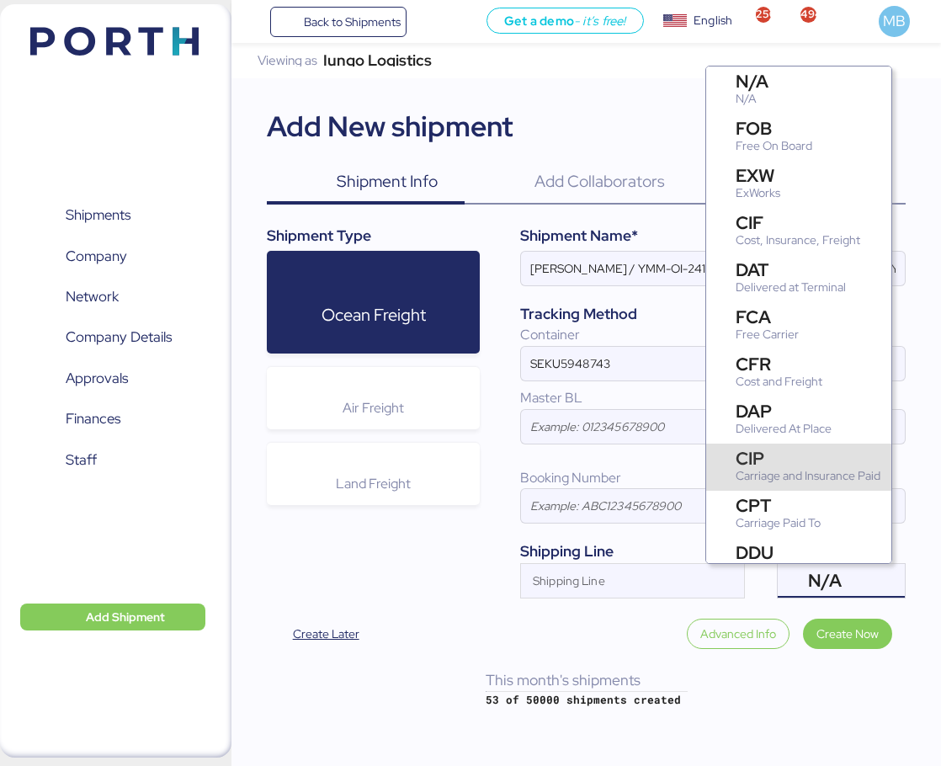
click at [819, 464] on div "CIP" at bounding box center [807, 458] width 145 height 18
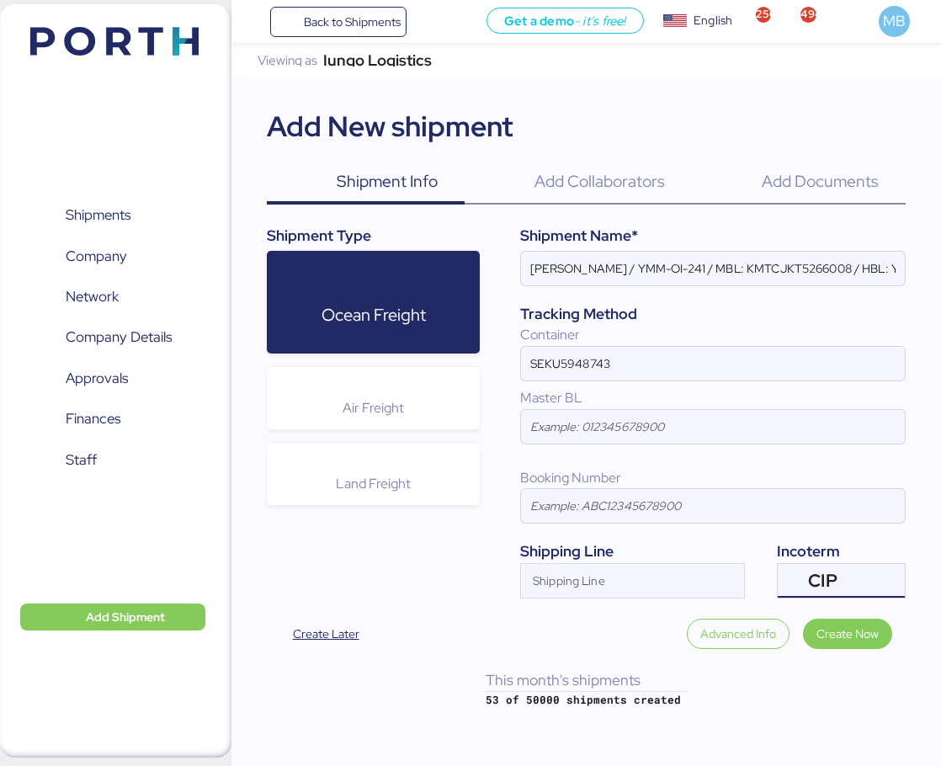
click at [854, 574] on div "CIP" at bounding box center [839, 581] width 62 height 34
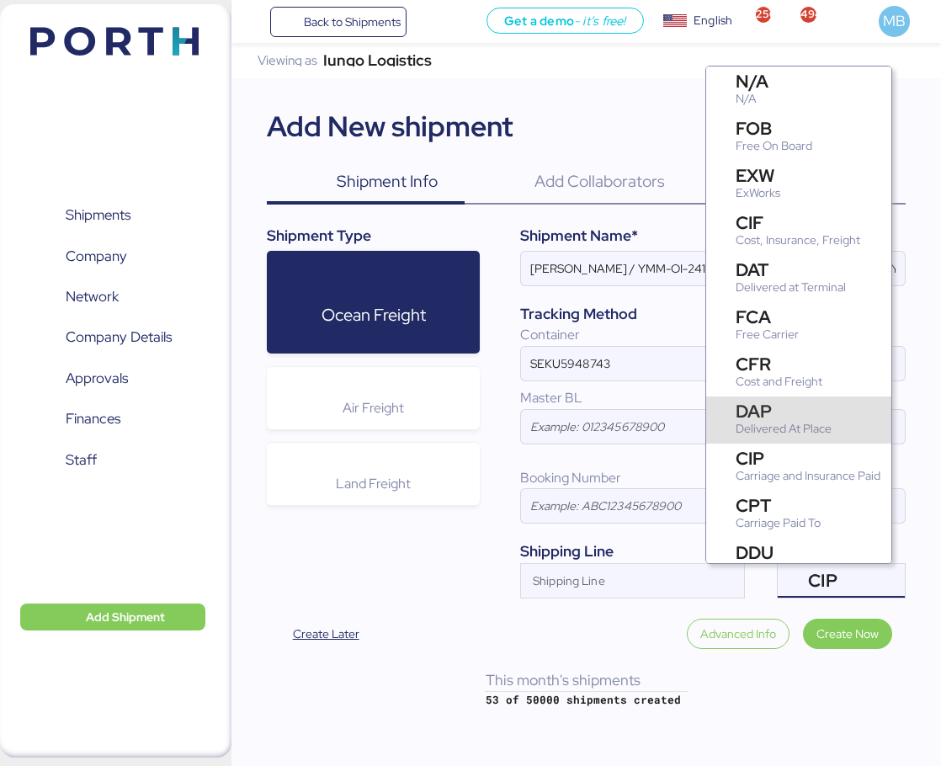
click at [817, 411] on div "DAP" at bounding box center [783, 411] width 96 height 18
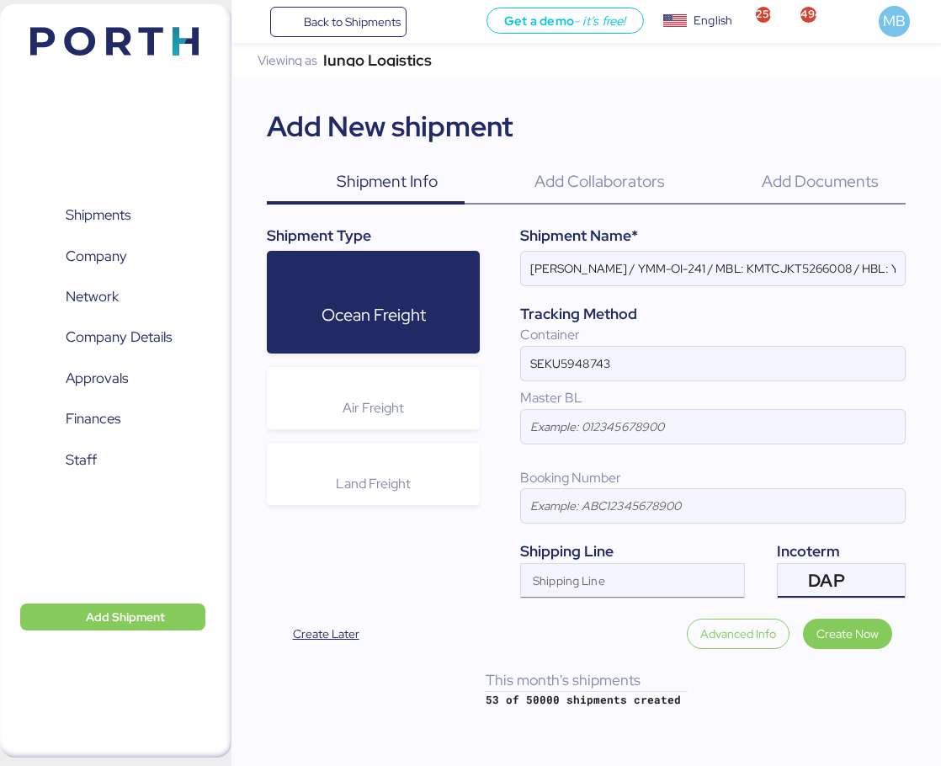
click at [592, 565] on div "Shipping Line" at bounding box center [617, 581] width 193 height 34
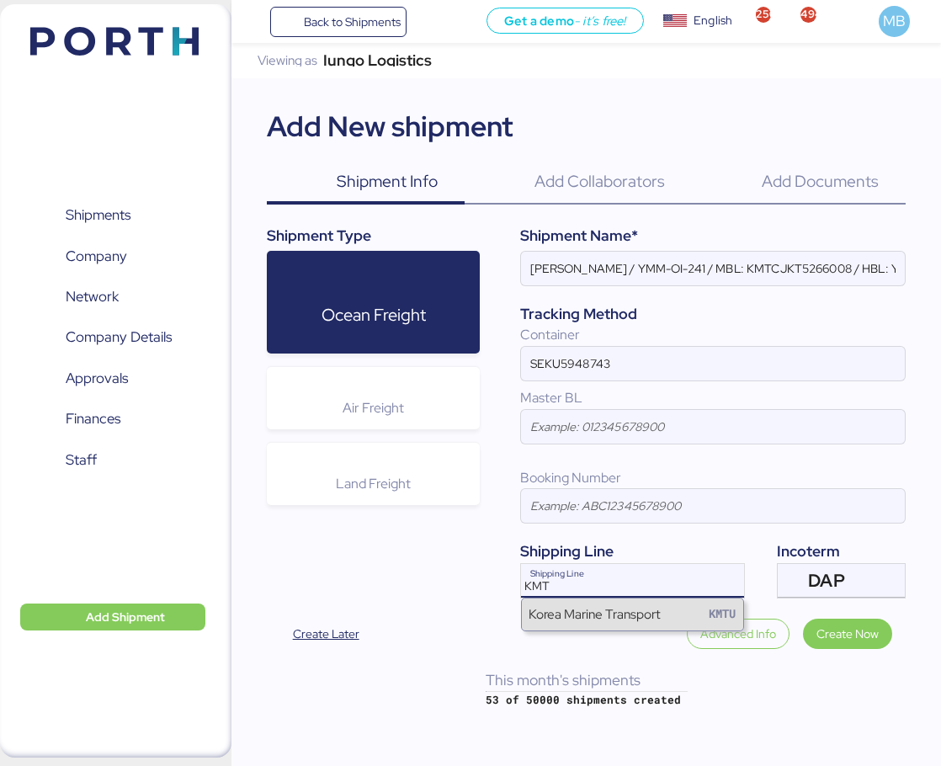
type input "KMT"
click at [660, 619] on div "Korea Marine Transport" at bounding box center [594, 613] width 132 height 19
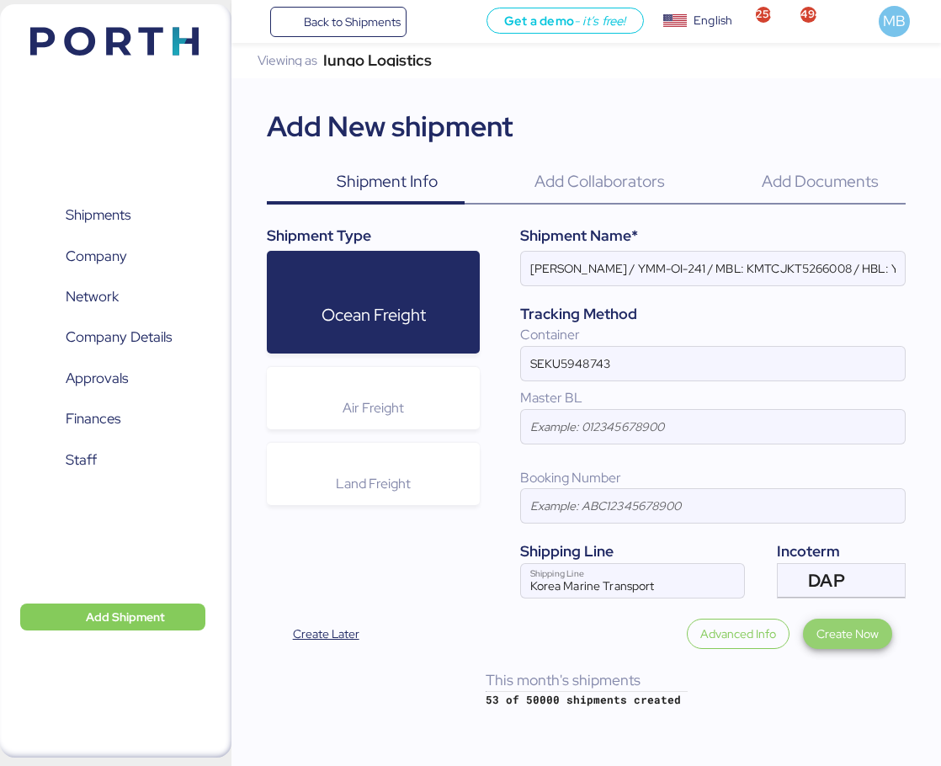
click at [857, 629] on span "Create Now" at bounding box center [847, 633] width 62 height 20
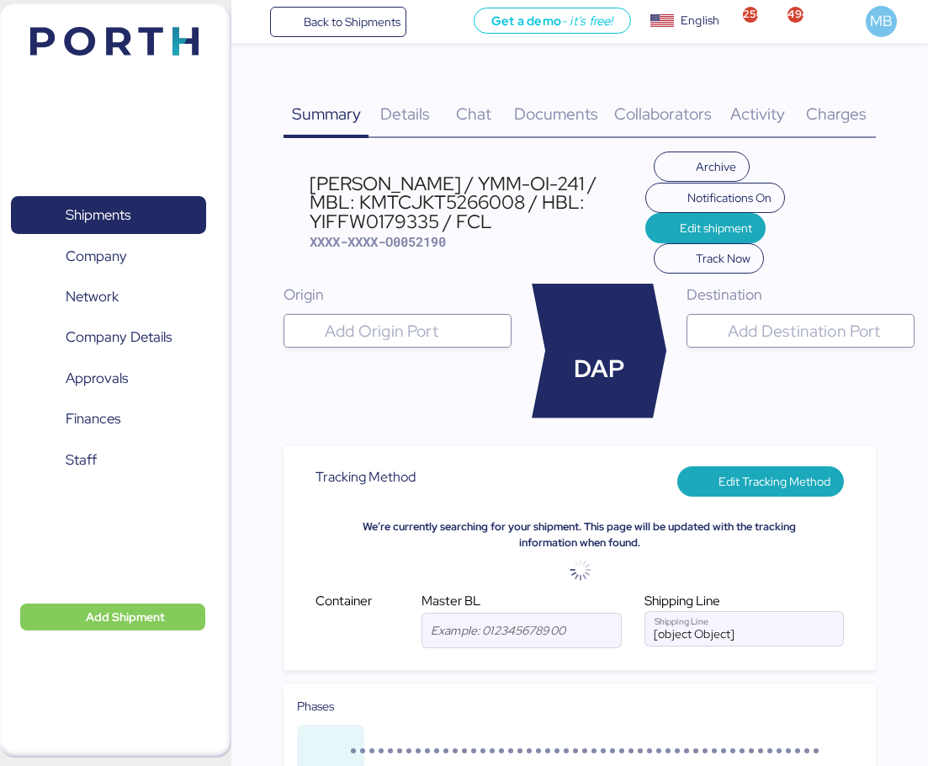
click at [788, 332] on input "search" at bounding box center [815, 331] width 183 height 20
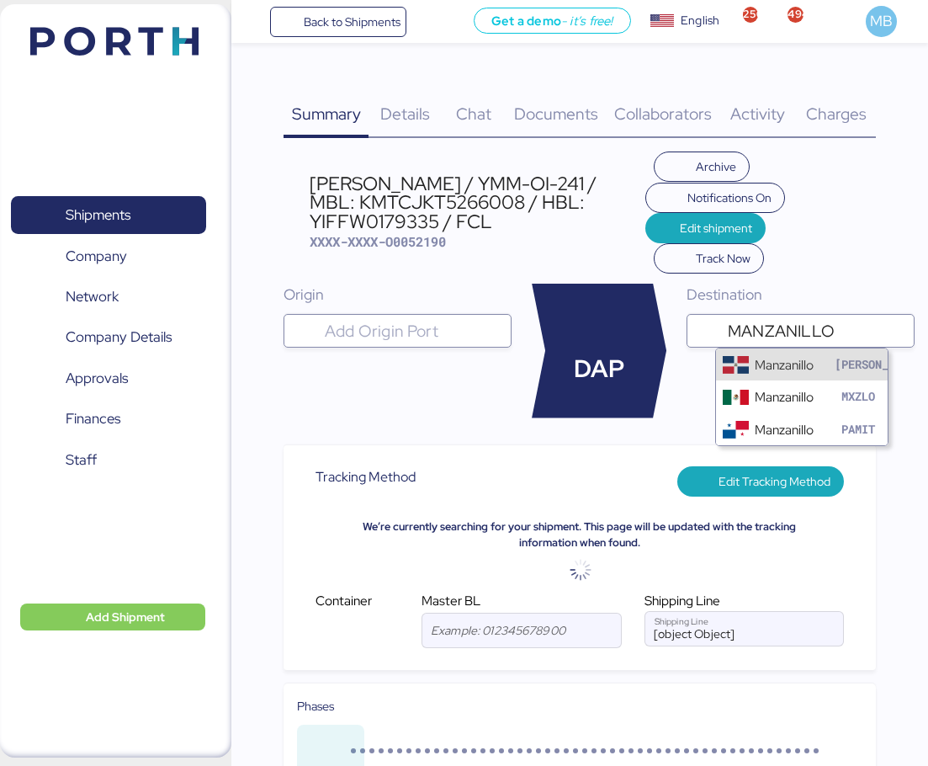
type input "MANZANILLO"
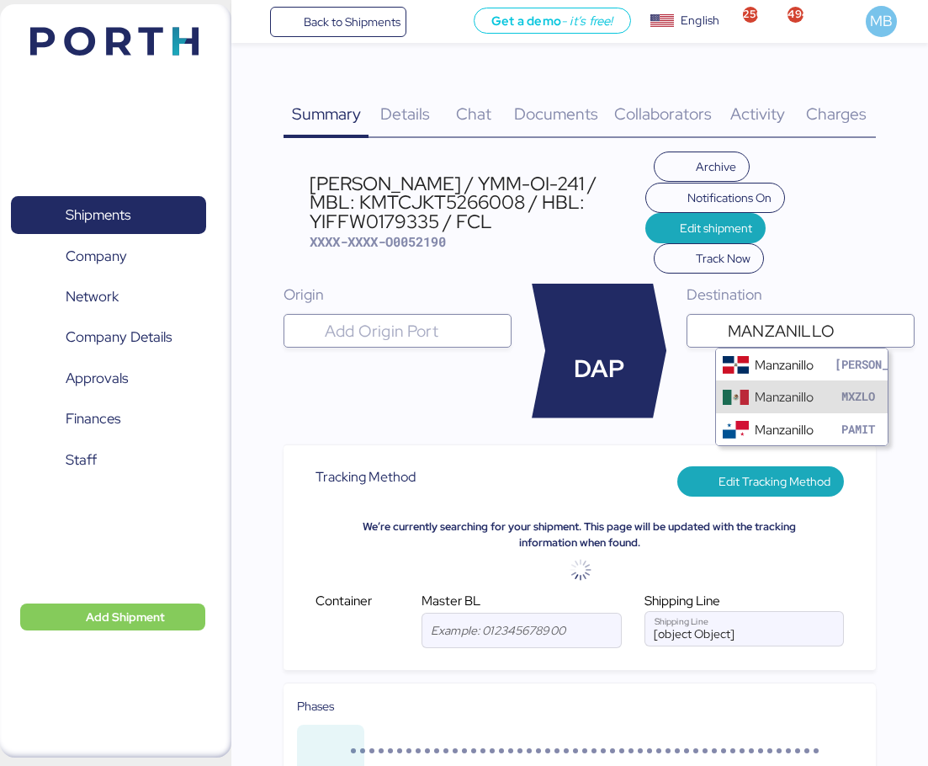
click at [784, 392] on div "Manzanillo" at bounding box center [784, 396] width 59 height 19
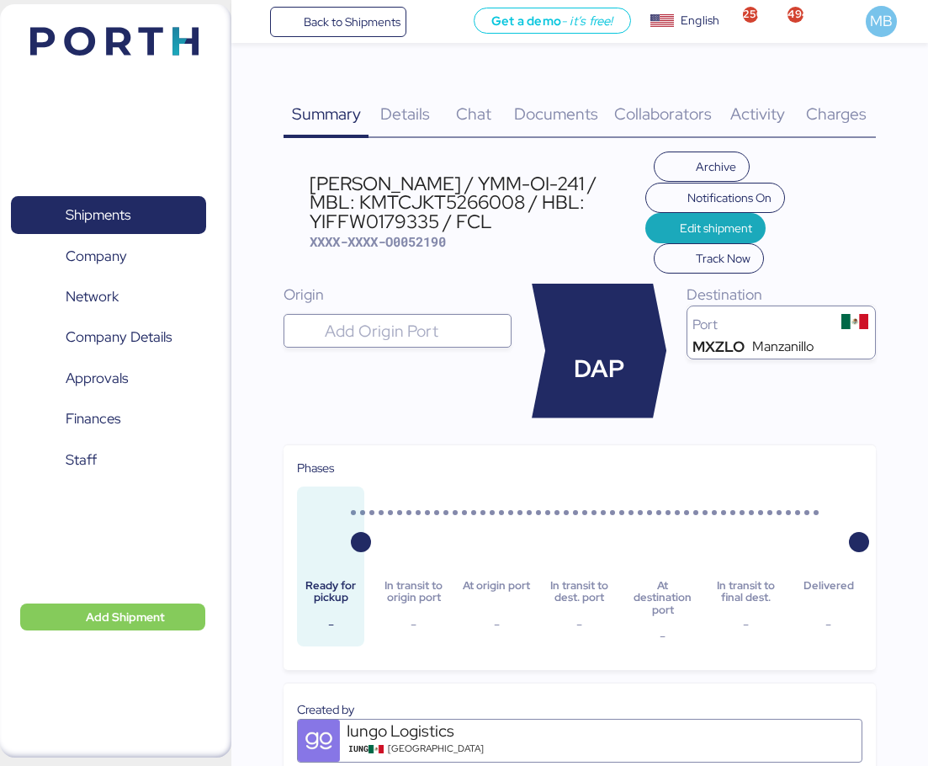
click at [418, 115] on span "Details" at bounding box center [405, 114] width 50 height 22
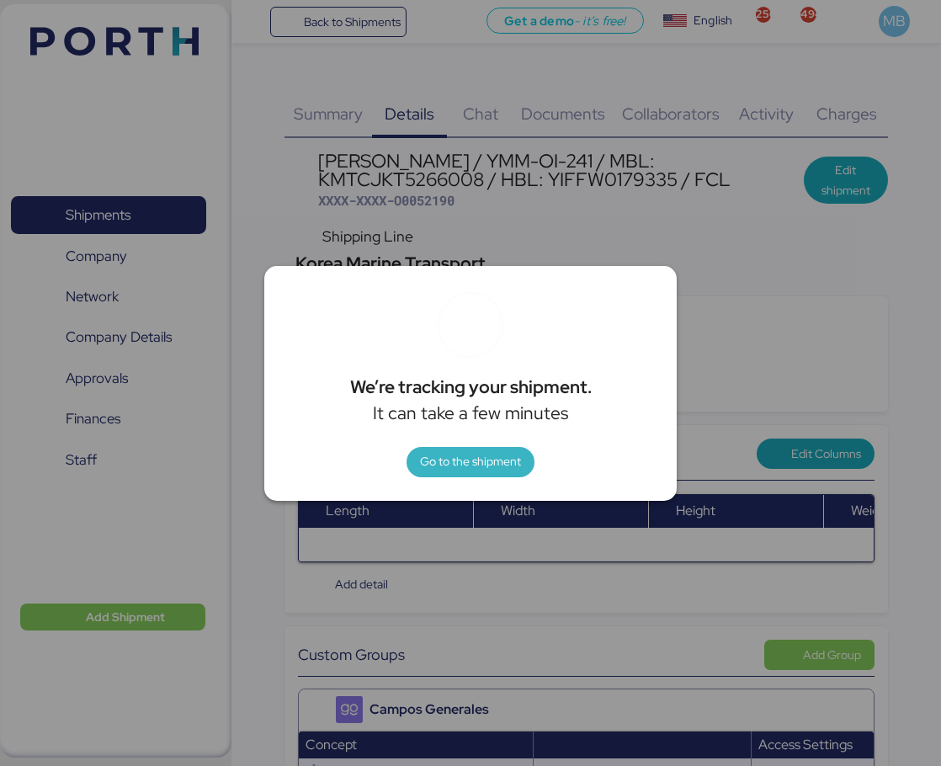
click at [457, 459] on span "Go to the shipment" at bounding box center [470, 461] width 101 height 20
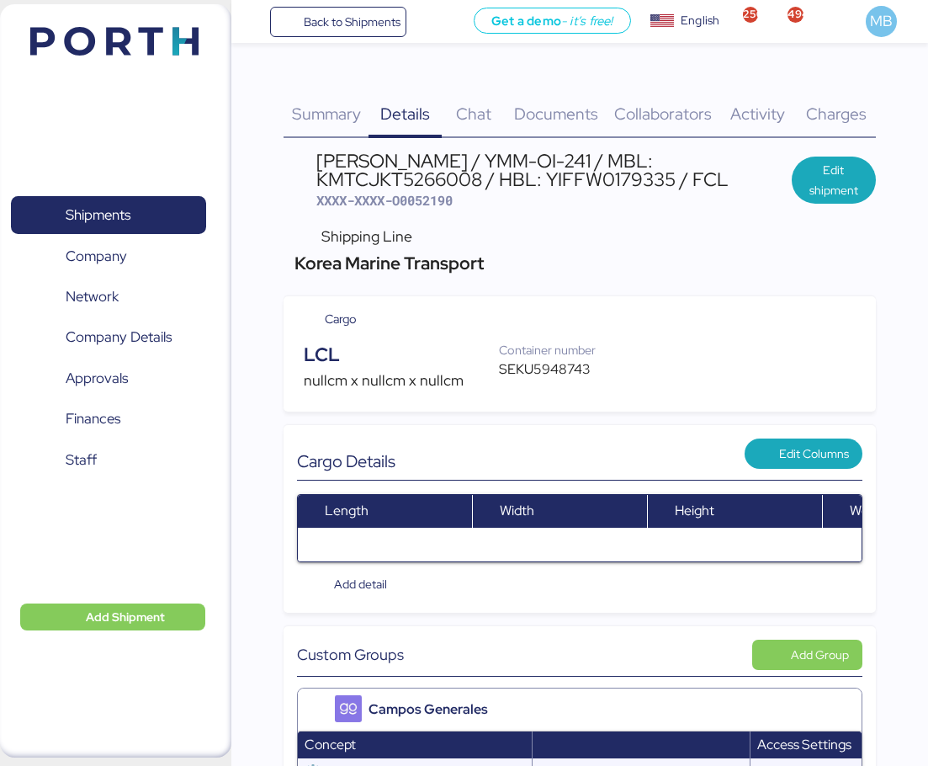
click at [618, 178] on div "YAMATO - SUZUKI / YMM-OI-241 / MBL: KMTCJKT5266008 / HBL: YIFFW0179335 / FCL" at bounding box center [553, 170] width 475 height 38
click at [359, 356] on div "LCL" at bounding box center [401, 355] width 195 height 29
click at [846, 178] on span "Edit shipment" at bounding box center [833, 180] width 57 height 40
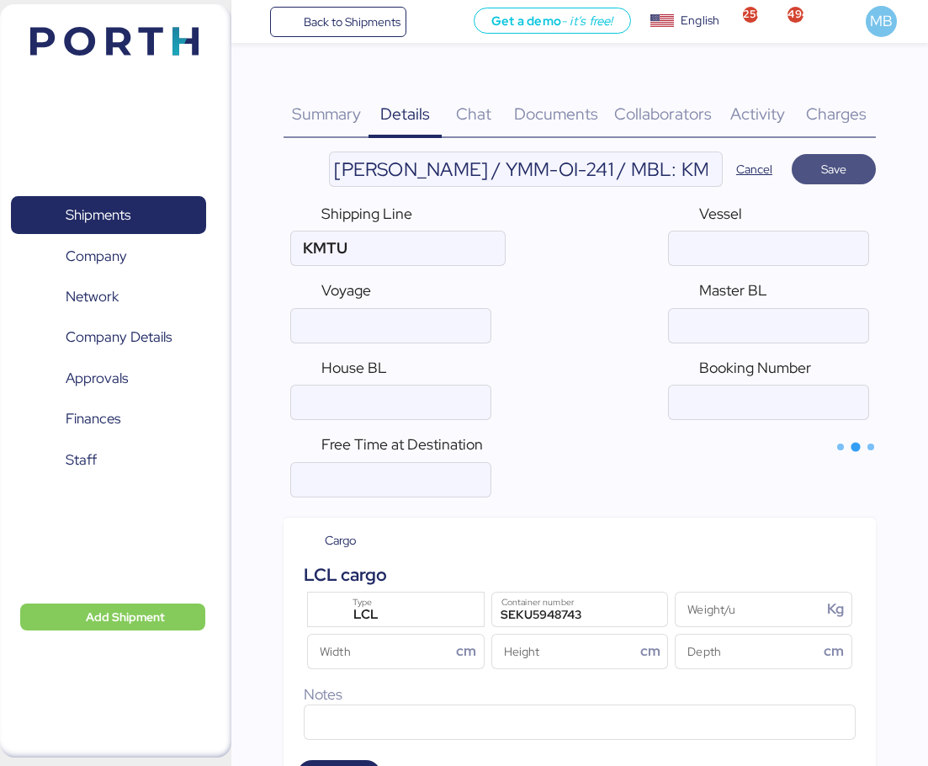
type input "Korea Marine Transport"
click at [400, 597] on div "LCL Type" at bounding box center [398, 609] width 110 height 34
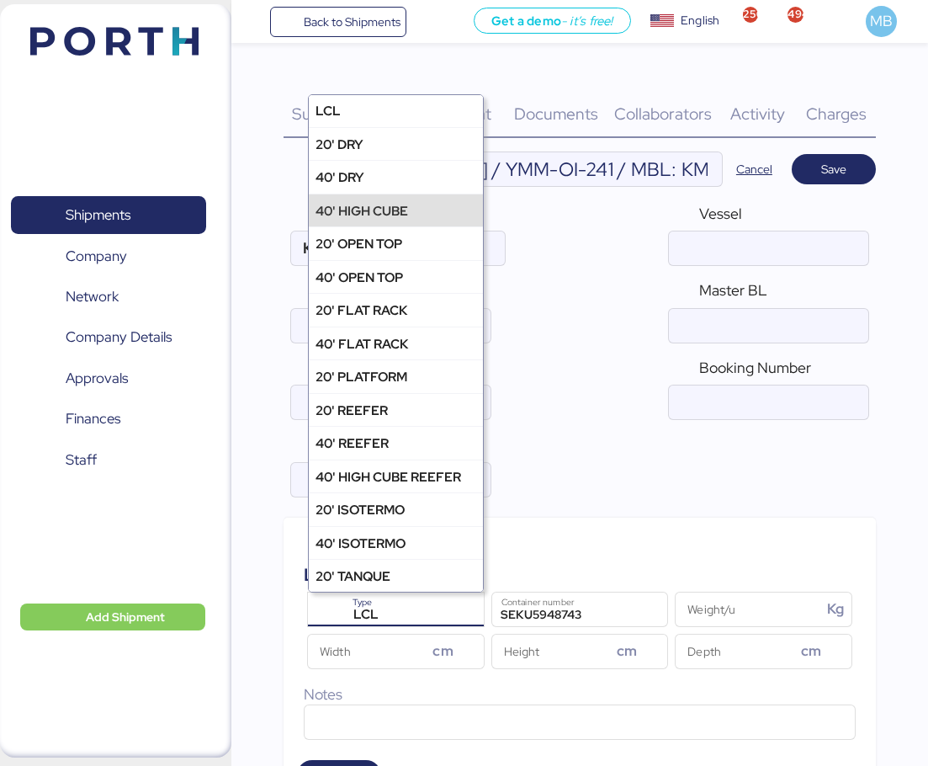
click at [418, 216] on div "40' HIGH CUBE" at bounding box center [396, 210] width 174 height 33
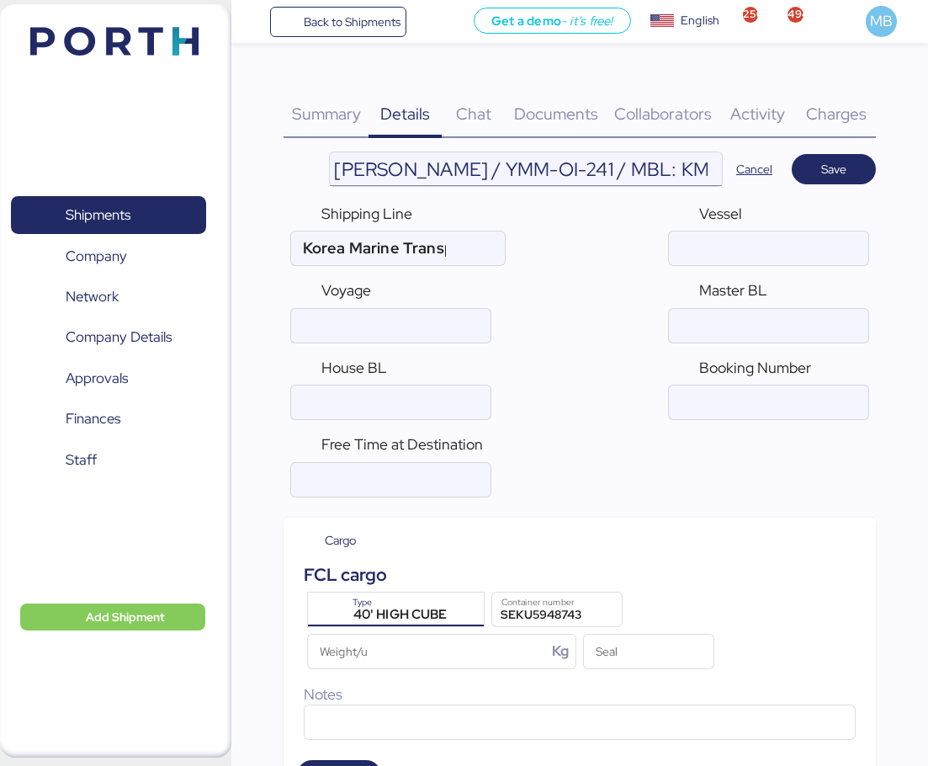
click at [655, 174] on input "YAMATO - SUZUKI / YMM-OI-241 / MBL: KMTCJKT5266008 / HBL: YIFFW0179335 / FCL" at bounding box center [526, 169] width 392 height 34
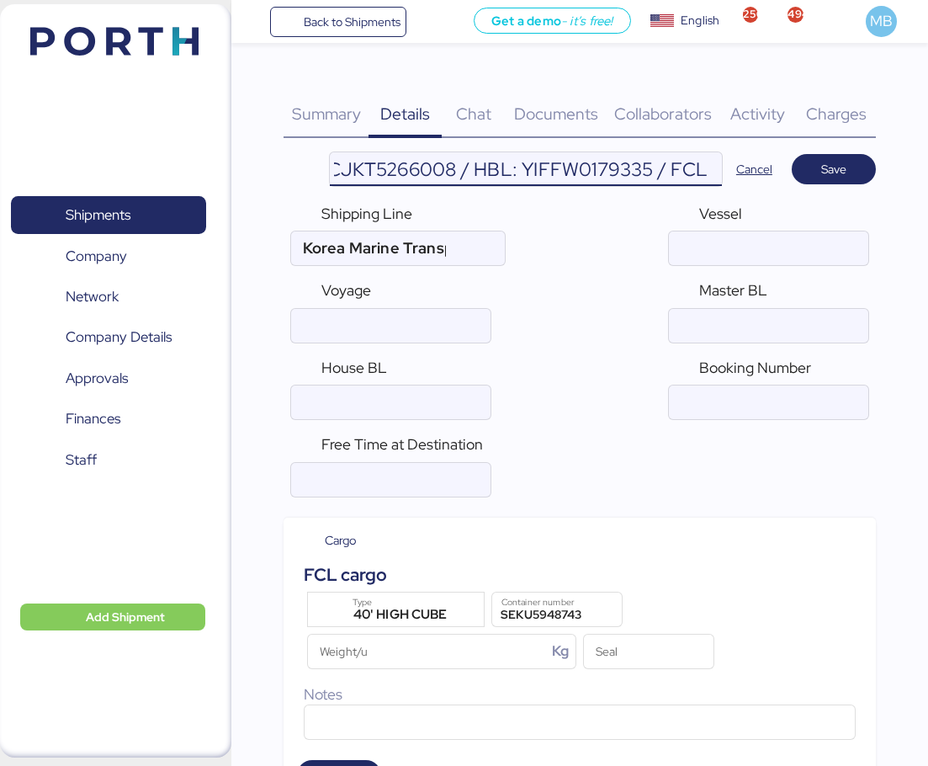
click at [598, 170] on input "YAMATO - SUZUKI / YMM-OI-241 / MBL: KMTCJKT5266008 / HBL: YIFFW0179335 / FCL" at bounding box center [526, 169] width 392 height 34
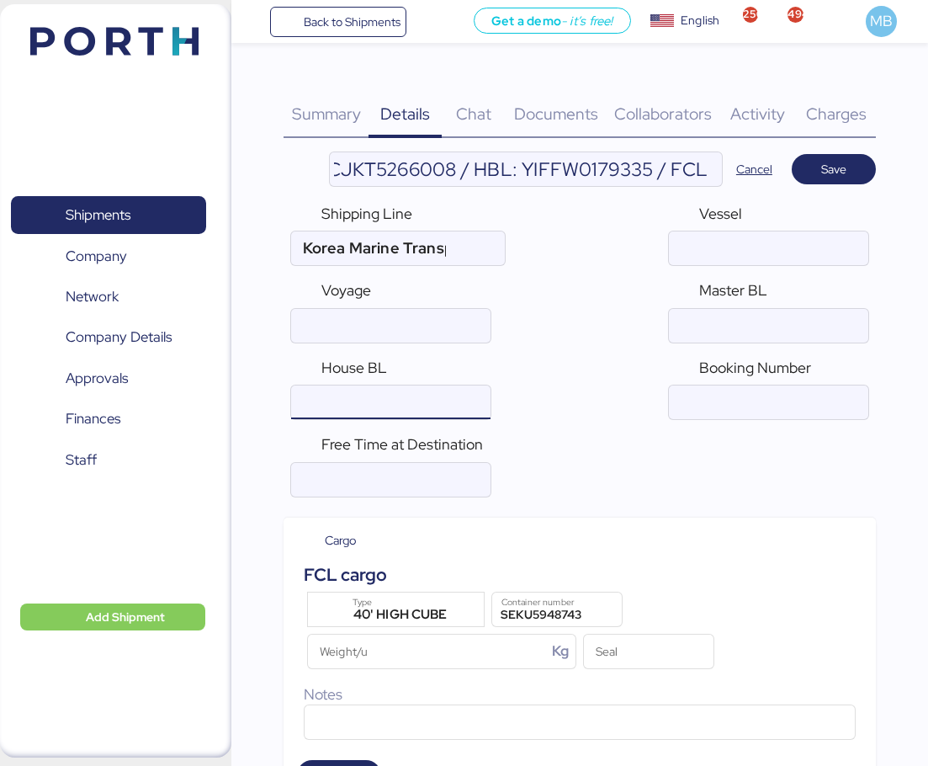
click at [391, 400] on input "ocean" at bounding box center [390, 402] width 199 height 34
paste input "YIFFW0179335"
type input "YIFFW0179335"
click at [627, 172] on input "YAMATO - SUZUKI / YMM-OI-241 / MBL: KMTCJKT5266008 / HBL: YIFFW0179335 / FCL" at bounding box center [526, 169] width 392 height 34
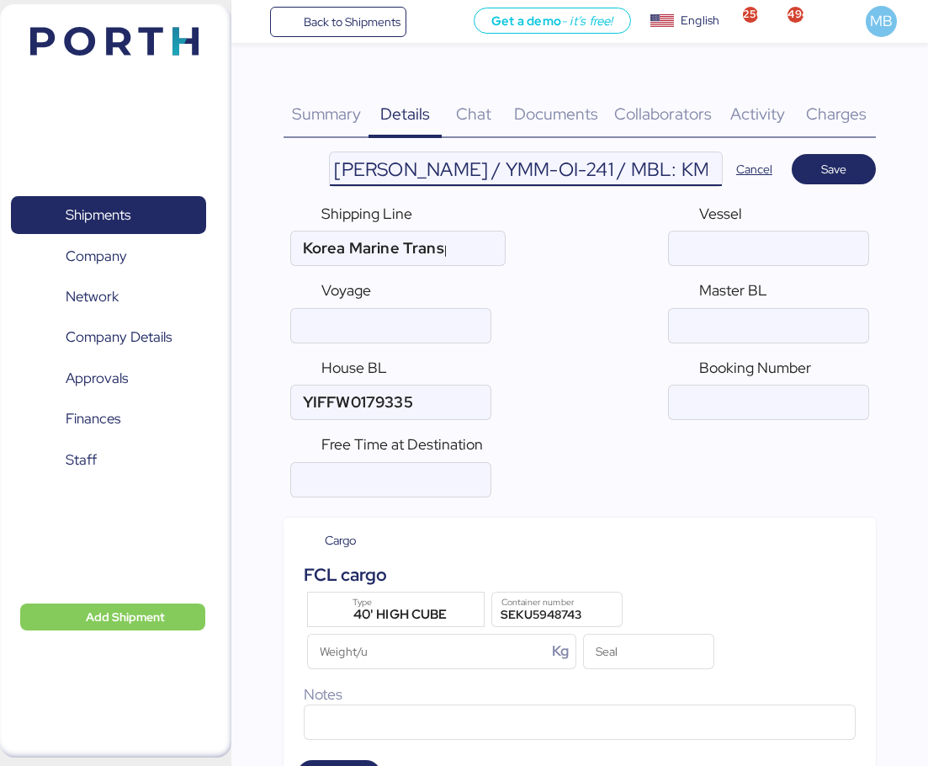
click at [688, 167] on input "YAMATO - SUZUKI / YMM-OI-241 / MBL: KMTCJKT5266008 / HBL: YIFFW0179335 / FCL" at bounding box center [526, 169] width 392 height 34
click at [712, 337] on input "ocean" at bounding box center [768, 326] width 199 height 34
paste input "KMTCJKT5266008"
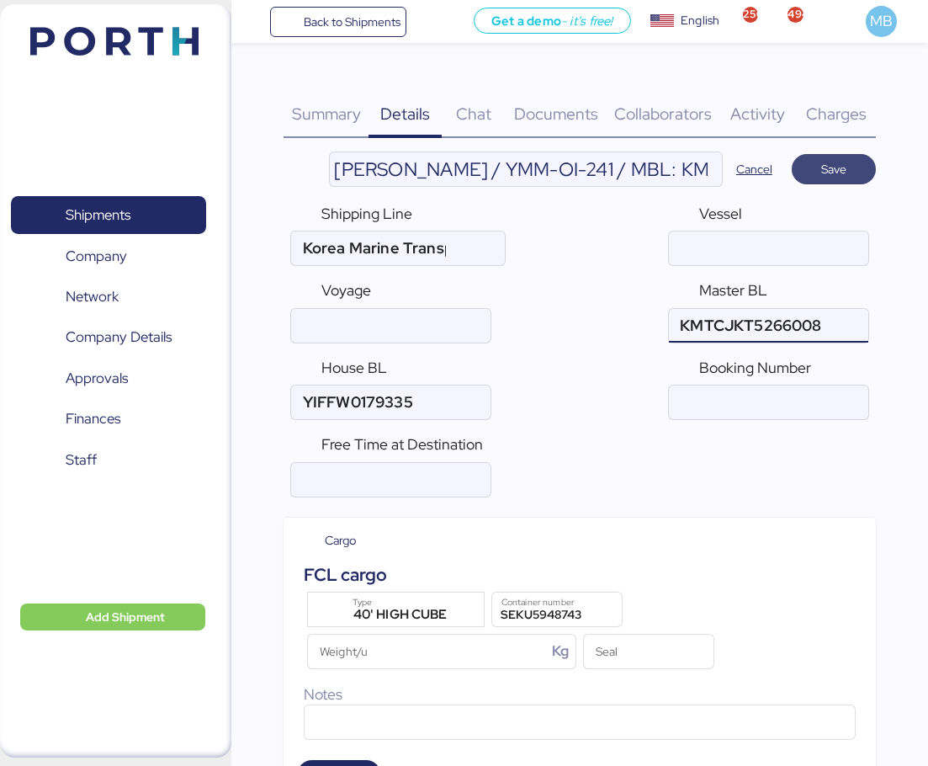
type input "KMTCJKT5266008"
click at [845, 168] on span "Save" at bounding box center [833, 169] width 25 height 20
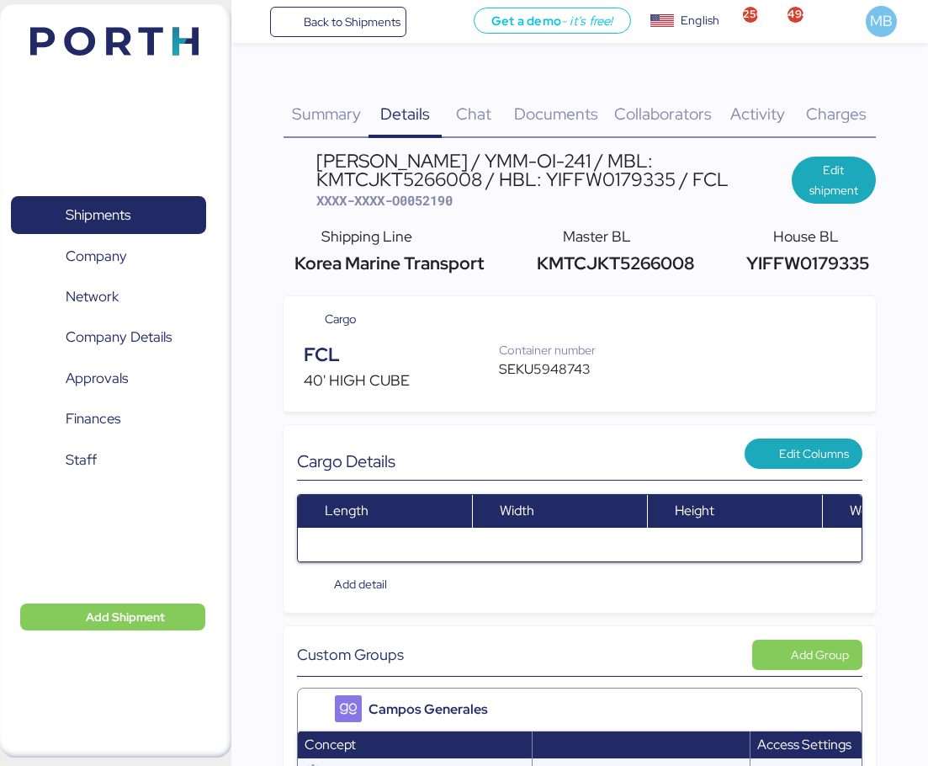
click at [561, 116] on span "Documents" at bounding box center [556, 114] width 84 height 22
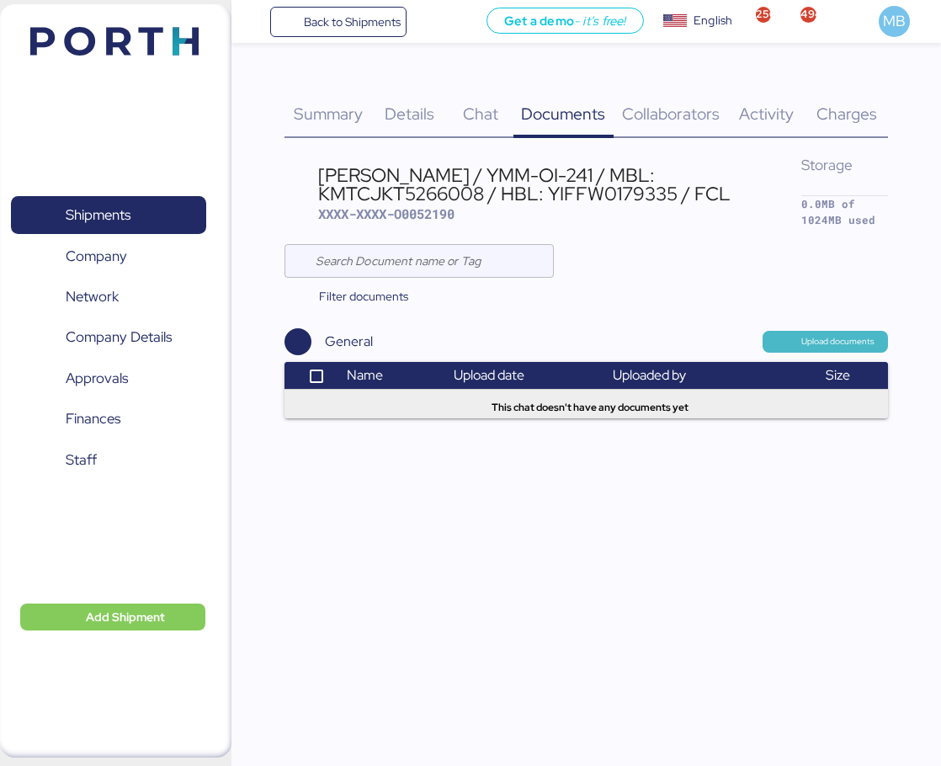
click at [834, 341] on span "Upload documents" at bounding box center [837, 341] width 73 height 15
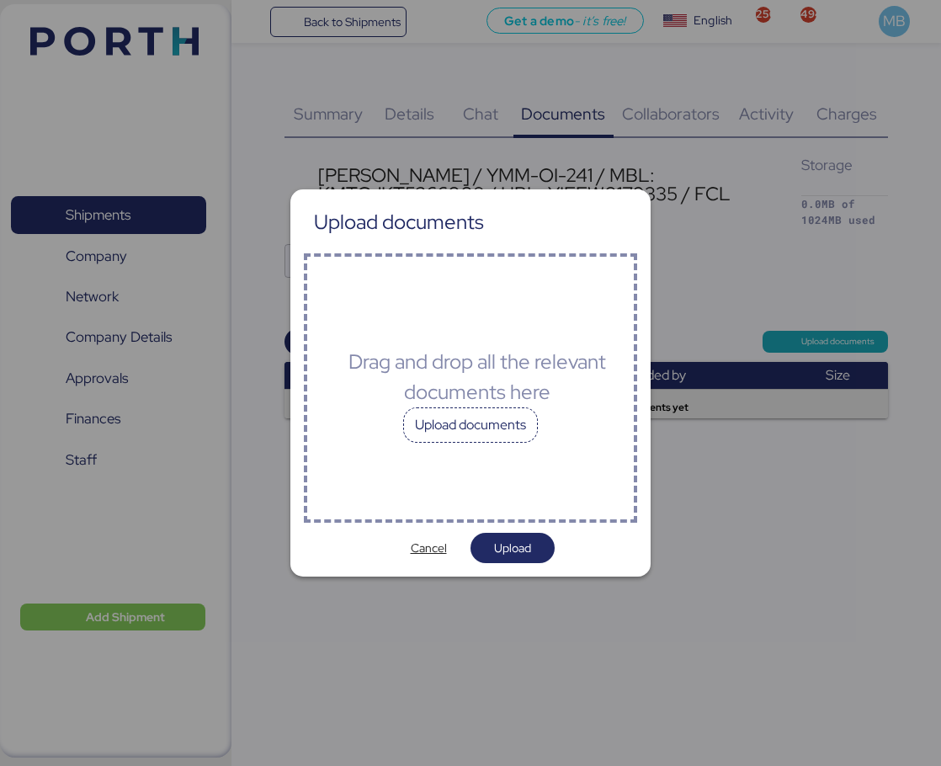
click at [504, 441] on div "Upload documents" at bounding box center [470, 424] width 135 height 35
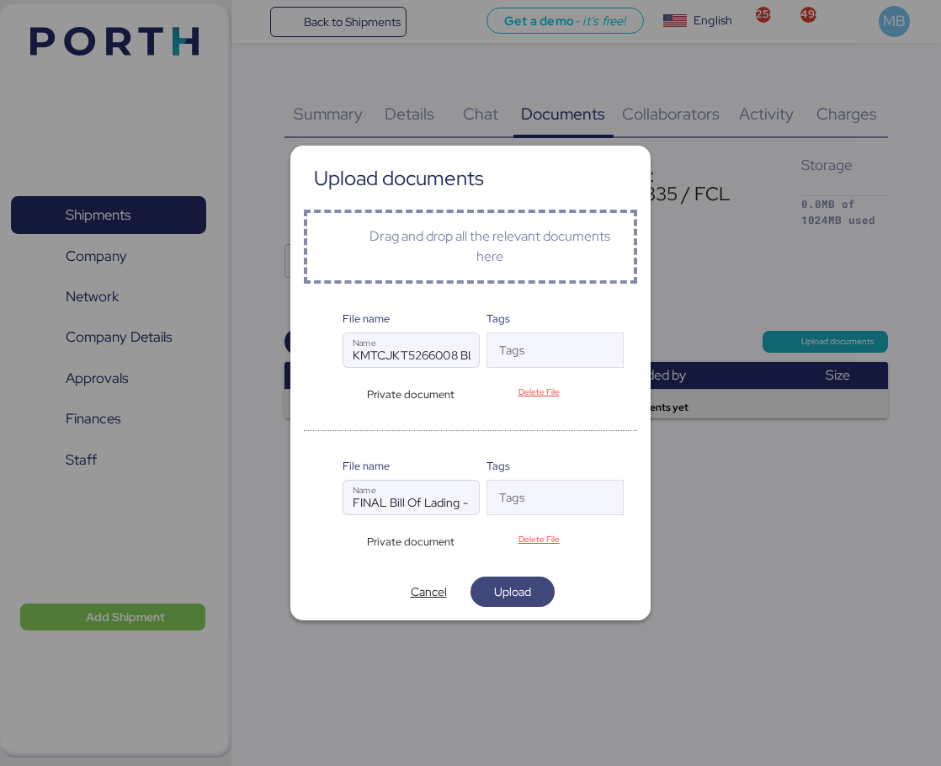
click at [500, 599] on span "Upload" at bounding box center [512, 591] width 37 height 20
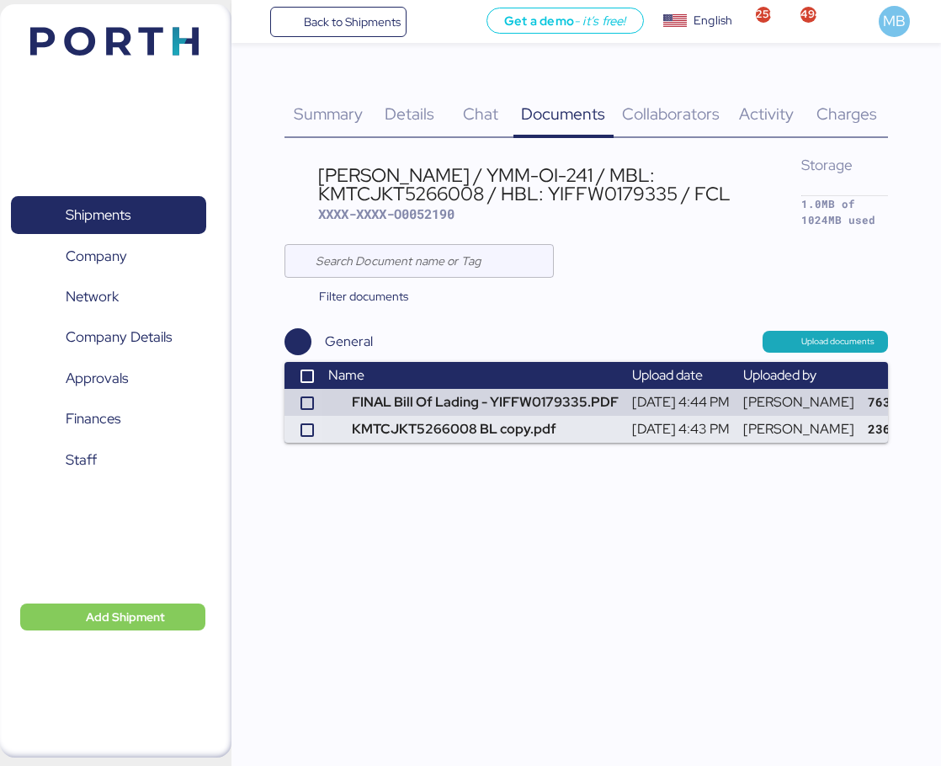
click at [424, 115] on span "Details" at bounding box center [410, 114] width 50 height 22
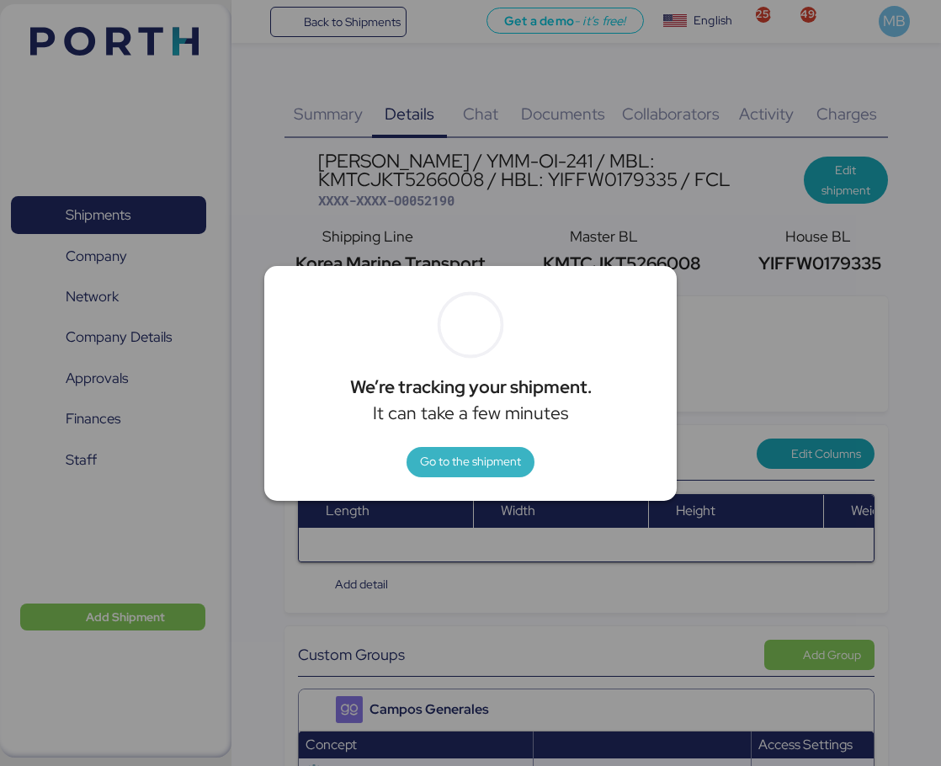
click at [507, 447] on span "Go to the shipment" at bounding box center [470, 462] width 128 height 30
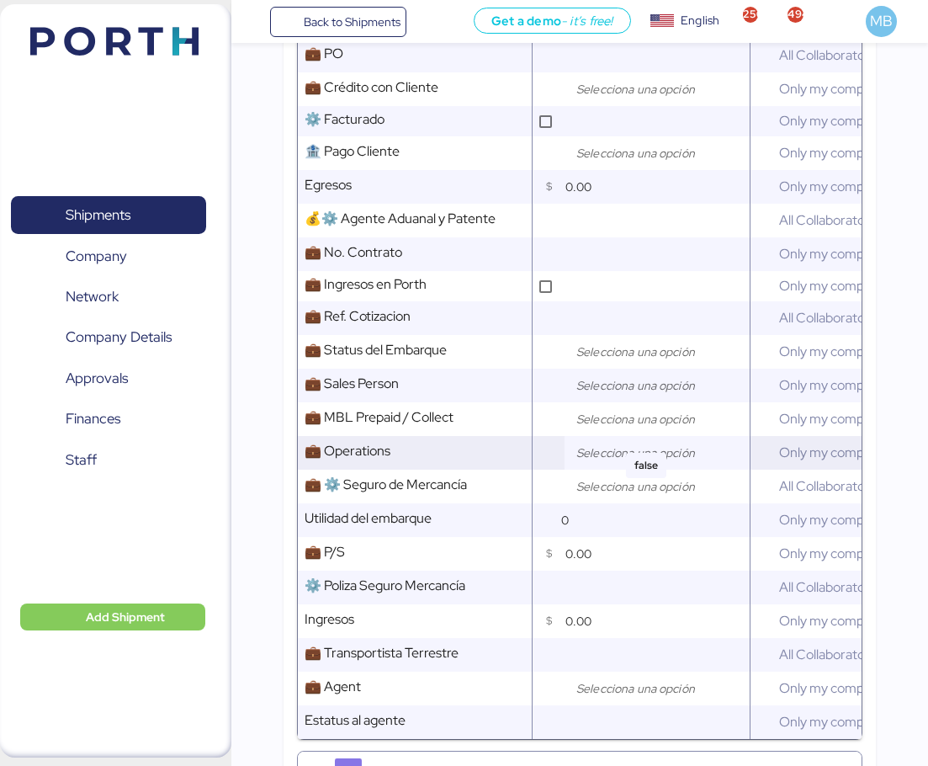
scroll to position [1010, 0]
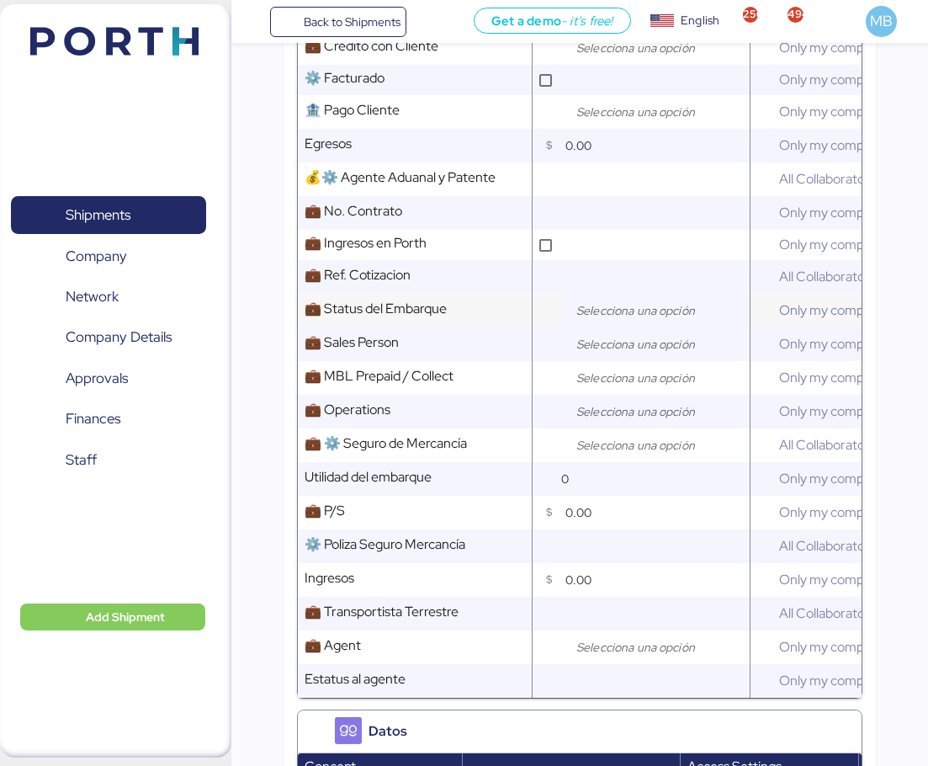
click at [621, 321] on input "search" at bounding box center [661, 310] width 177 height 20
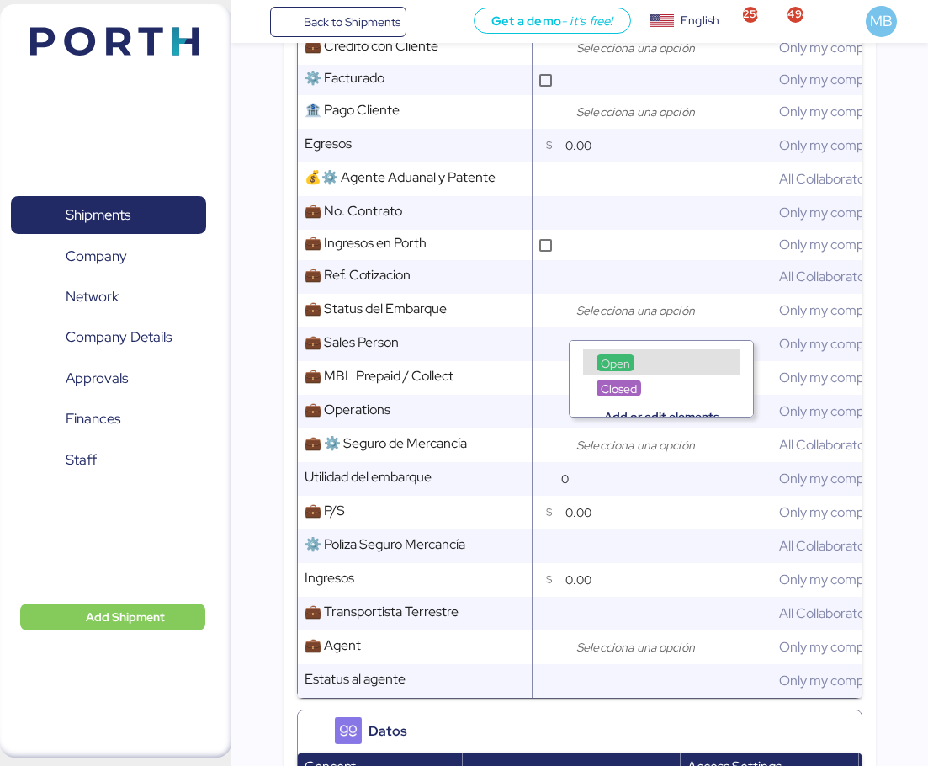
click at [617, 356] on span "Open" at bounding box center [615, 363] width 29 height 15
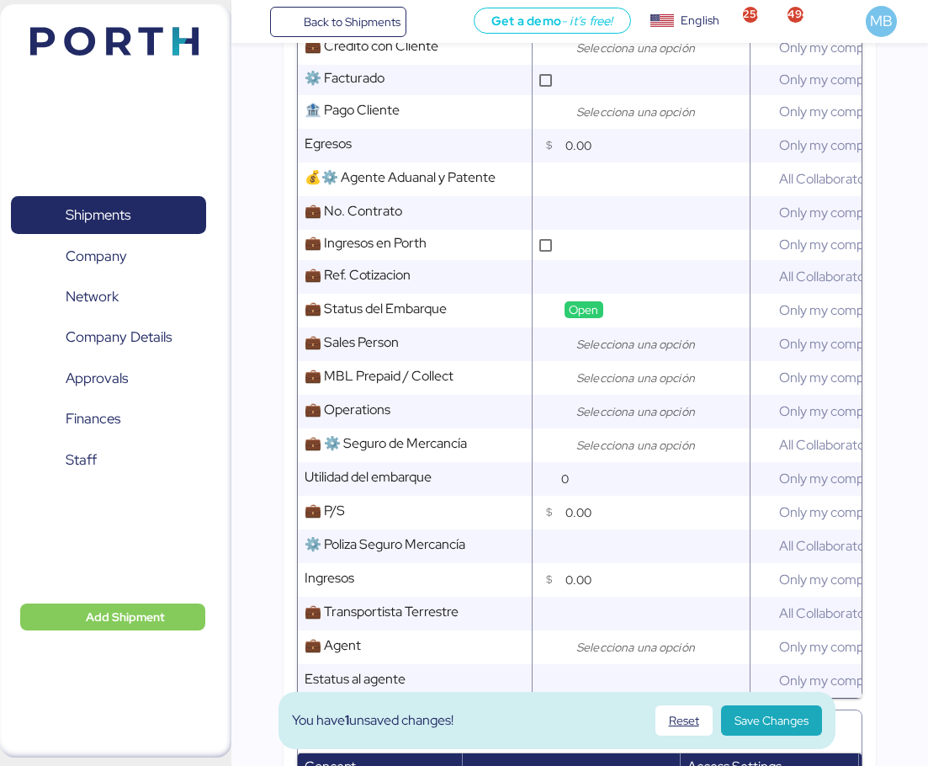
click at [624, 354] on input "search" at bounding box center [661, 344] width 177 height 20
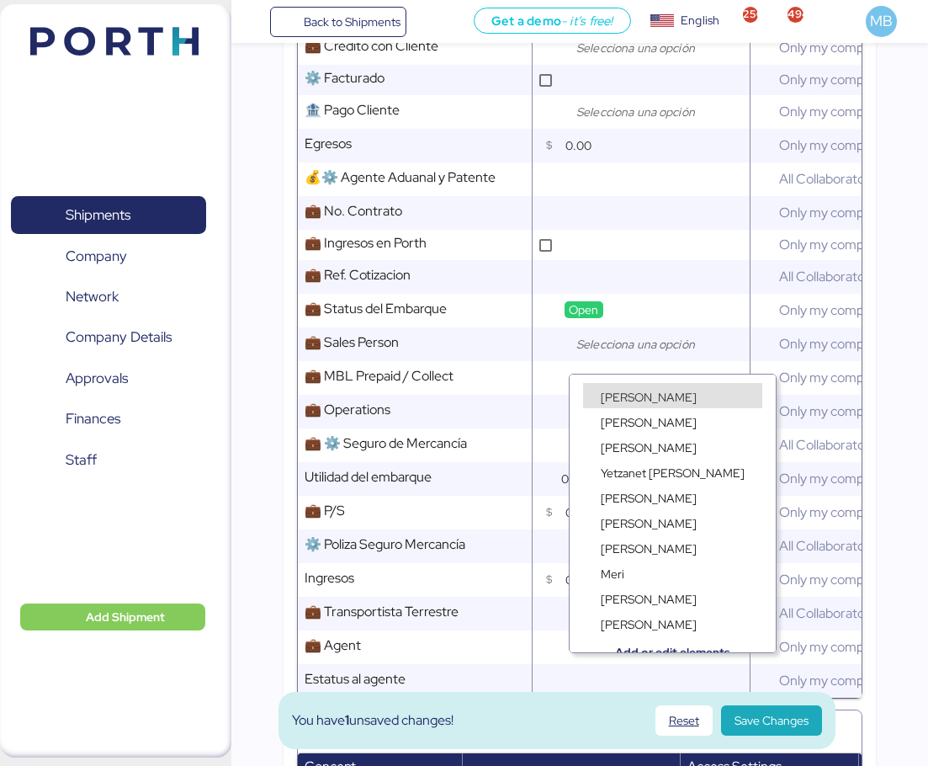
click at [634, 388] on div "Miguel Bello" at bounding box center [649, 396] width 104 height 17
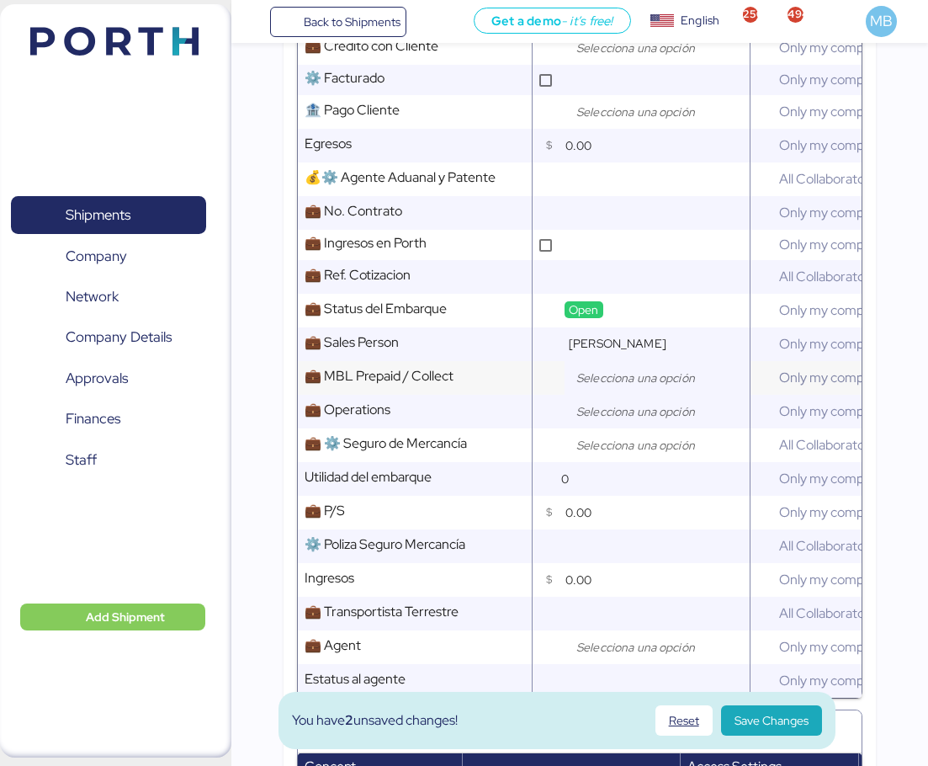
click at [620, 382] on input "search" at bounding box center [661, 378] width 177 height 20
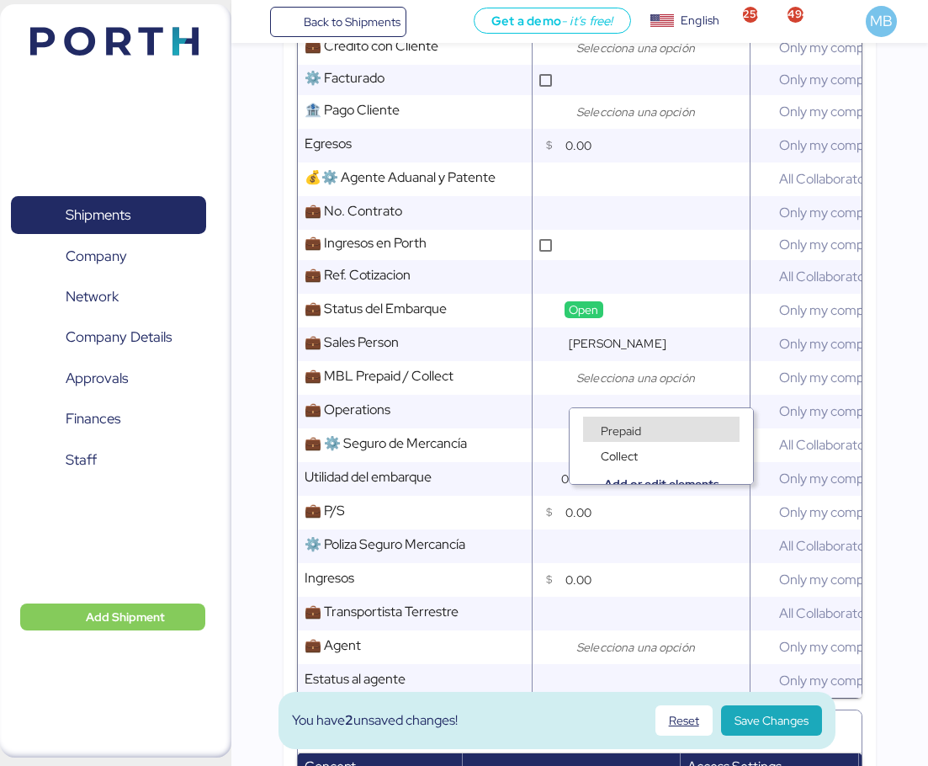
click at [618, 429] on span "Prepaid" at bounding box center [621, 430] width 40 height 15
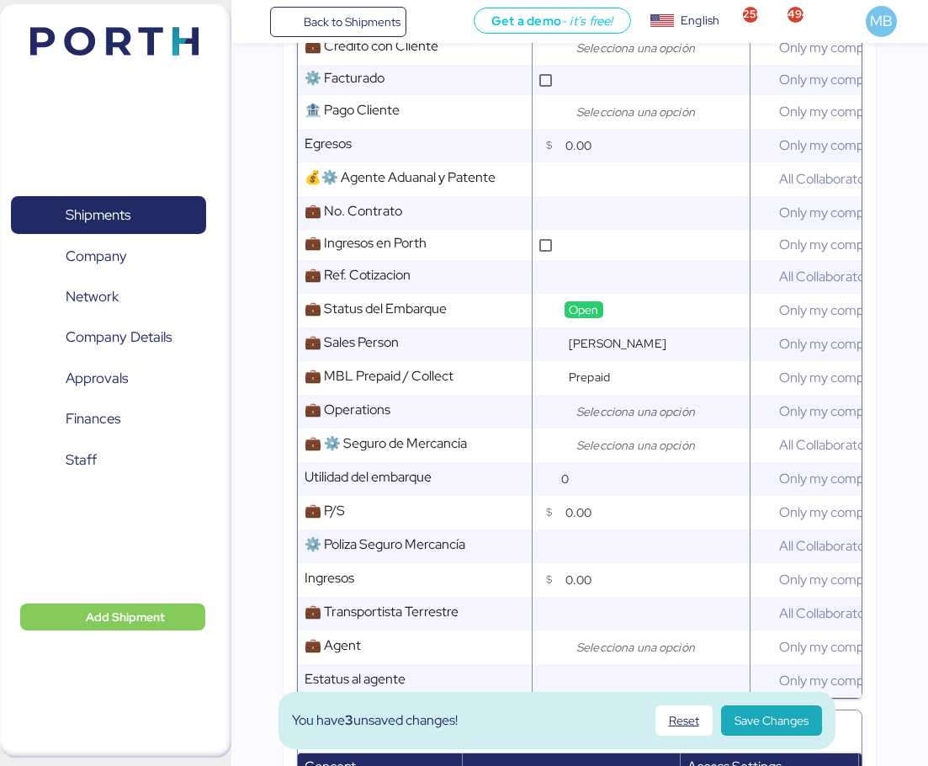
click at [621, 416] on input "search" at bounding box center [661, 411] width 177 height 20
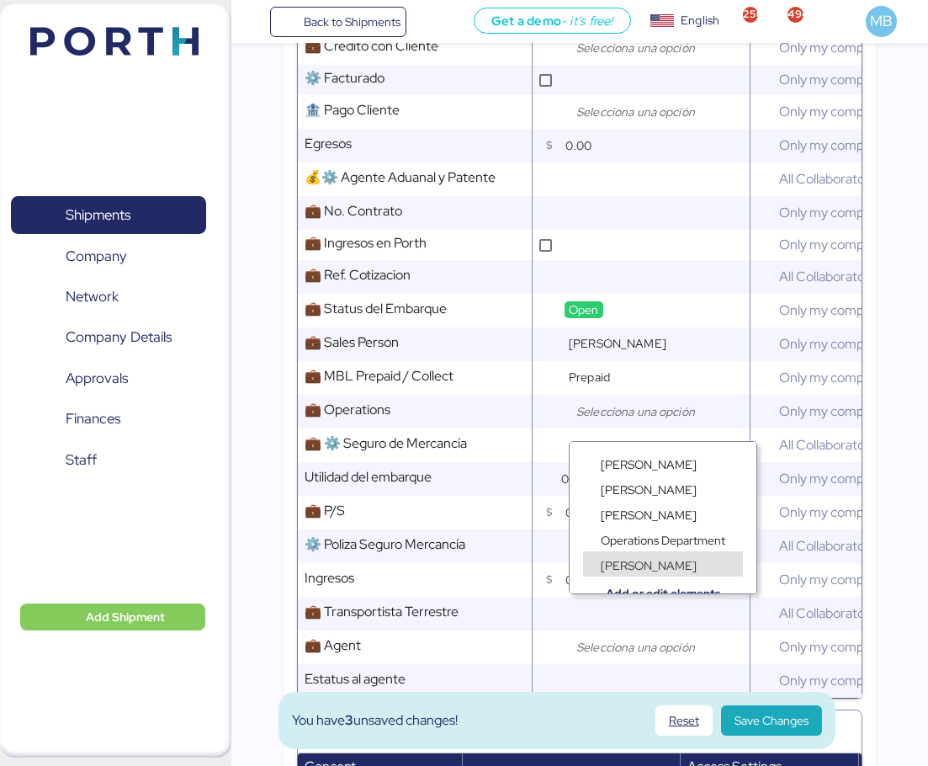
click at [666, 560] on span "Juan Aguilar" at bounding box center [649, 565] width 96 height 15
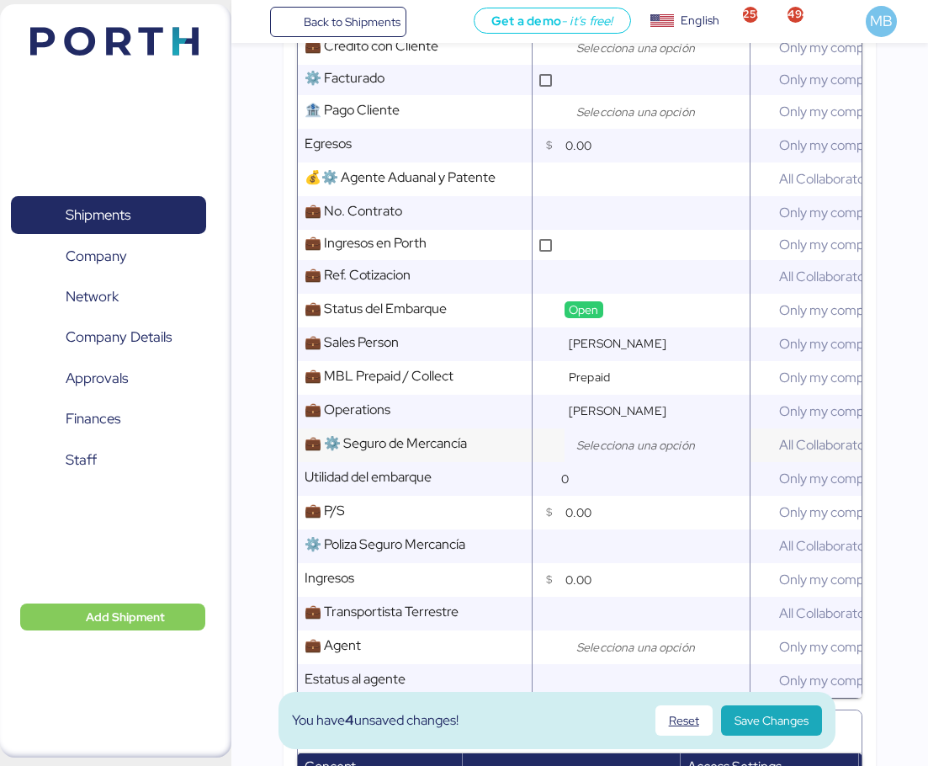
click at [615, 455] on input "search" at bounding box center [661, 445] width 177 height 20
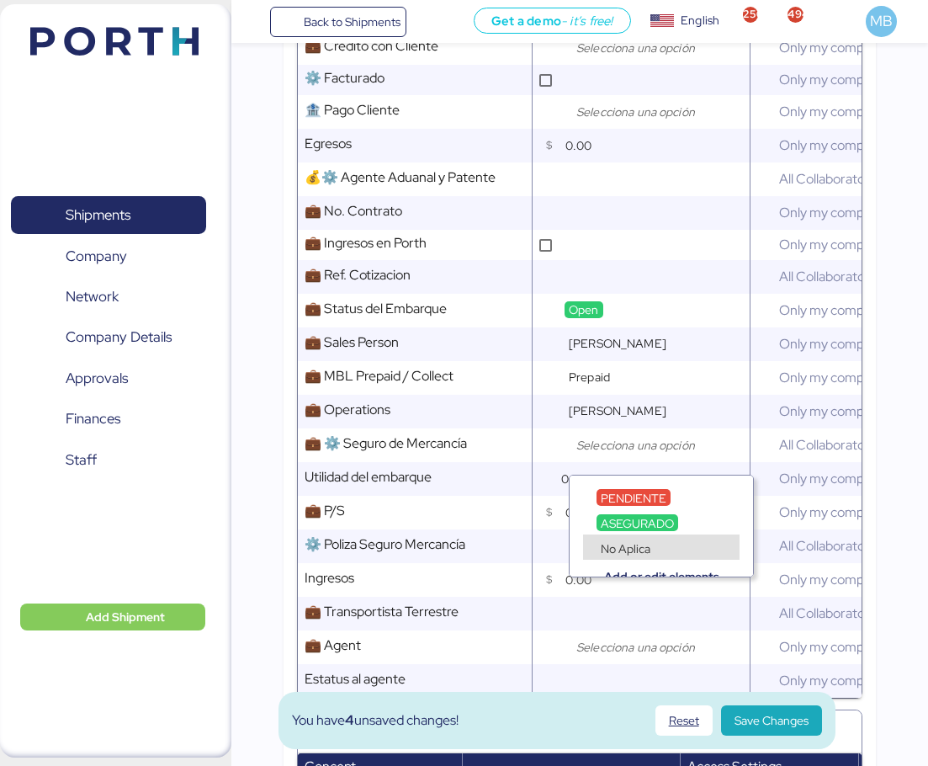
click at [632, 543] on span "No Aplica" at bounding box center [626, 548] width 50 height 15
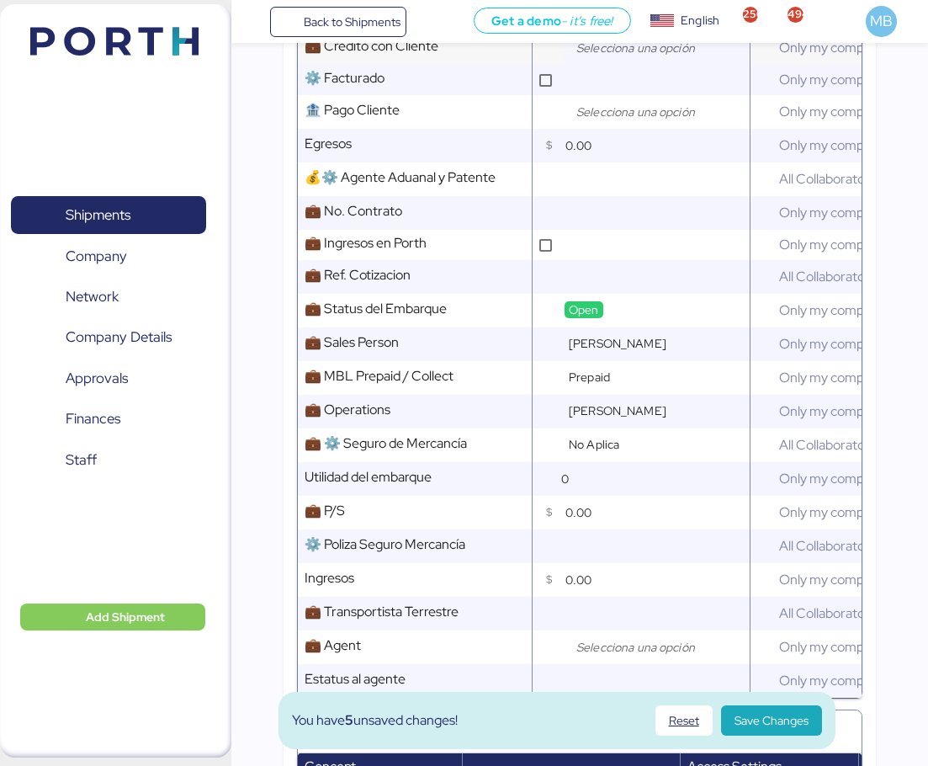
click at [631, 55] on input "search" at bounding box center [661, 48] width 177 height 20
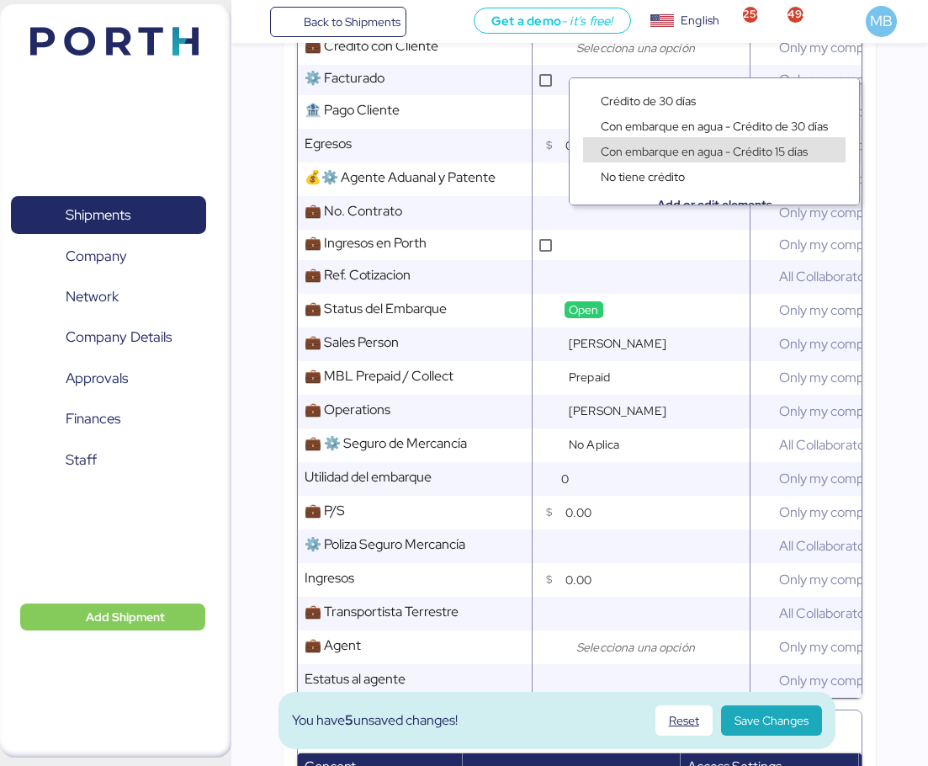
click at [629, 152] on span "Con embarque en agua - Crédito 15 días" at bounding box center [704, 151] width 207 height 15
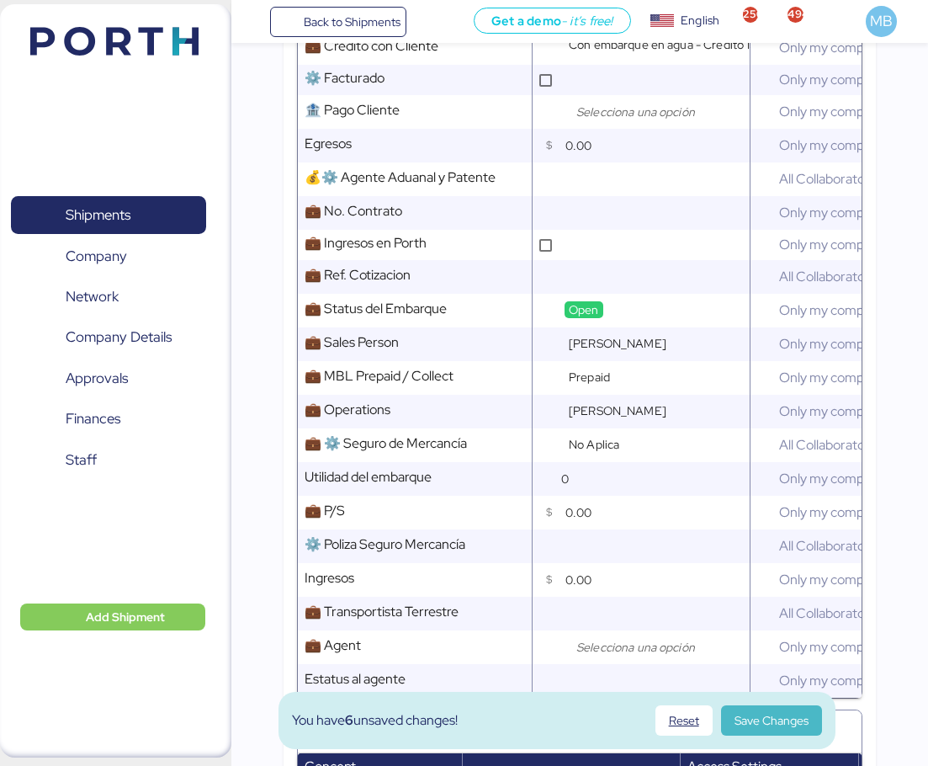
click at [761, 724] on span "Save Changes" at bounding box center [772, 720] width 74 height 20
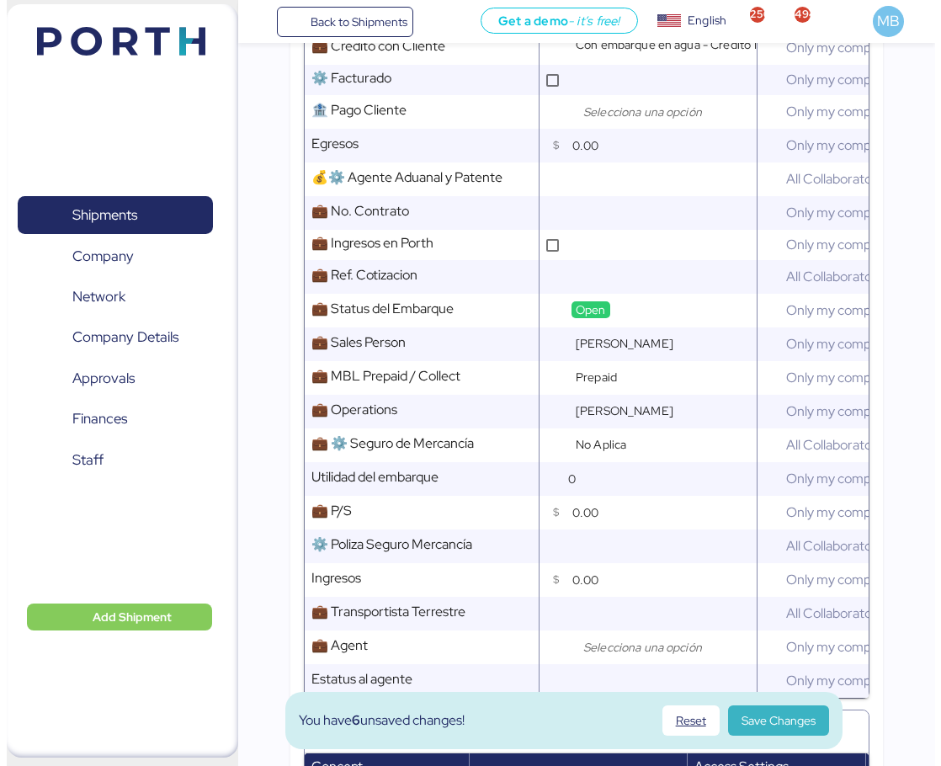
scroll to position [0, 0]
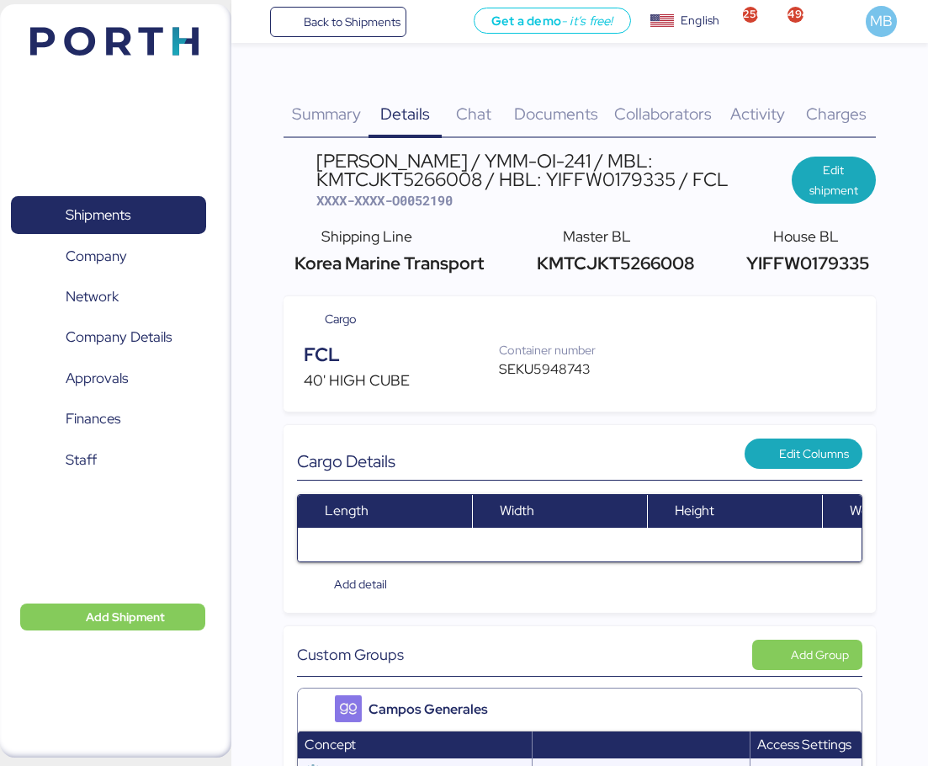
drag, startPoint x: 734, startPoint y: 172, endPoint x: 309, endPoint y: 159, distance: 425.1
click at [309, 159] on header "YAMATO - SUZUKI / YMM-OI-241 / MBL: KMTCJKT5266008 / HBL: YIFFW0179335 / FCL XX…" at bounding box center [580, 180] width 592 height 58
copy div "YAMATO - SUZUKI / YMM-OI-241 / MBL: KMTCJKT5266008 / HBL: YIFFW0179335 / FCL"
click at [424, 205] on span "XXXX-XXXX-O0052190" at bounding box center [384, 200] width 136 height 17
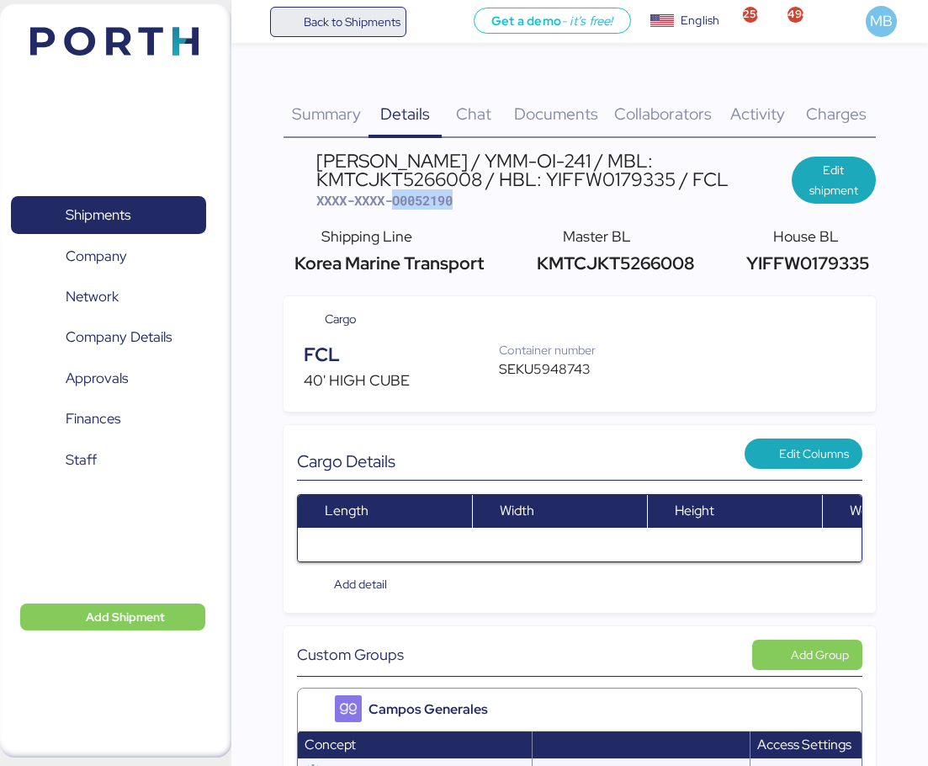
copy span "O0052190"
click at [440, 200] on span "XXXX-XXXX-O0052190" at bounding box center [384, 200] width 136 height 17
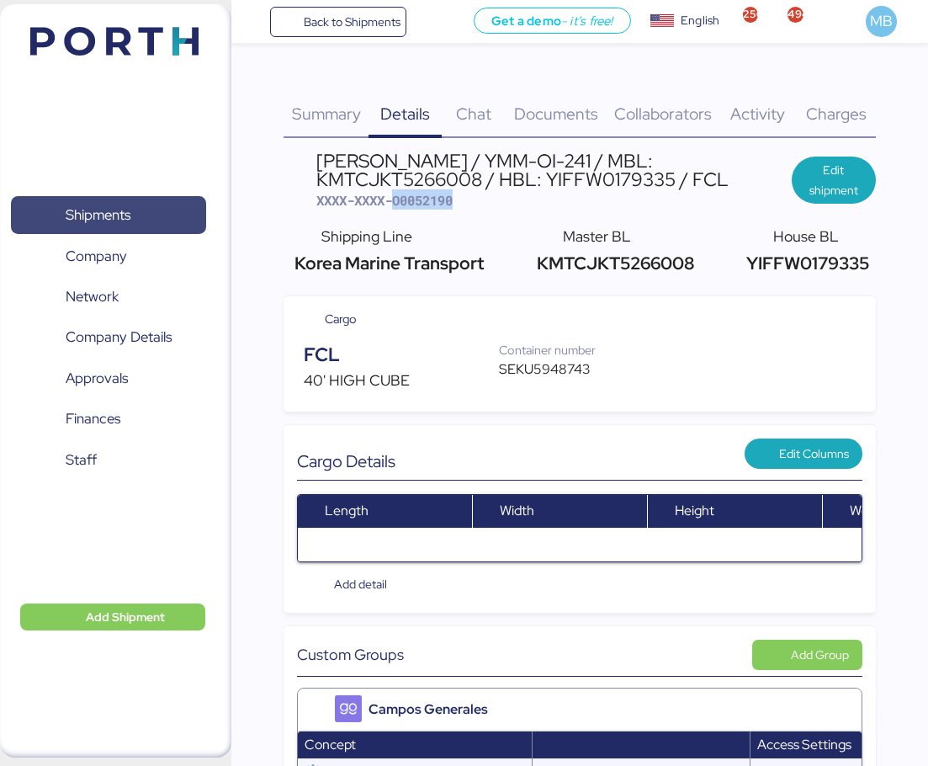
click at [98, 207] on span "Shipments" at bounding box center [98, 215] width 65 height 24
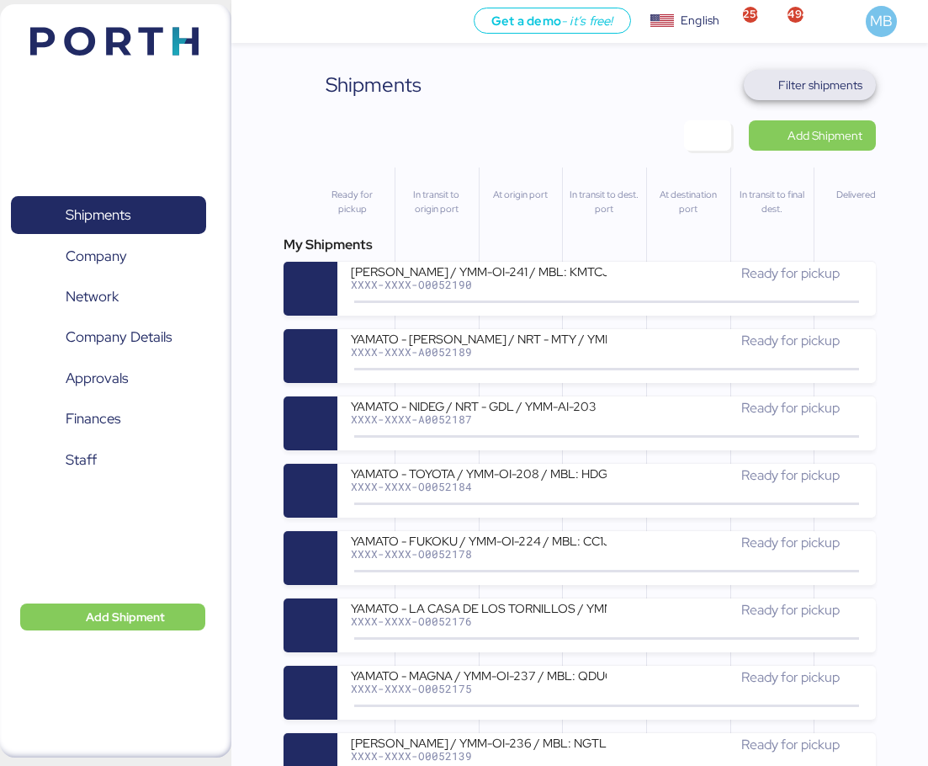
click at [857, 86] on span "Filter shipments" at bounding box center [820, 85] width 84 height 20
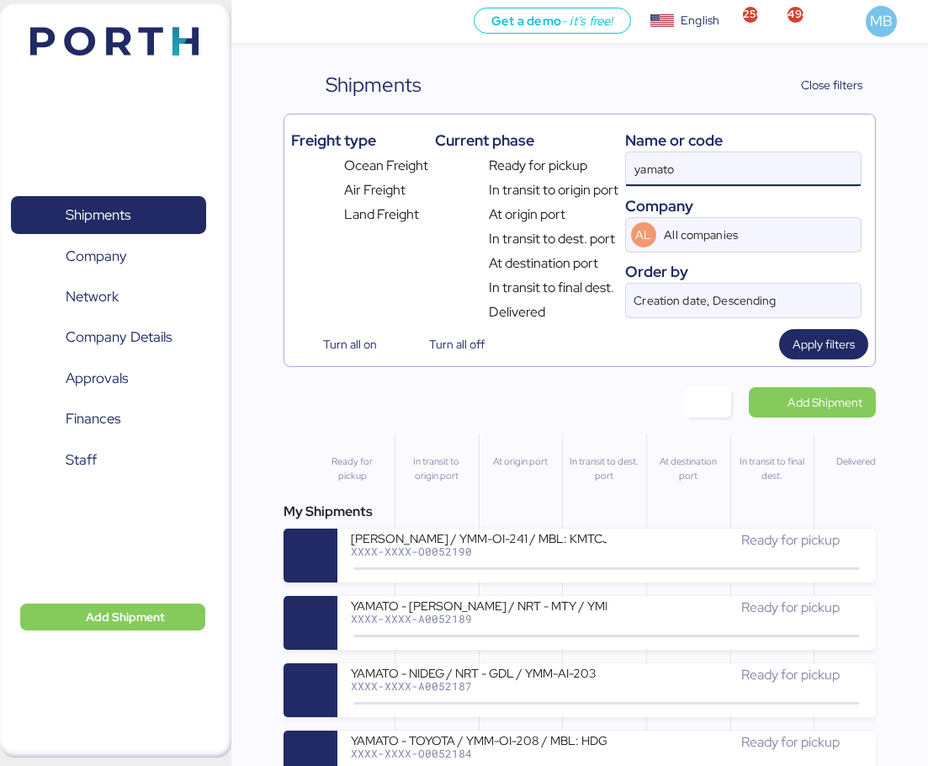
drag, startPoint x: 729, startPoint y: 167, endPoint x: 581, endPoint y: 167, distance: 148.9
click at [581, 167] on div "Freight type Ocean Freight Air Freight Land Freight Current phase Ready for pic…" at bounding box center [579, 221] width 577 height 201
paste input "A0052187"
type input "A0052187"
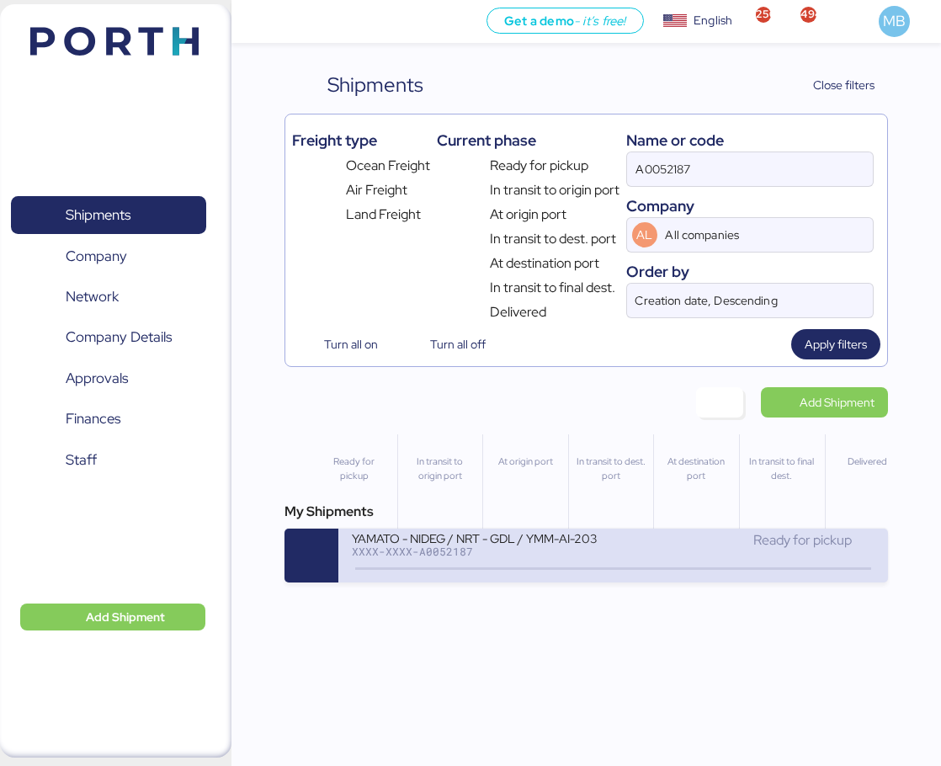
click at [613, 554] on div "Ready for pickup" at bounding box center [743, 548] width 261 height 36
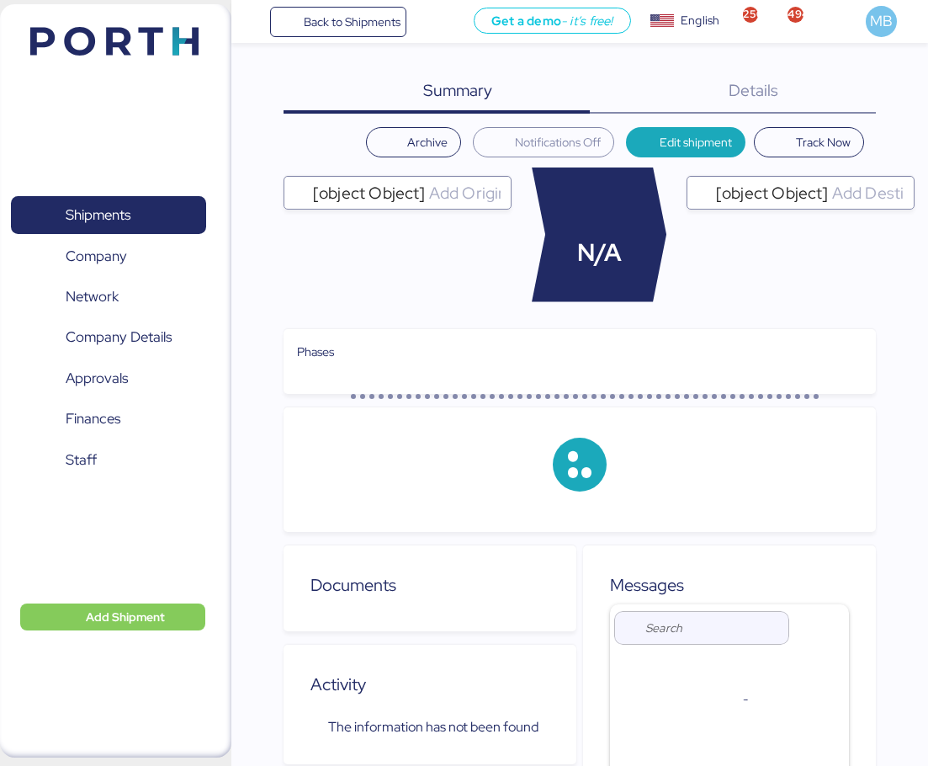
click at [858, 99] on div "Details 0" at bounding box center [733, 92] width 286 height 44
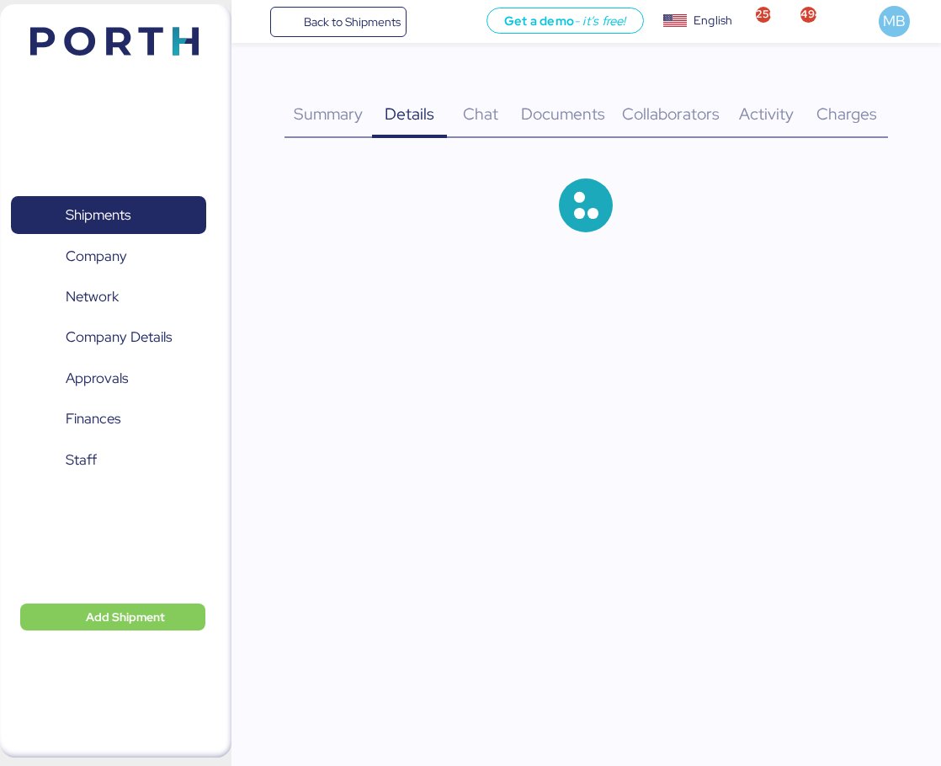
click at [858, 99] on div "Charges 0" at bounding box center [846, 104] width 82 height 68
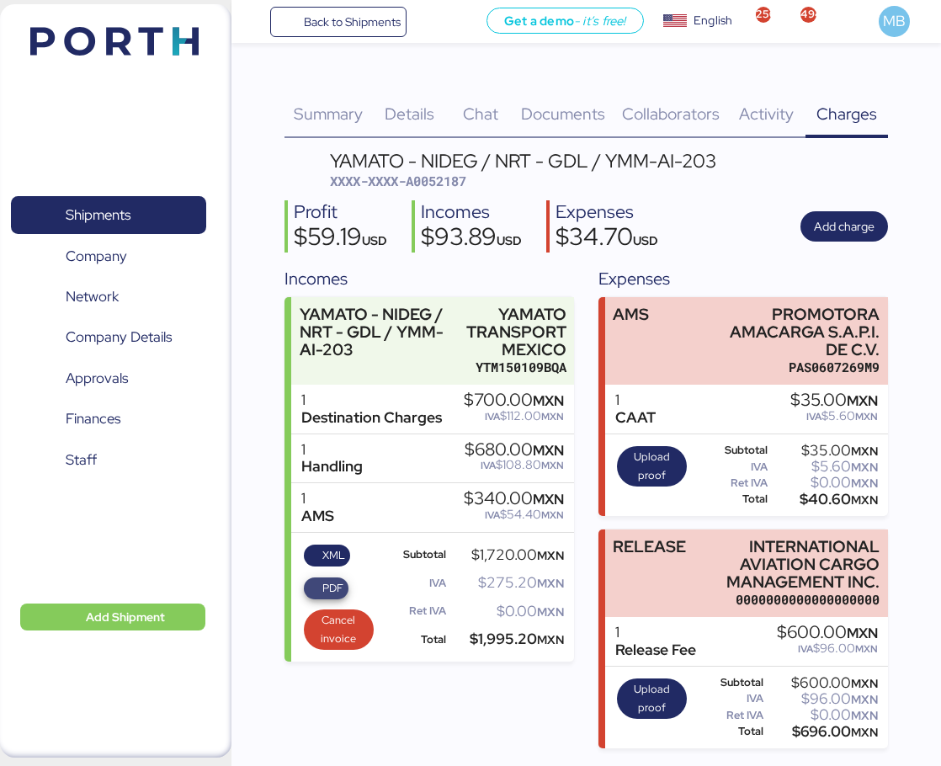
click at [329, 586] on span "PDF" at bounding box center [332, 588] width 21 height 19
click at [326, 557] on span "XML" at bounding box center [333, 555] width 23 height 19
click at [156, 214] on span "Shipments" at bounding box center [108, 215] width 181 height 24
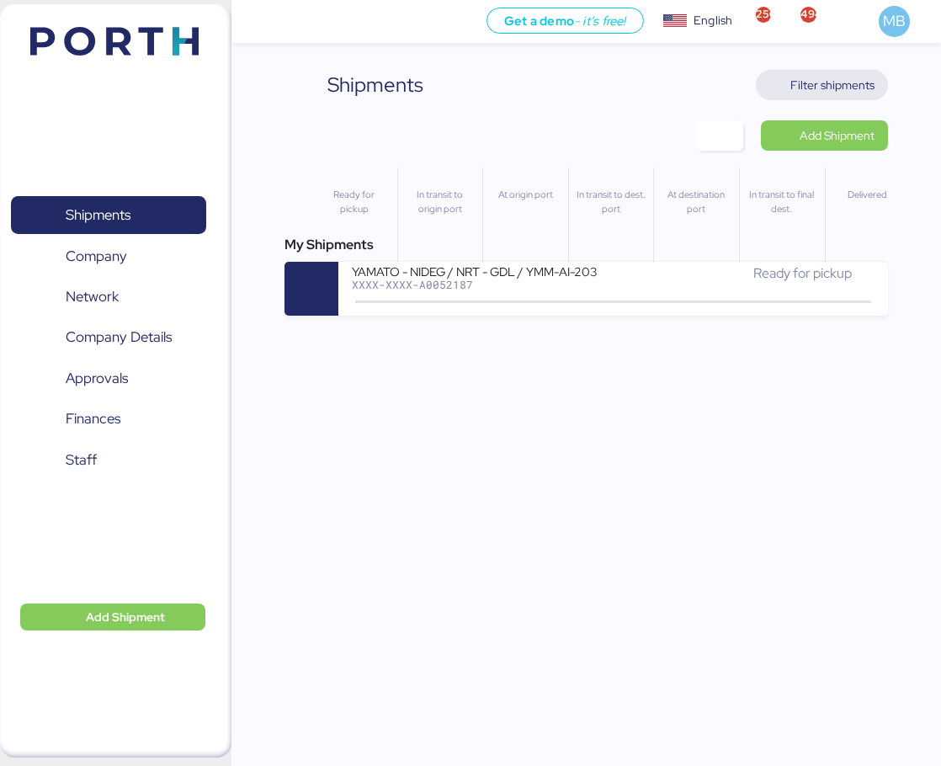
click at [860, 84] on span "Filter shipments" at bounding box center [832, 85] width 84 height 20
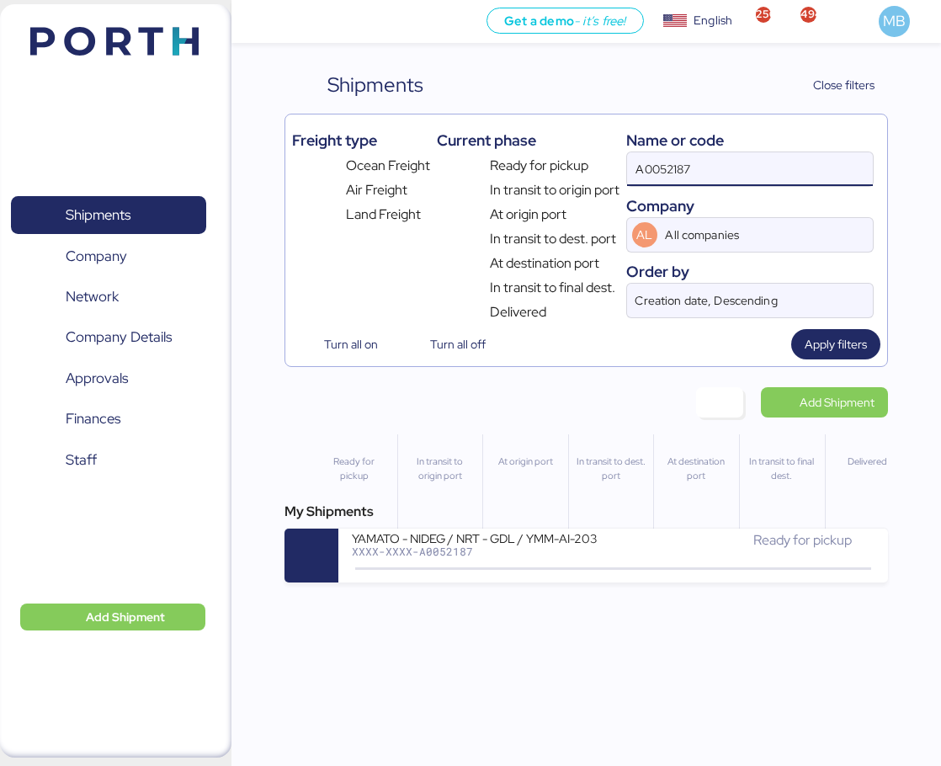
drag, startPoint x: 713, startPoint y: 164, endPoint x: 653, endPoint y: 164, distance: 60.6
click at [656, 164] on input "A0052187" at bounding box center [750, 169] width 246 height 34
type input "A"
paste input "O0051980"
type input "O0051980"
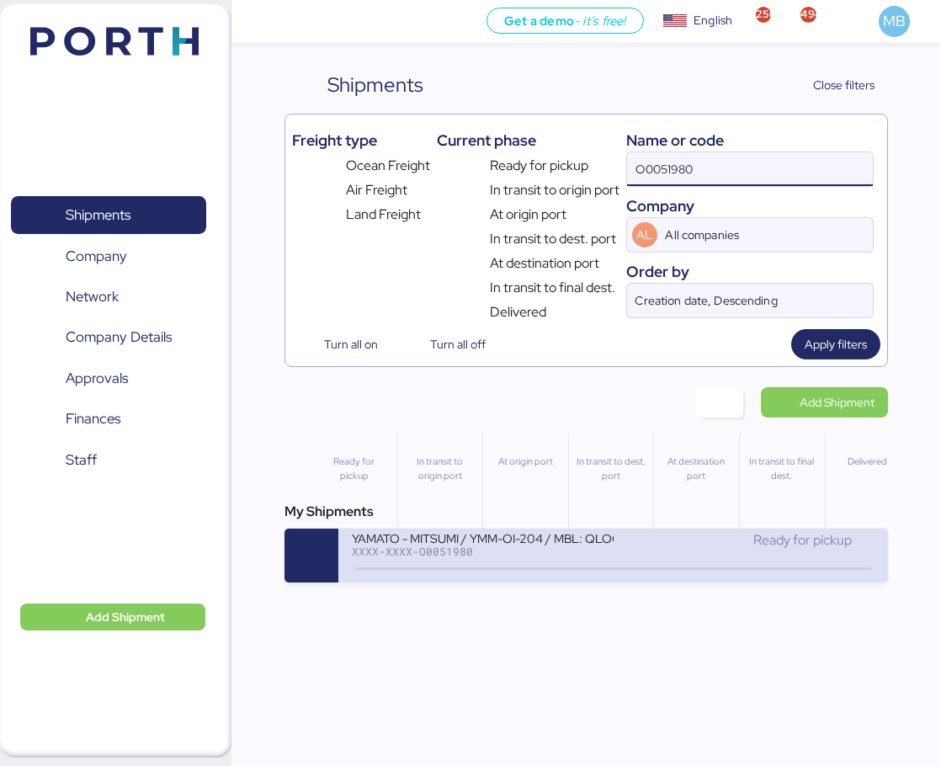
click at [587, 541] on div "YAMATO - MITSUMI / YMM-OI-204 / MBL: QLOG25070266 / HBL: YTC-BKK24218 / LCL" at bounding box center [482, 537] width 261 height 14
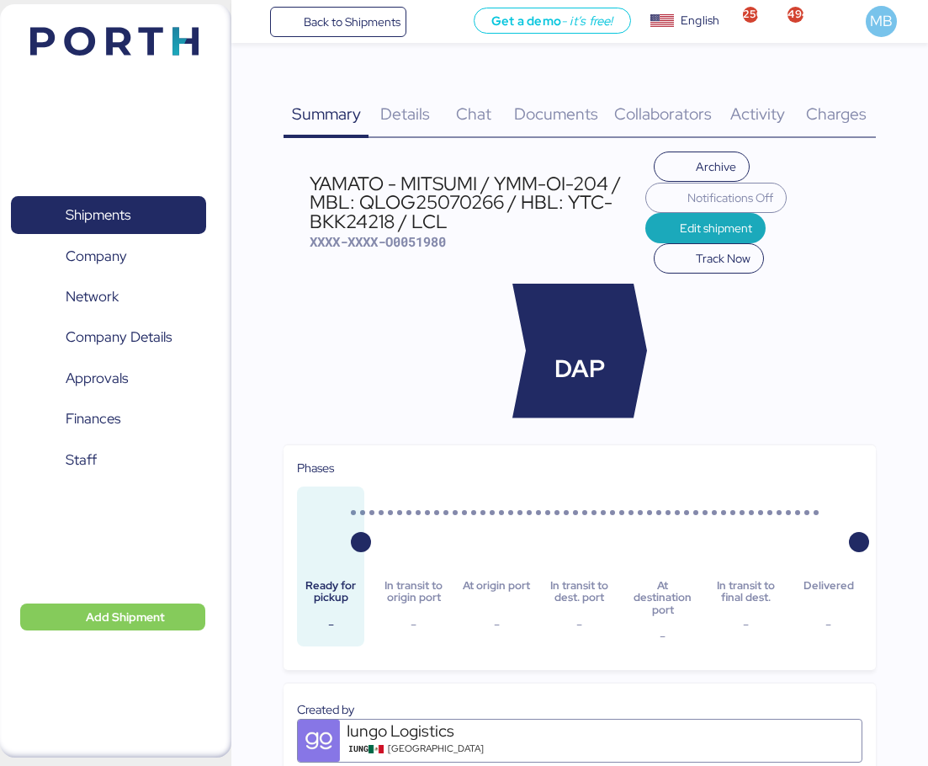
click at [860, 116] on span "Charges" at bounding box center [836, 114] width 61 height 22
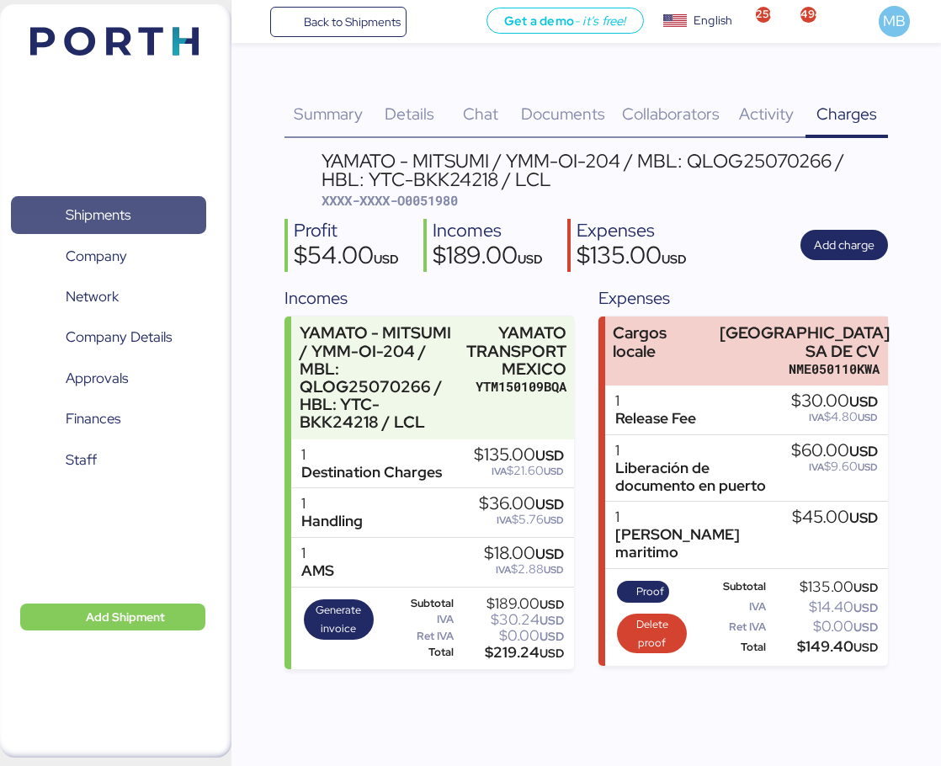
click at [146, 204] on span "Shipments" at bounding box center [108, 215] width 181 height 24
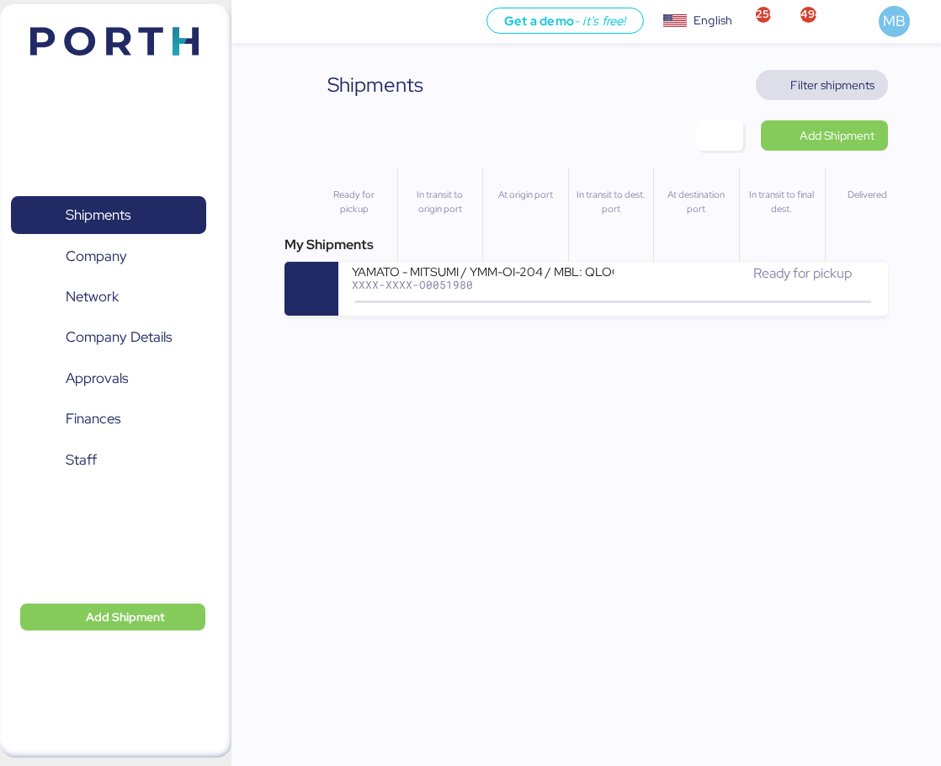
click at [843, 84] on span "Filter shipments" at bounding box center [832, 85] width 84 height 20
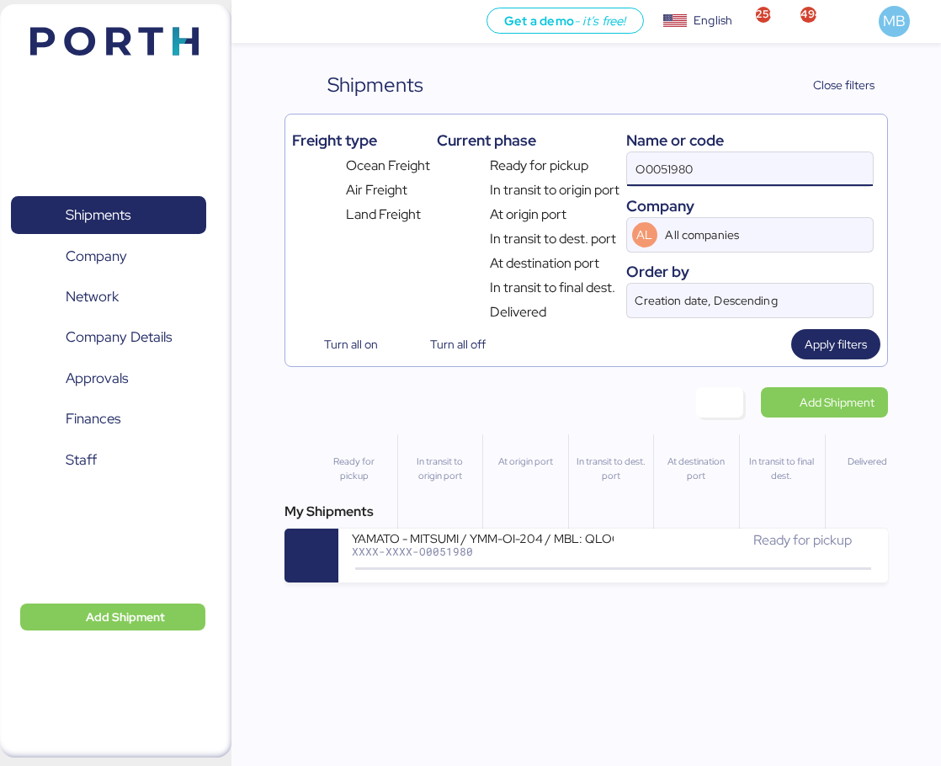
drag, startPoint x: 729, startPoint y: 167, endPoint x: 619, endPoint y: 167, distance: 110.2
click at [619, 167] on div "Freight type Ocean Freight Air Freight Land Freight Current phase Ready for pic…" at bounding box center [586, 221] width 588 height 201
paste input "O0052139"
type input "O0052139"
click at [595, 528] on div "My Shipments YAMATO - MURATA / YMM-OI-236 / MBL: NGTL7478133 / HBL: YTJTGI10010…" at bounding box center [585, 541] width 603 height 81
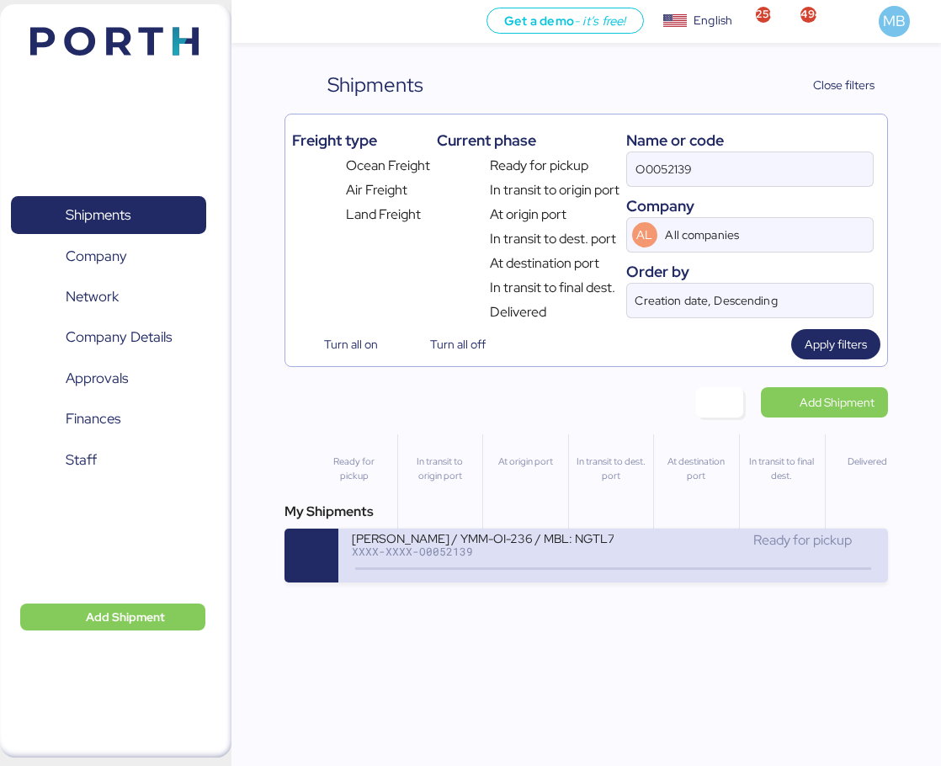
click at [591, 544] on div "YAMATO - MURATA / YMM-OI-236 / MBL: NGTL7478133 / HBL: YTJTGI100100 / LCL" at bounding box center [482, 537] width 261 height 14
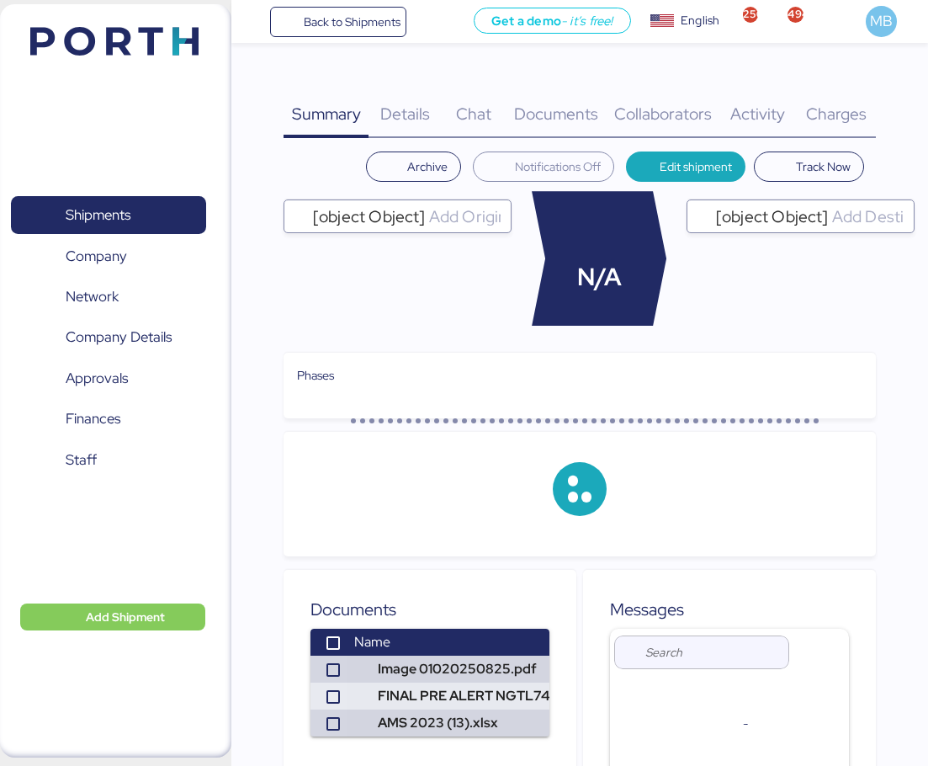
click at [854, 112] on span "Charges" at bounding box center [836, 114] width 61 height 22
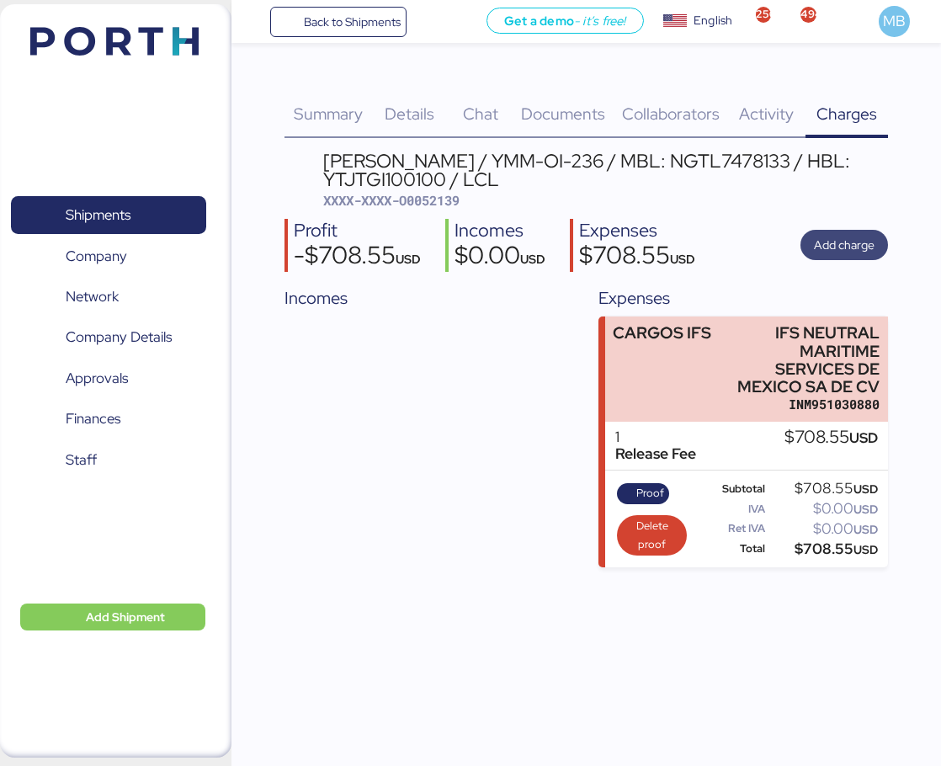
click at [852, 243] on span "Add charge" at bounding box center [844, 245] width 61 height 20
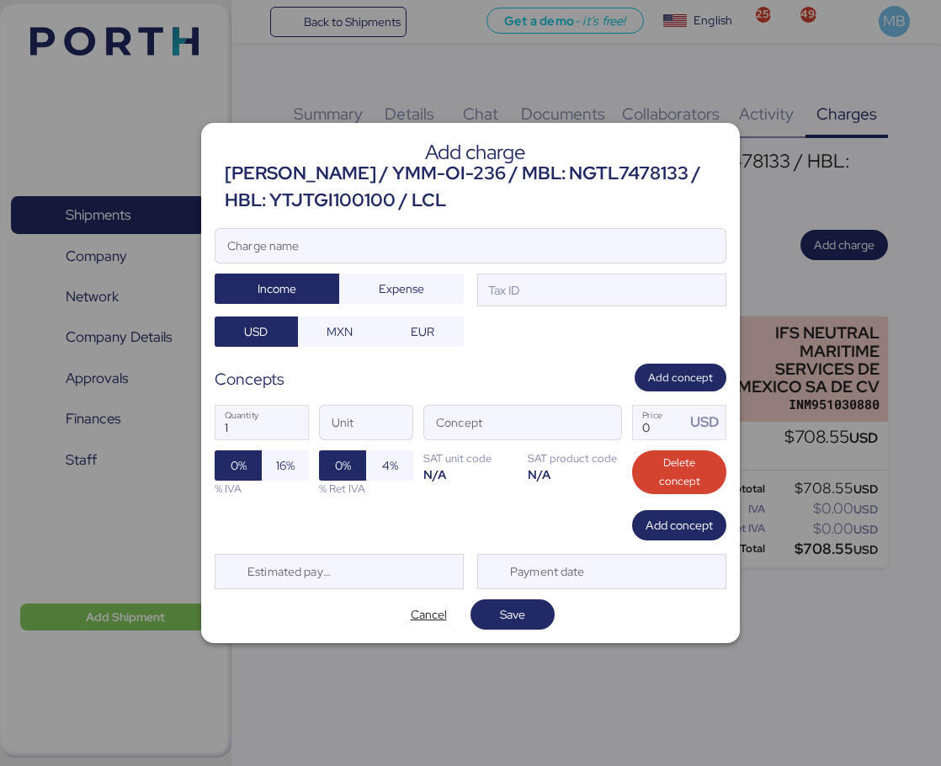
drag, startPoint x: 432, startPoint y: 204, endPoint x: 228, endPoint y: 174, distance: 205.7
click at [228, 174] on div "YAMATO - MURATA / YMM-OI-236 / MBL: NGTL7478133 / HBL: YTJTGI100100 / LCL" at bounding box center [475, 187] width 501 height 55
copy div "YAMATO - MURATA / YMM-OI-236 / MBL: NGTL7478133 / HBL: YTJTGI100100 / LCL"
click at [444, 246] on input "Charge name" at bounding box center [470, 246] width 510 height 34
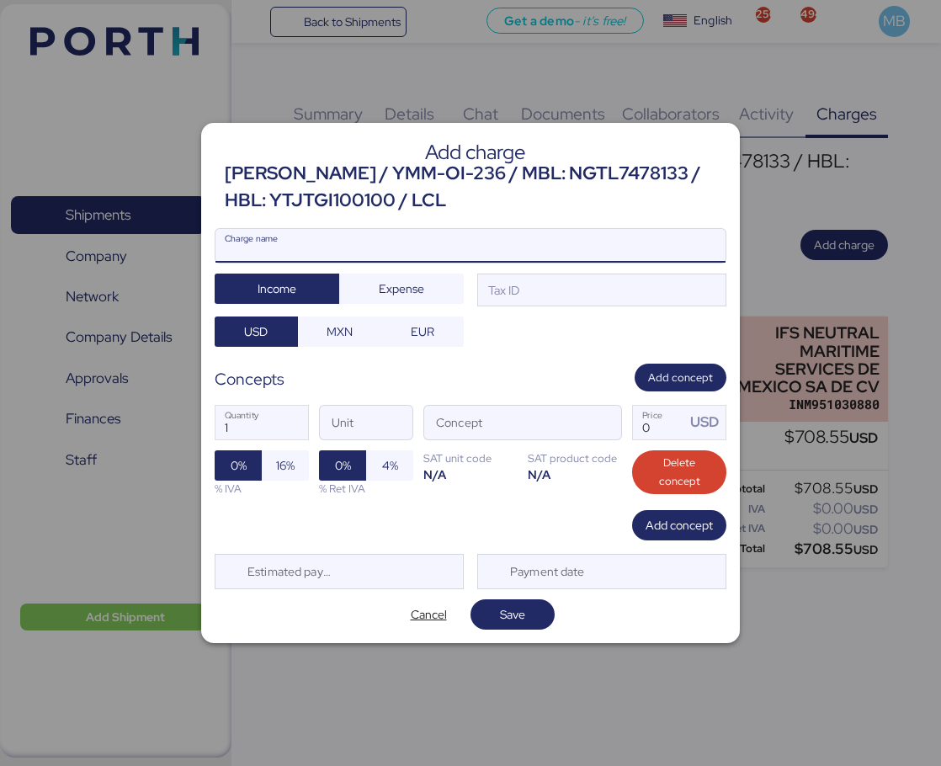
paste input "YAMATO - MURATA / YMM-OI-236 / MBL: NGTL7478133 / HBL: YTJTGI100100 / LCL"
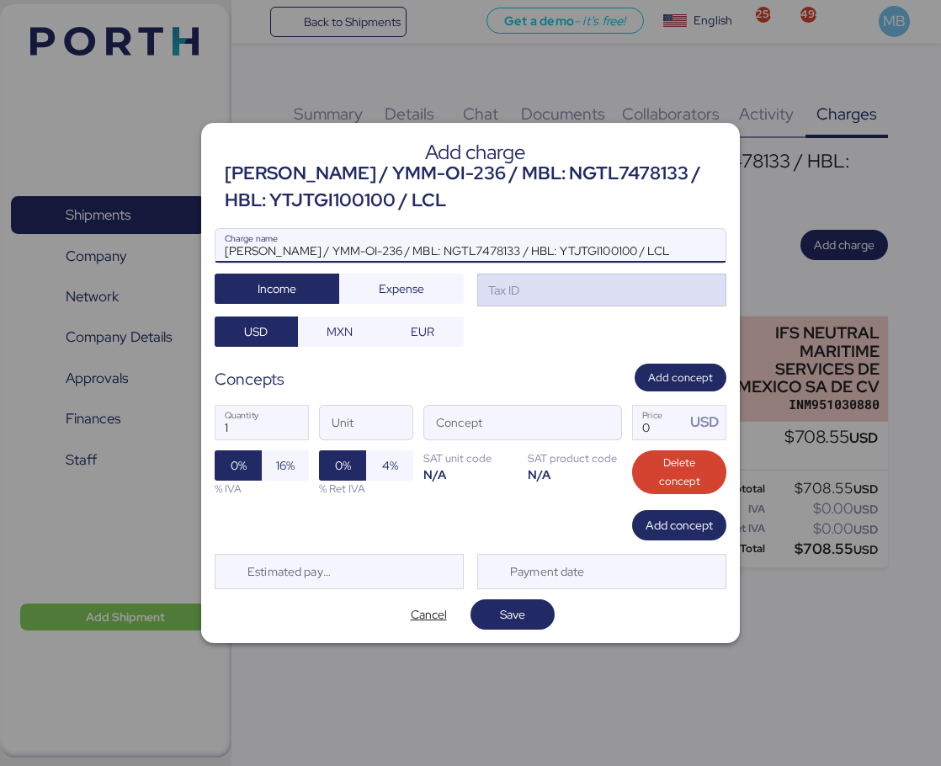
type input "YAMATO - MURATA / YMM-OI-236 / MBL: NGTL7478133 / HBL: YTJTGI100100 / LCL"
click at [515, 289] on div "Tax ID" at bounding box center [502, 290] width 34 height 19
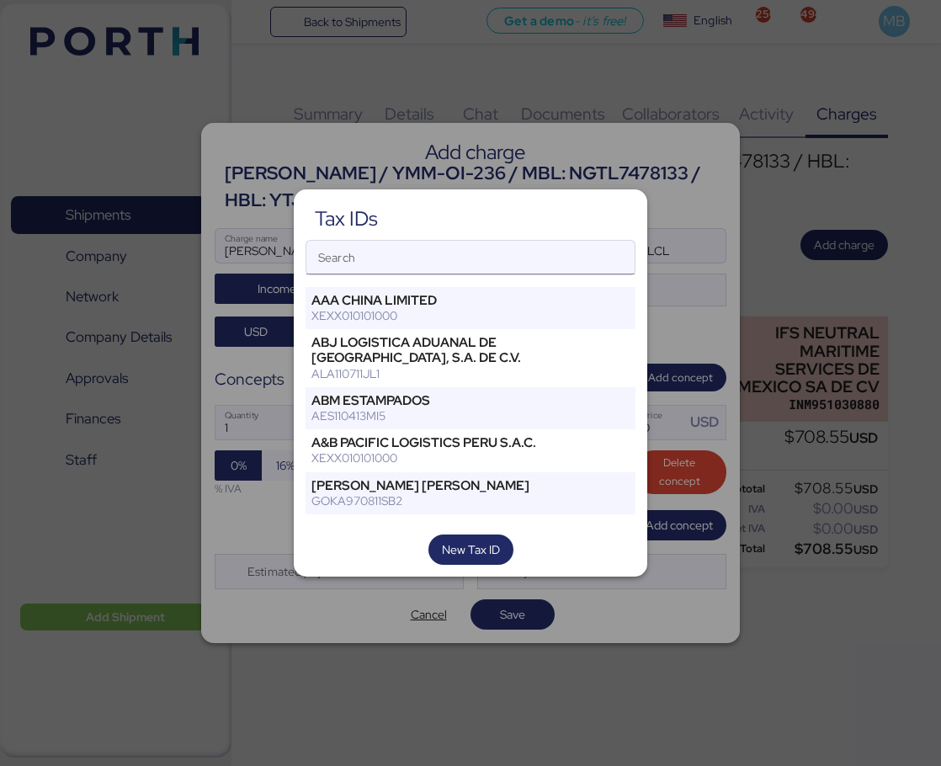
click at [460, 263] on input "Search" at bounding box center [470, 258] width 328 height 34
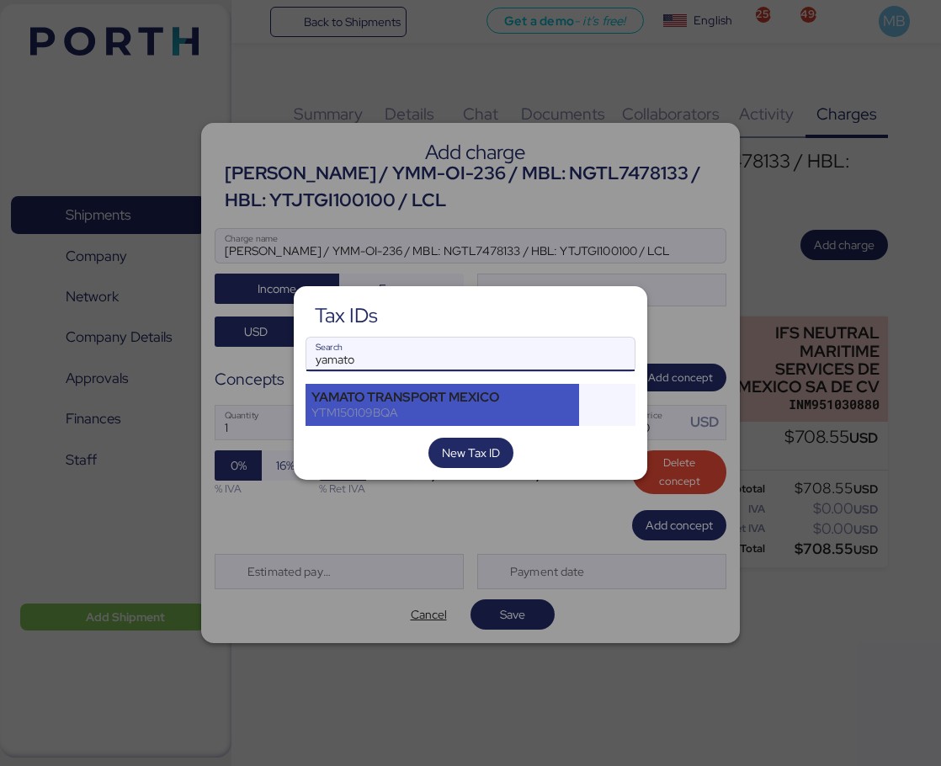
type input "yamato"
click at [484, 391] on div "YAMATO TRANSPORT MEXICO" at bounding box center [442, 397] width 262 height 15
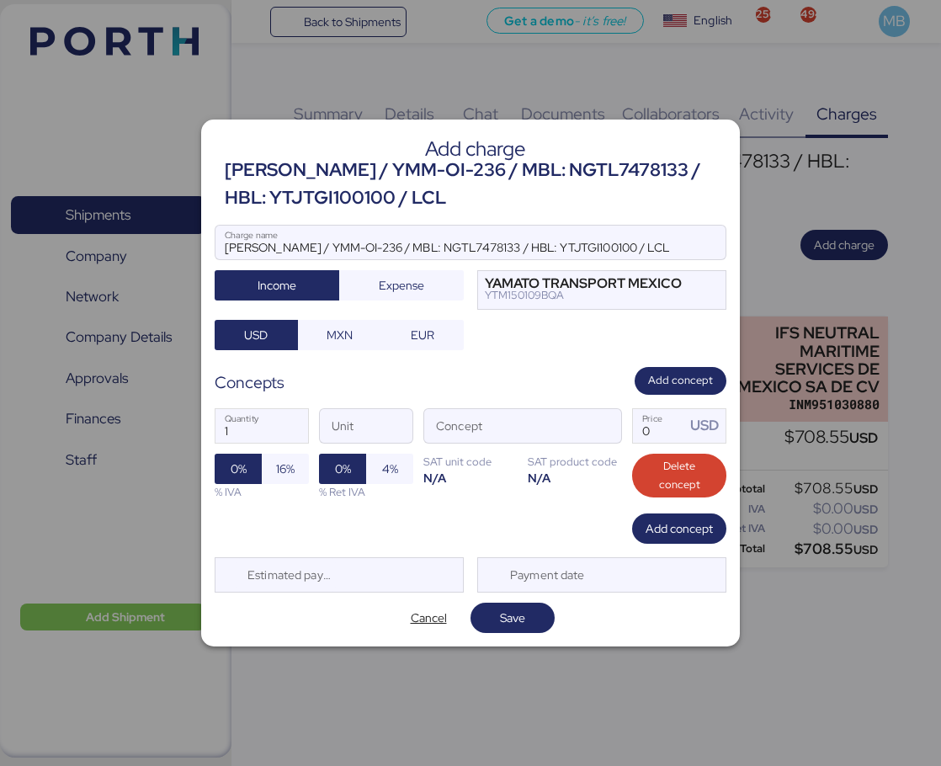
click at [628, 438] on div "1 Quantity Unit Concept 0 Price USD 0% 16% % IVA 0% 4% % Ret IVA SAT unit code …" at bounding box center [471, 454] width 512 height 119
click at [607, 432] on span "button" at bounding box center [603, 429] width 35 height 35
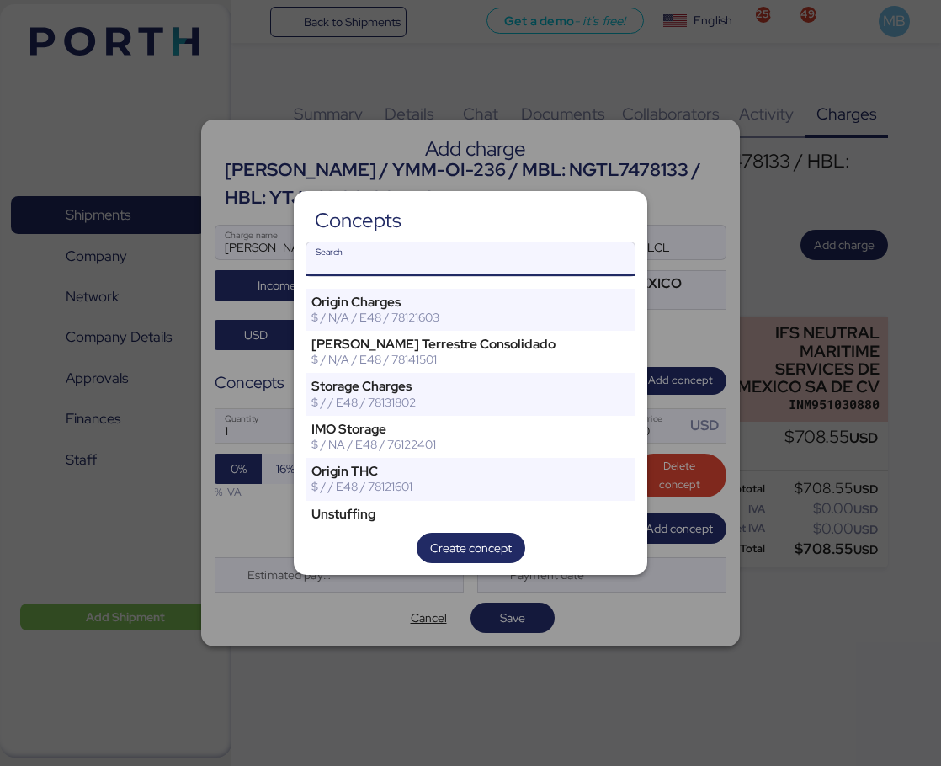
click at [446, 252] on input "Search" at bounding box center [470, 259] width 328 height 34
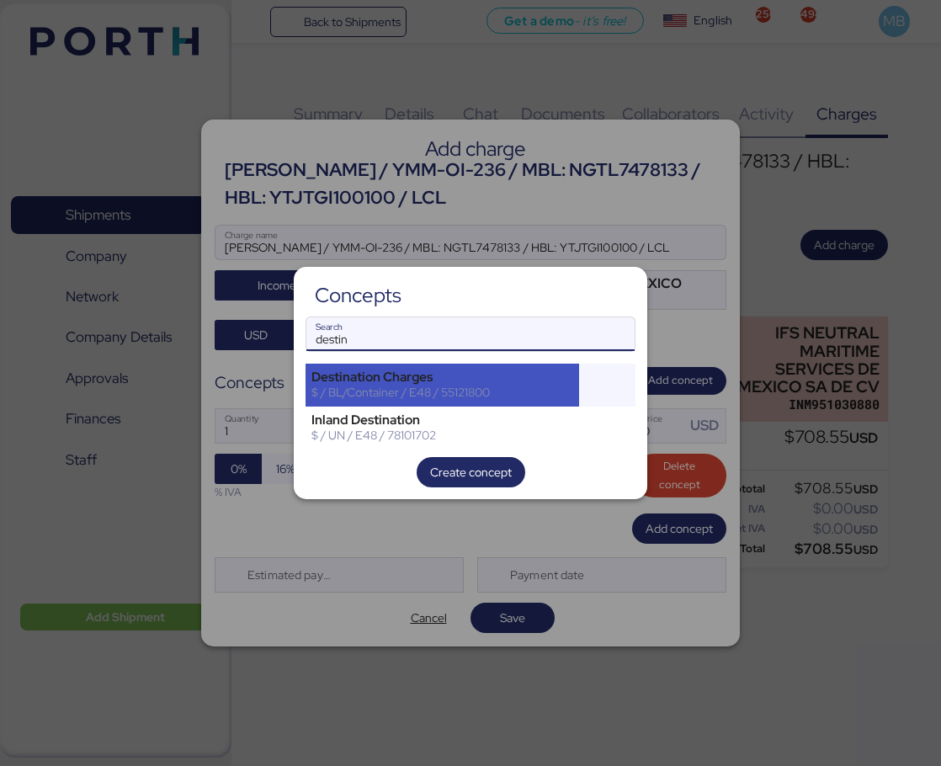
type input "destin"
click at [443, 381] on div "Destination Charges" at bounding box center [442, 376] width 262 height 15
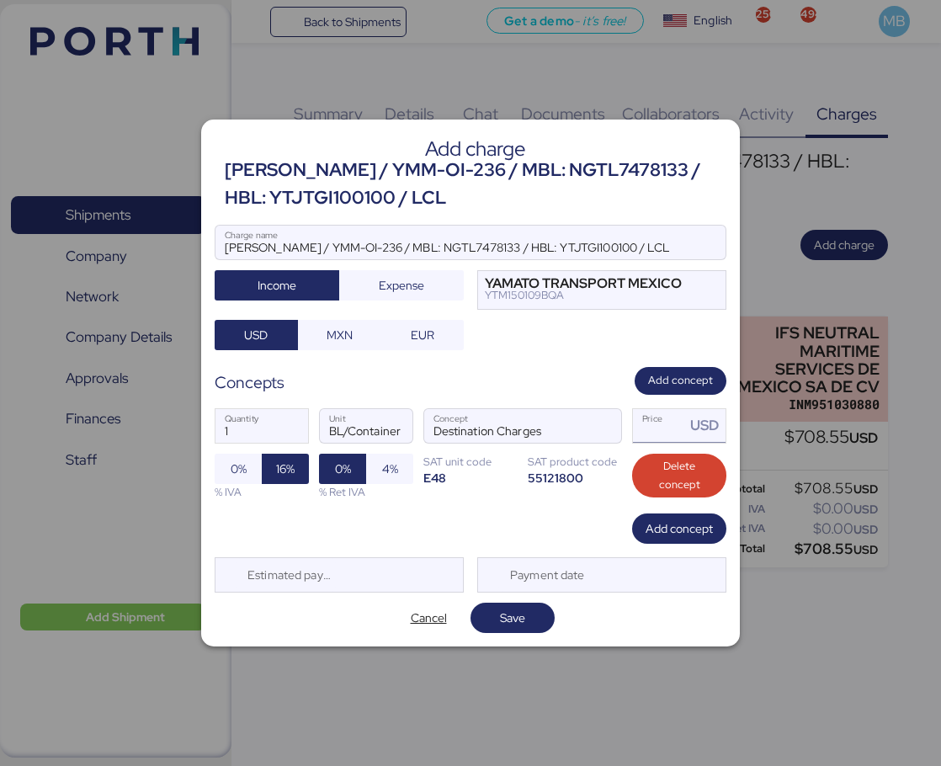
click at [663, 430] on input "Price USD" at bounding box center [659, 426] width 52 height 34
type input "738.55"
click at [680, 528] on span "Add concept" at bounding box center [678, 528] width 67 height 20
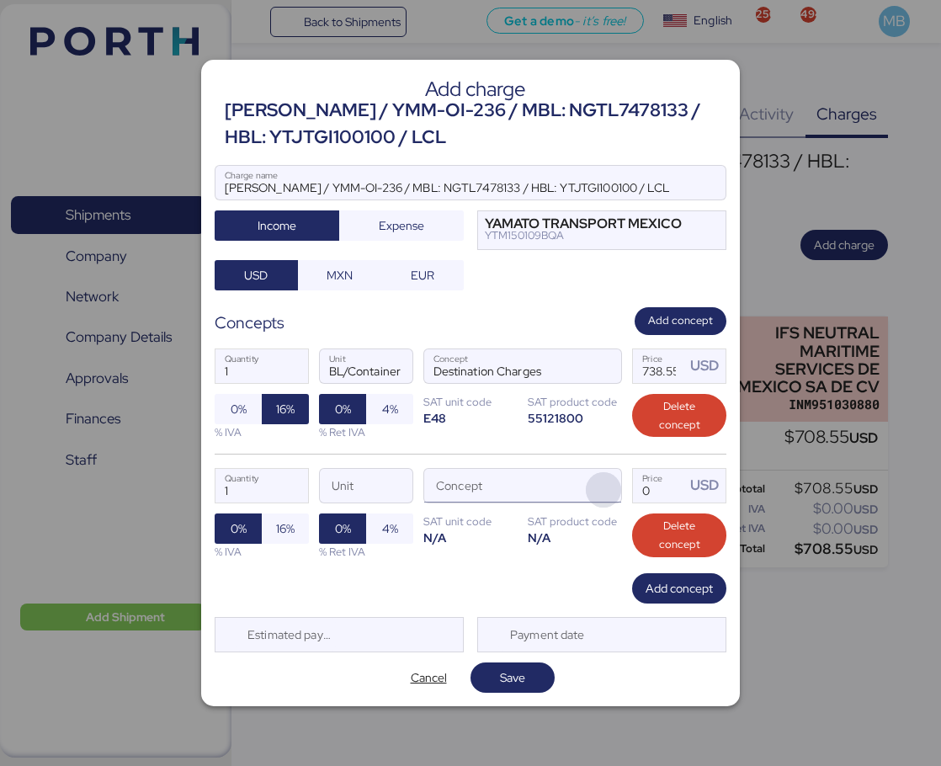
click at [607, 485] on span "button" at bounding box center [603, 489] width 35 height 35
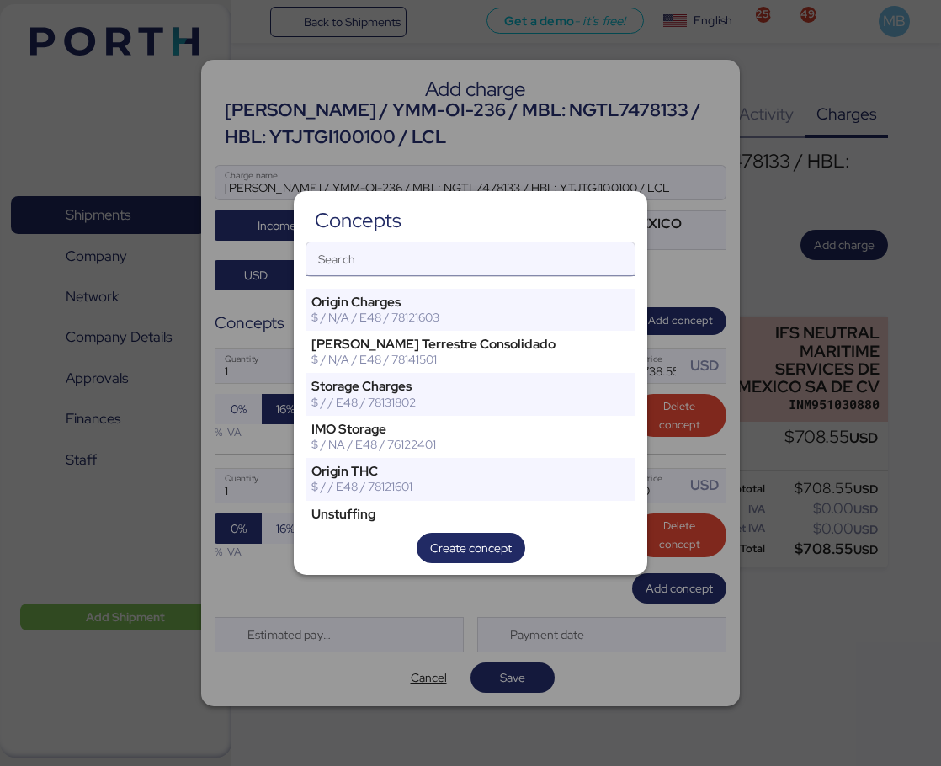
click at [456, 265] on input "Search" at bounding box center [470, 259] width 328 height 34
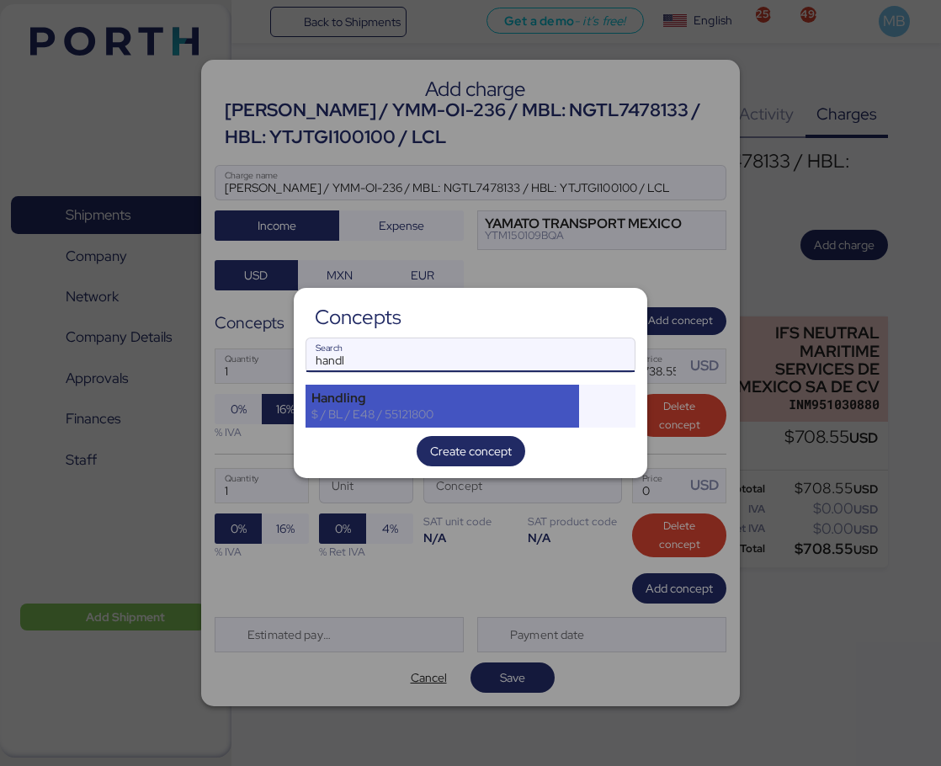
type input "handl"
click at [411, 410] on div "$ / BL / E48 / 55121800" at bounding box center [442, 413] width 262 height 15
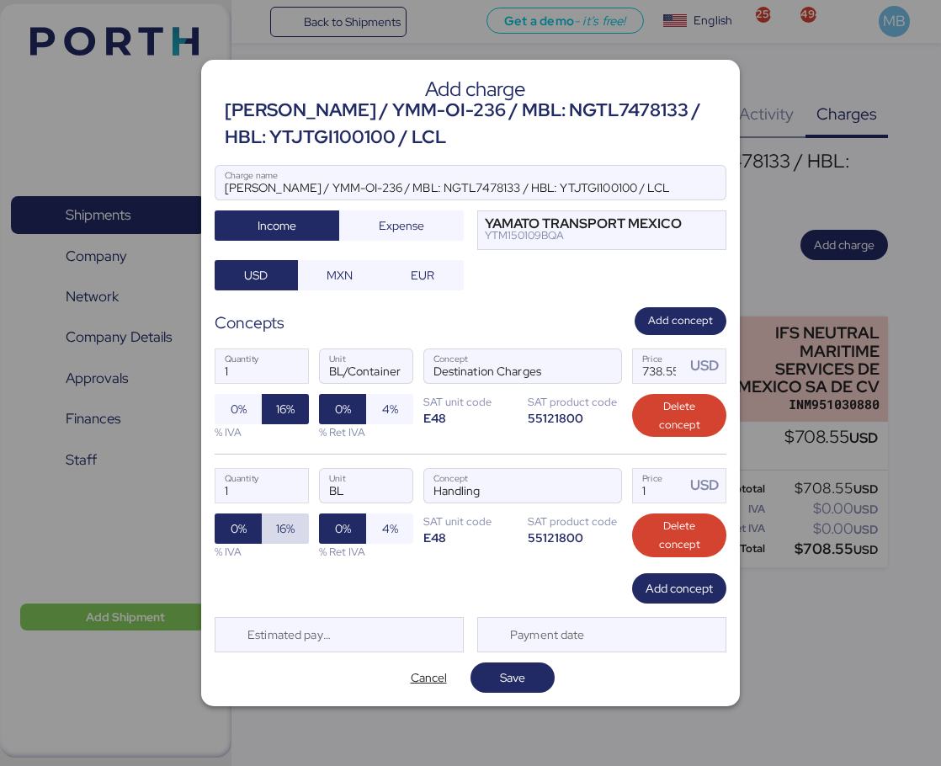
click at [295, 542] on span "16%" at bounding box center [285, 528] width 47 height 30
drag, startPoint x: 676, startPoint y: 496, endPoint x: 622, endPoint y: 489, distance: 54.3
click at [622, 489] on div "1 Quantity BL Unit Handling Concept 1 Price USD 0% 16% % IVA 0% 4% % Ret IVA SA…" at bounding box center [471, 512] width 512 height 119
type input "36"
click at [672, 588] on span "Add concept" at bounding box center [678, 588] width 67 height 20
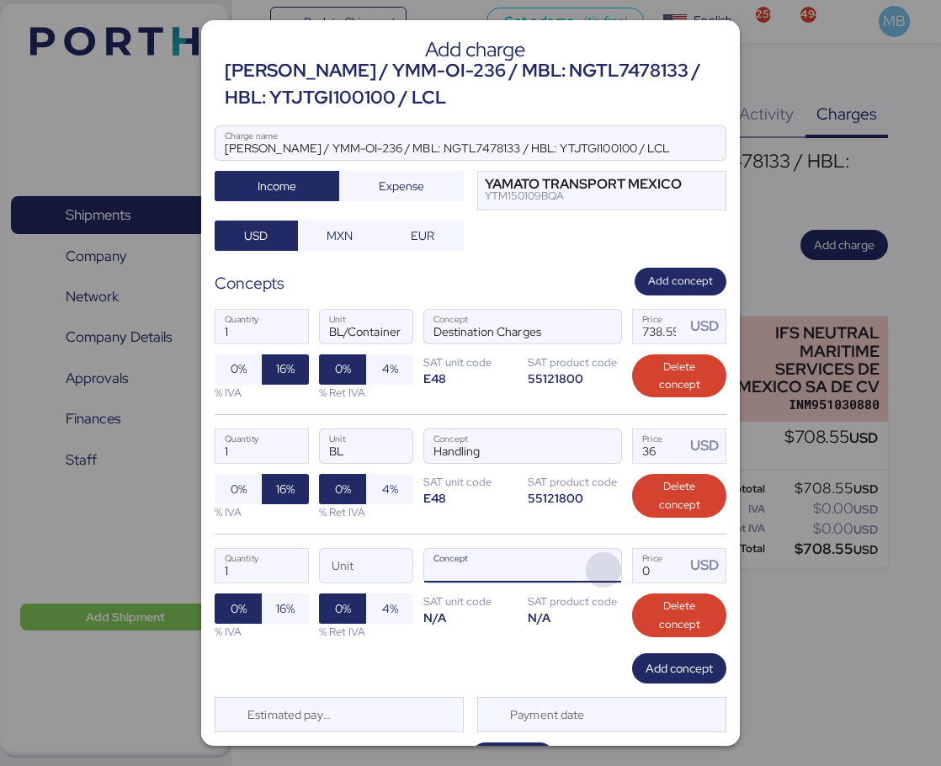
click at [592, 554] on span "button" at bounding box center [603, 569] width 35 height 35
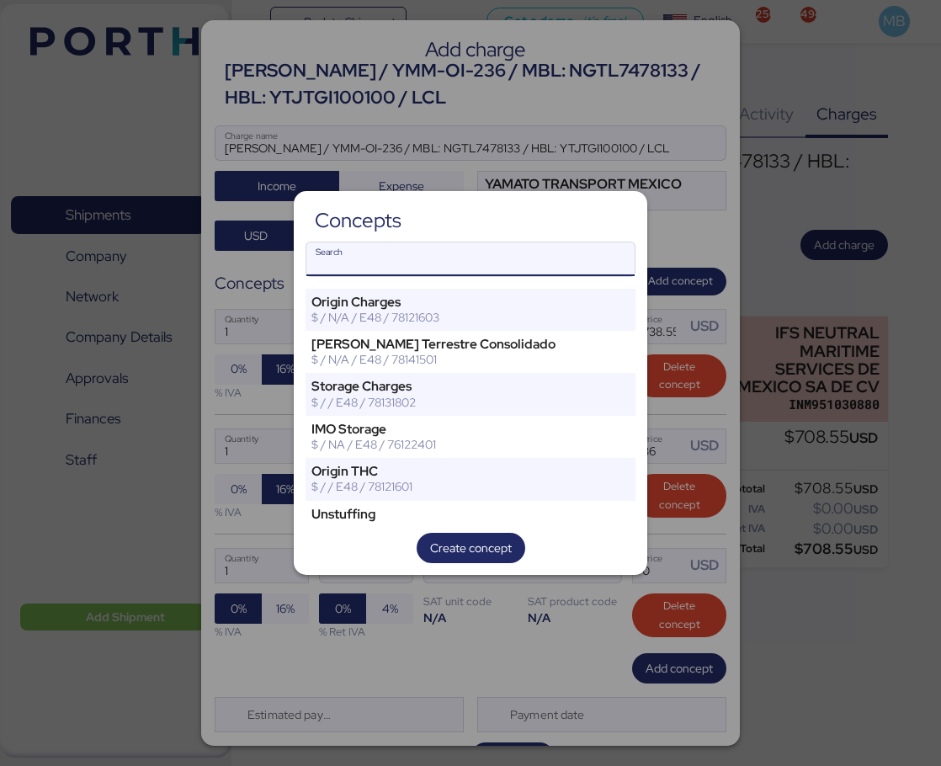
click at [416, 245] on input "Search" at bounding box center [470, 259] width 328 height 34
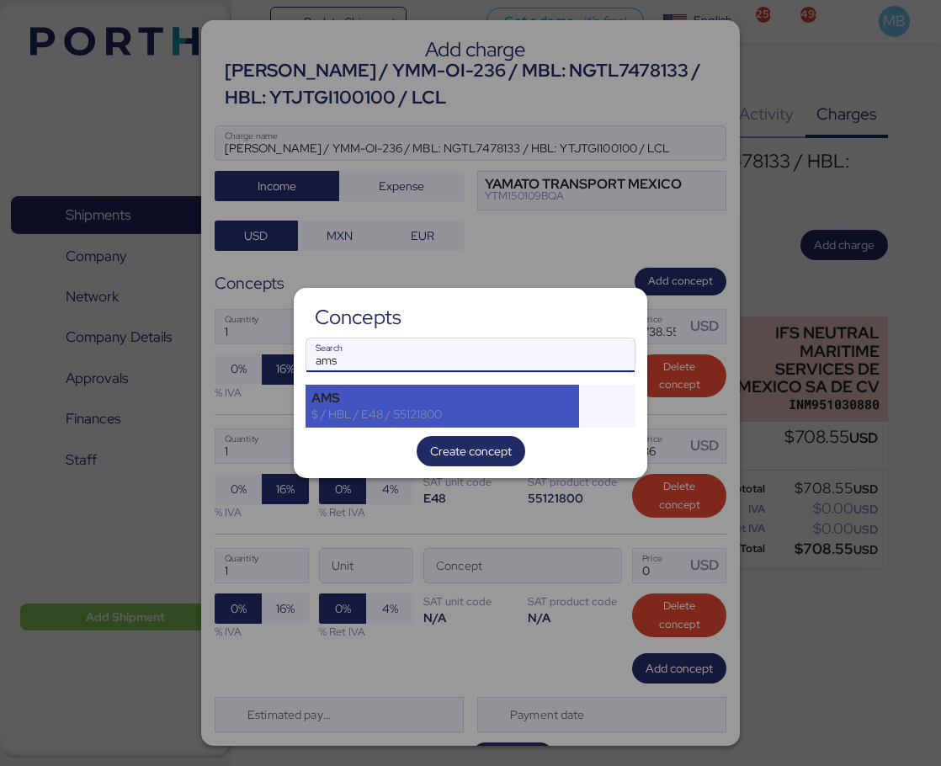
type input "ams"
click at [439, 391] on div "AMS" at bounding box center [442, 397] width 262 height 15
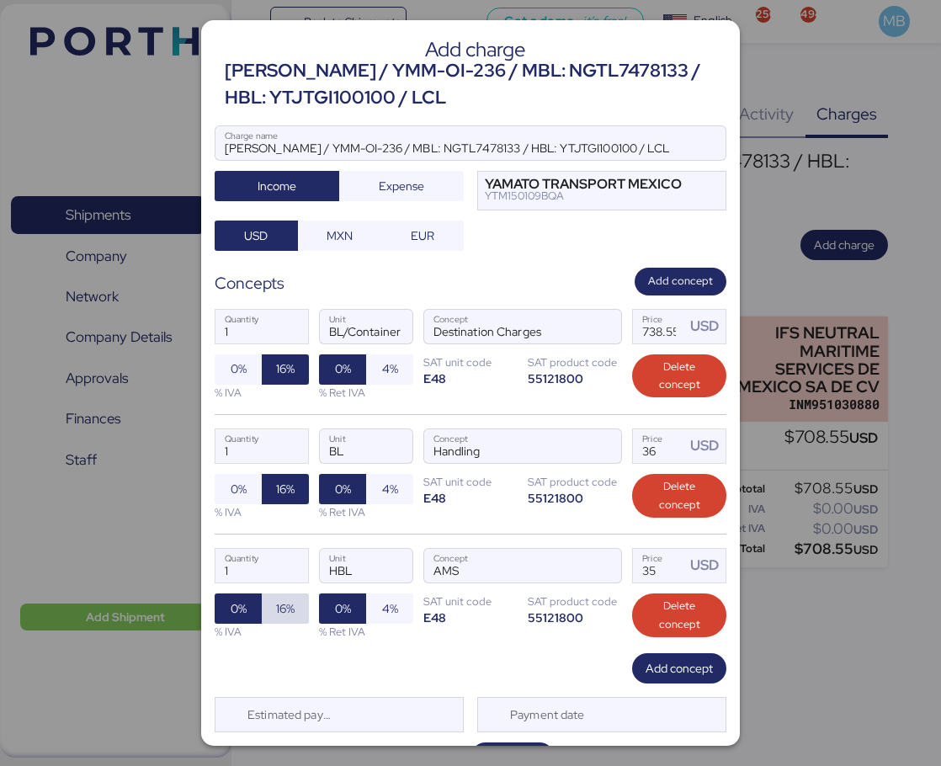
click at [279, 618] on span "16%" at bounding box center [285, 608] width 19 height 20
click at [615, 570] on div "1 Quantity HBL Unit AMS Concept 35 Price USD 0% 16% % IVA 0% 4% % Ret IVA SAT u…" at bounding box center [471, 592] width 512 height 119
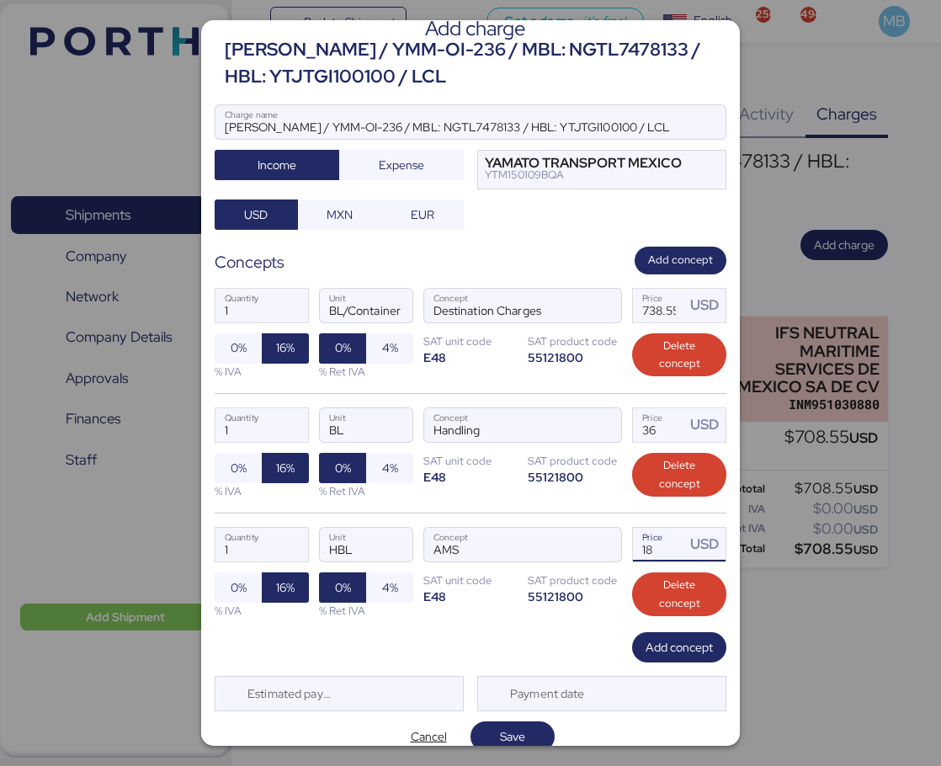
scroll to position [40, 0]
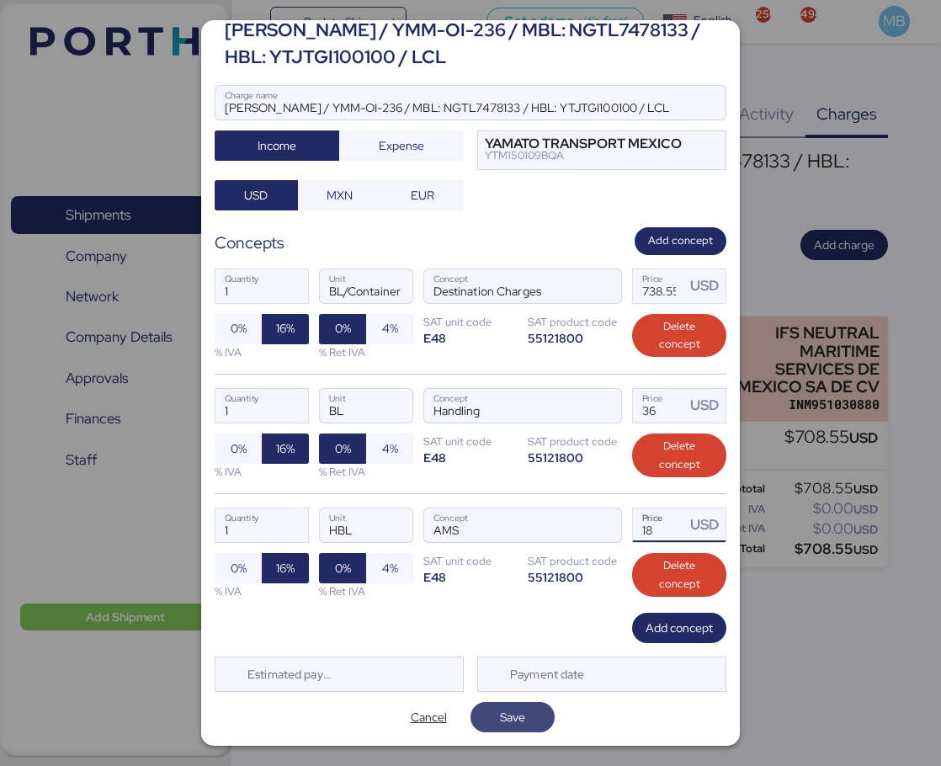
type input "18"
click at [512, 711] on span "Save" at bounding box center [512, 717] width 25 height 20
